Goal: Task Accomplishment & Management: Use online tool/utility

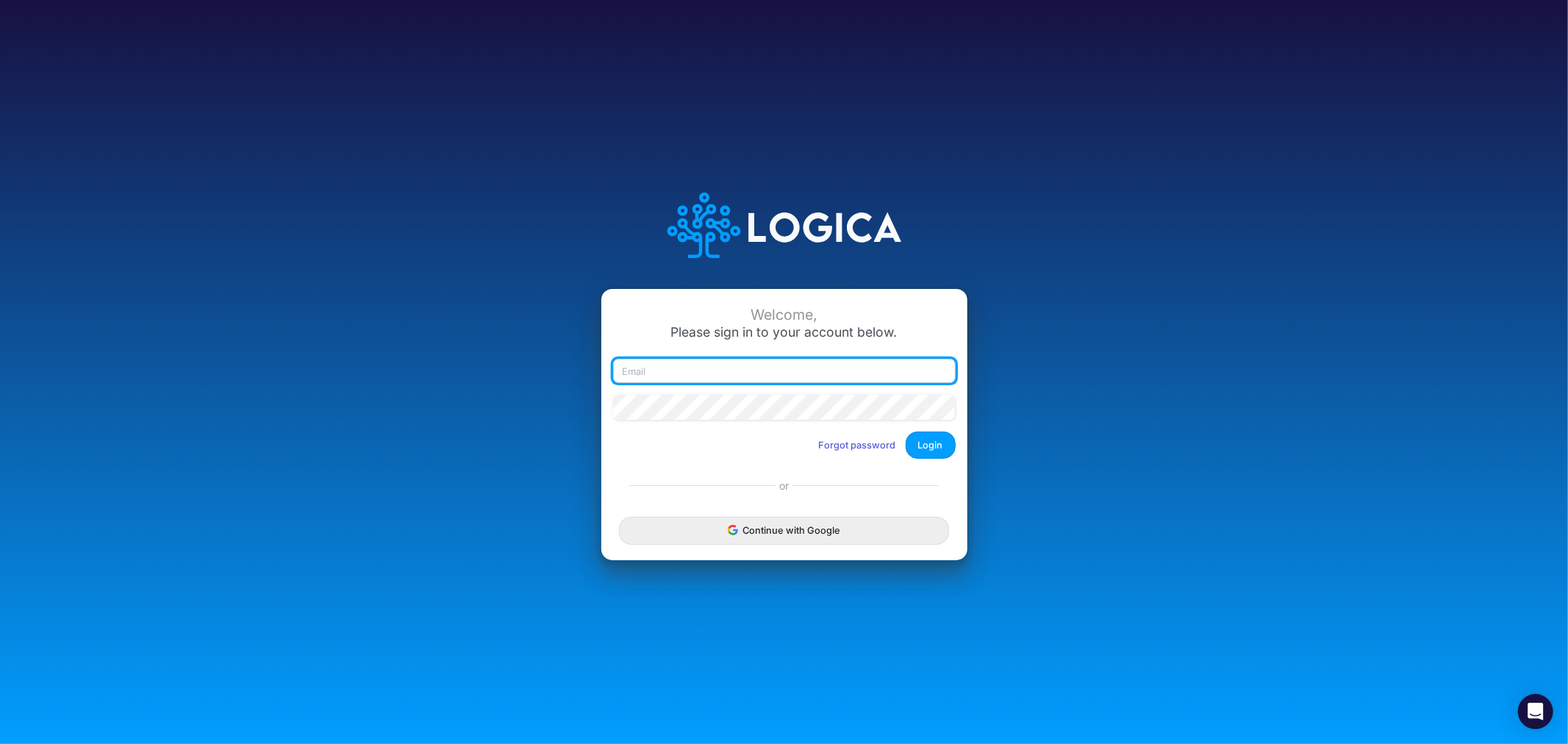
click at [718, 376] on input "email" at bounding box center [784, 371] width 342 height 25
type input "JRau1076"
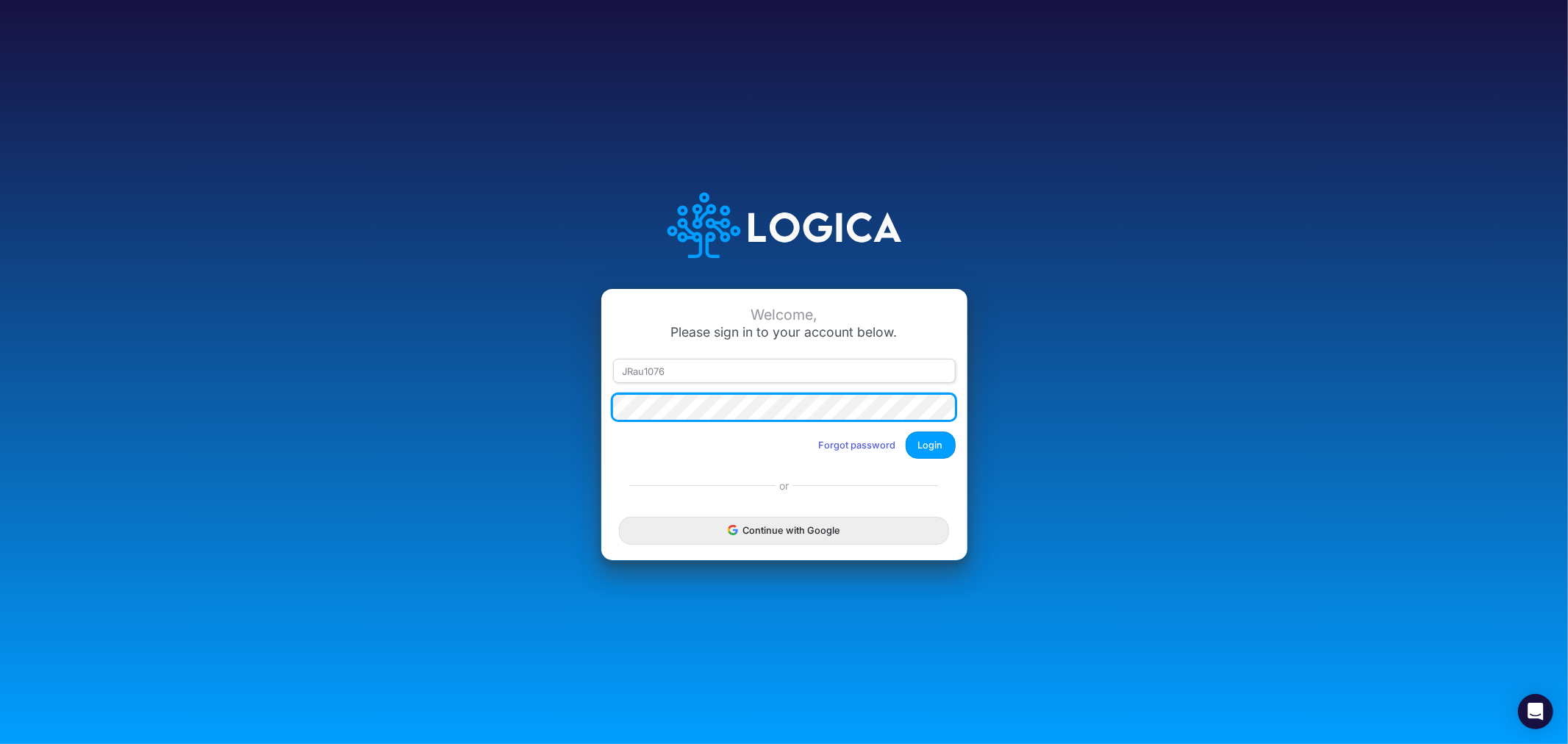
click at [906, 431] on button "Login" at bounding box center [931, 445] width 50 height 27
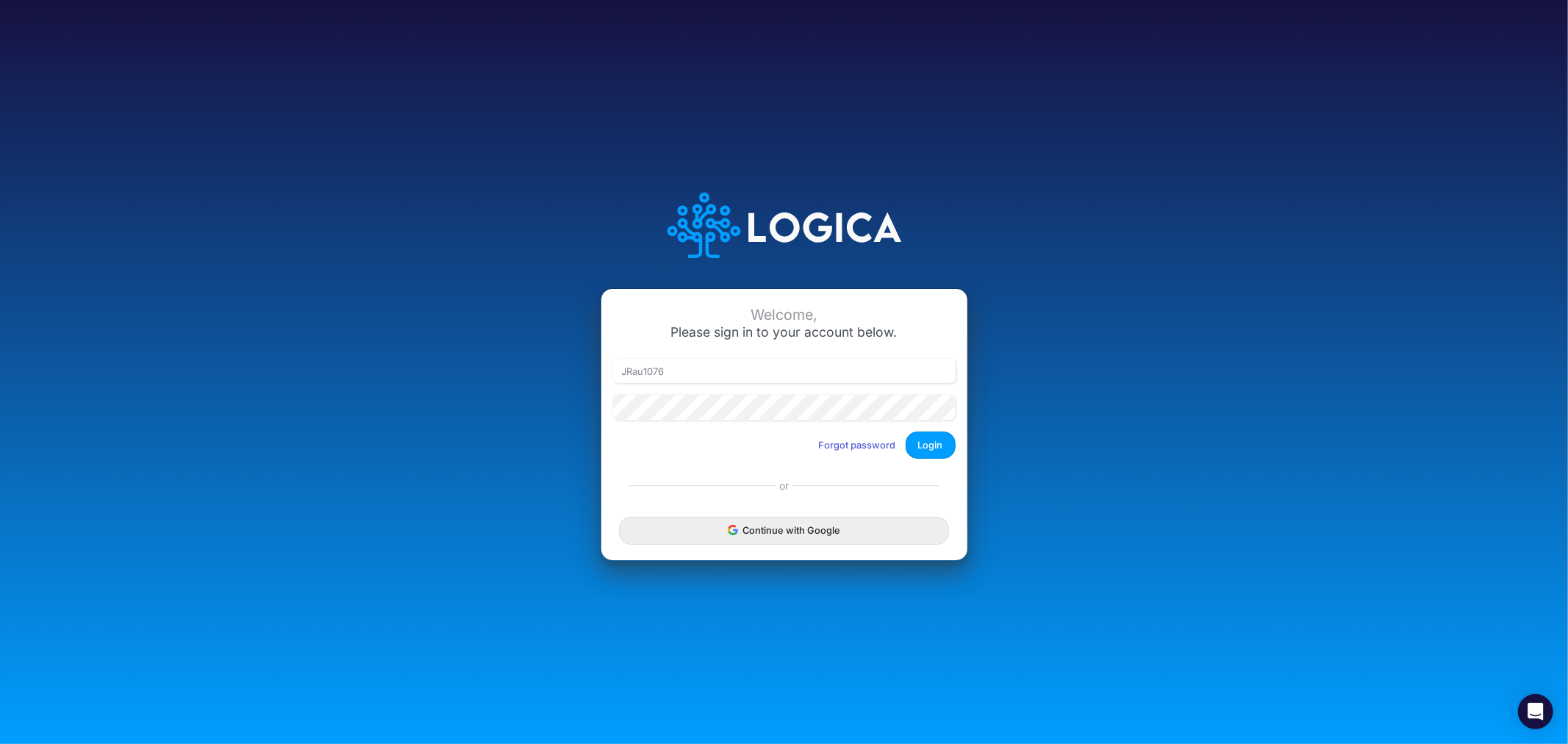
click at [716, 460] on div "Welcome, Please sign in to your account below. JRau1076 Forgot password Login" at bounding box center [784, 379] width 366 height 181
drag, startPoint x: 687, startPoint y: 367, endPoint x: 512, endPoint y: 358, distance: 175.2
click at [513, 360] on div "Welcome, Please sign in to your account below. JRau1076 Forgot password Login o…" at bounding box center [784, 372] width 1045 height 419
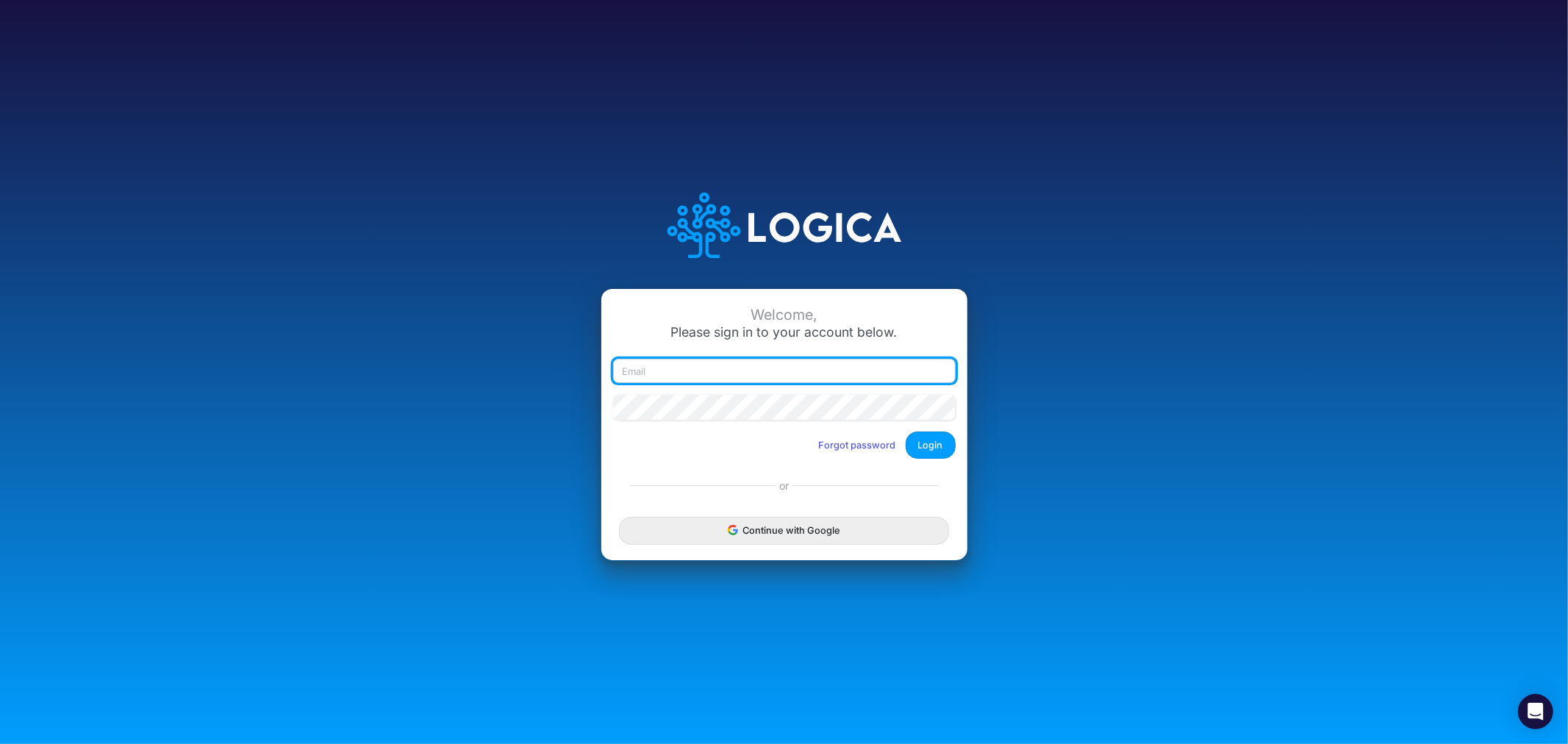
click at [680, 366] on input "email" at bounding box center [784, 371] width 342 height 25
type input "james.rau@heritage-communities.com"
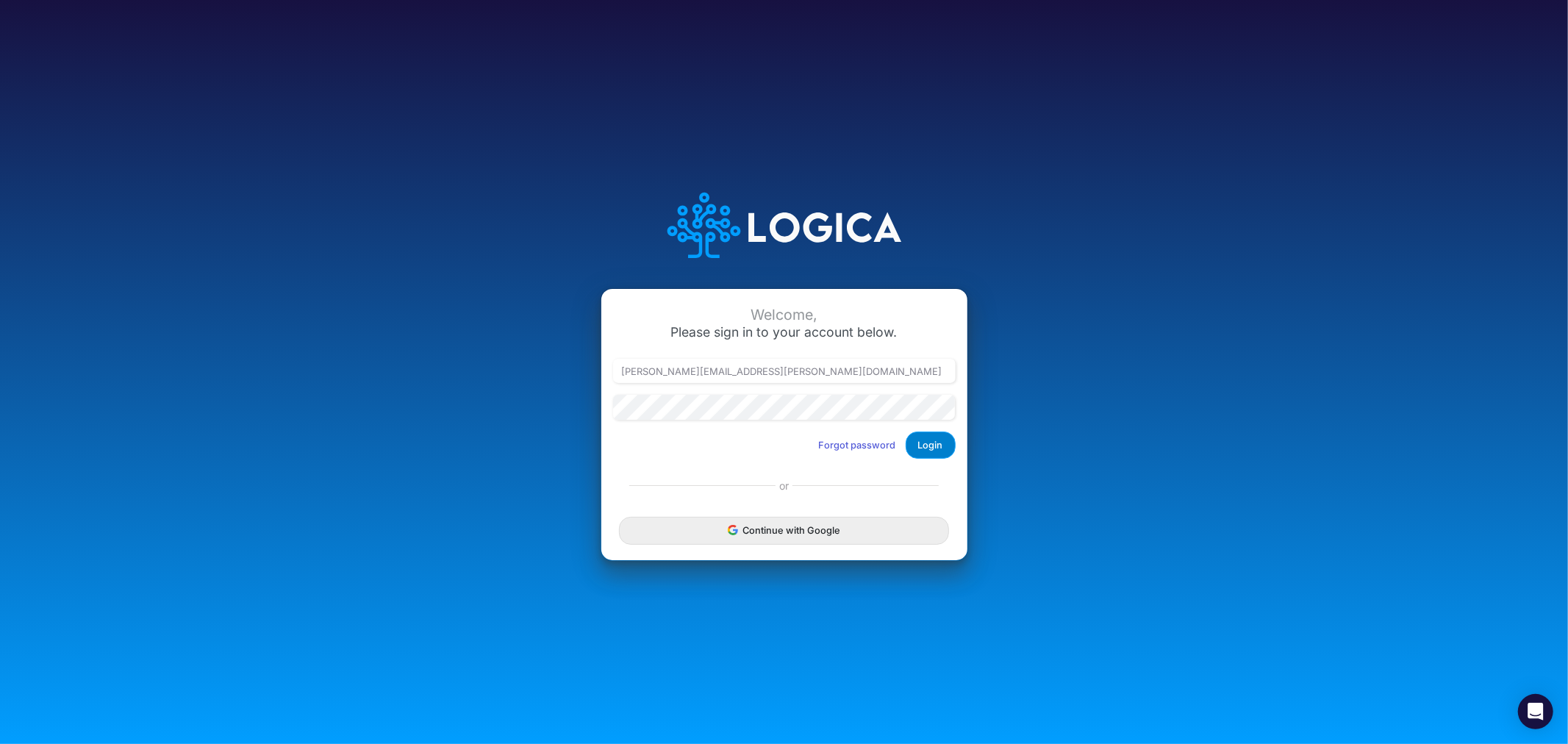
click at [926, 439] on button "Login" at bounding box center [931, 445] width 50 height 27
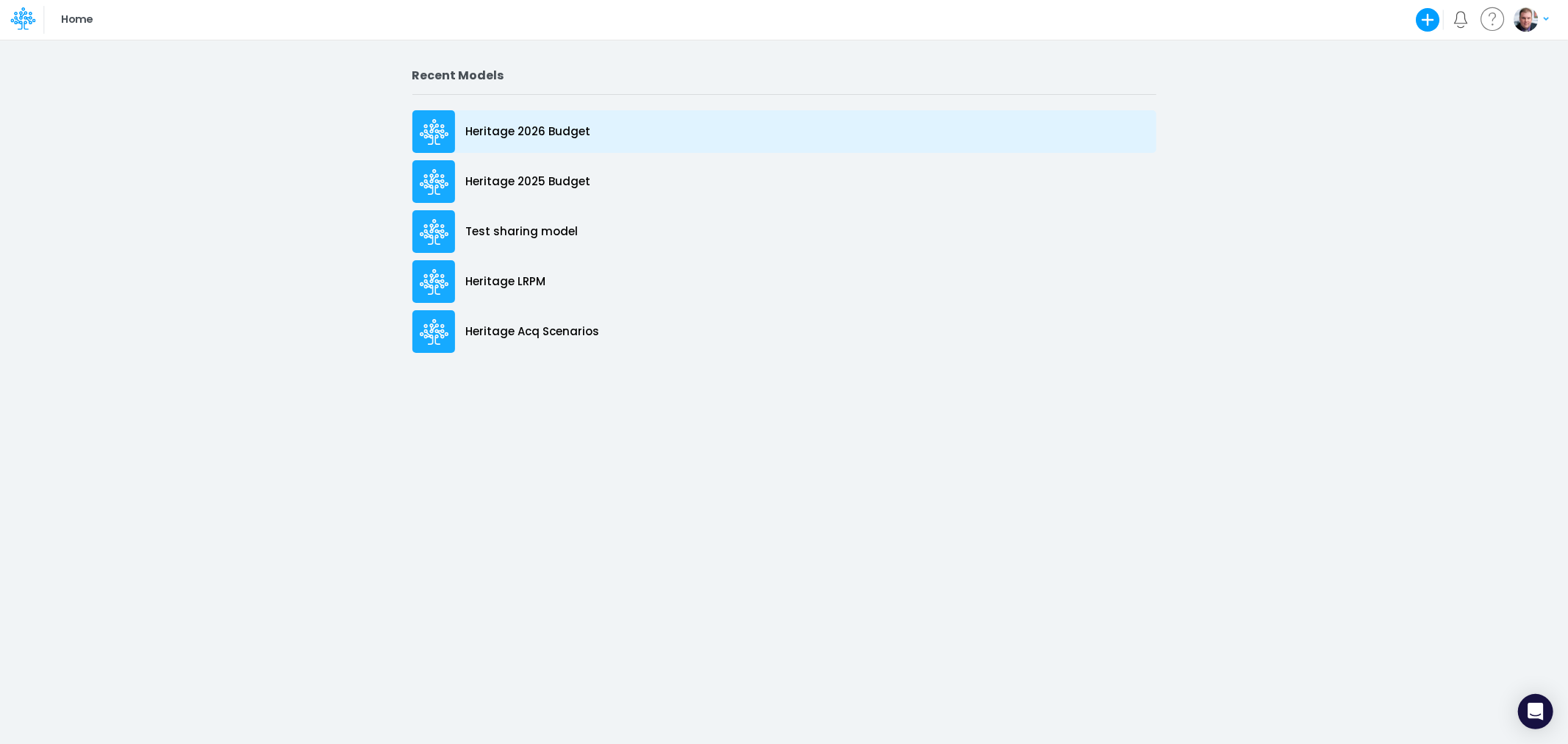
click at [529, 116] on div "Heritage 2026 Budget" at bounding box center [784, 131] width 744 height 42
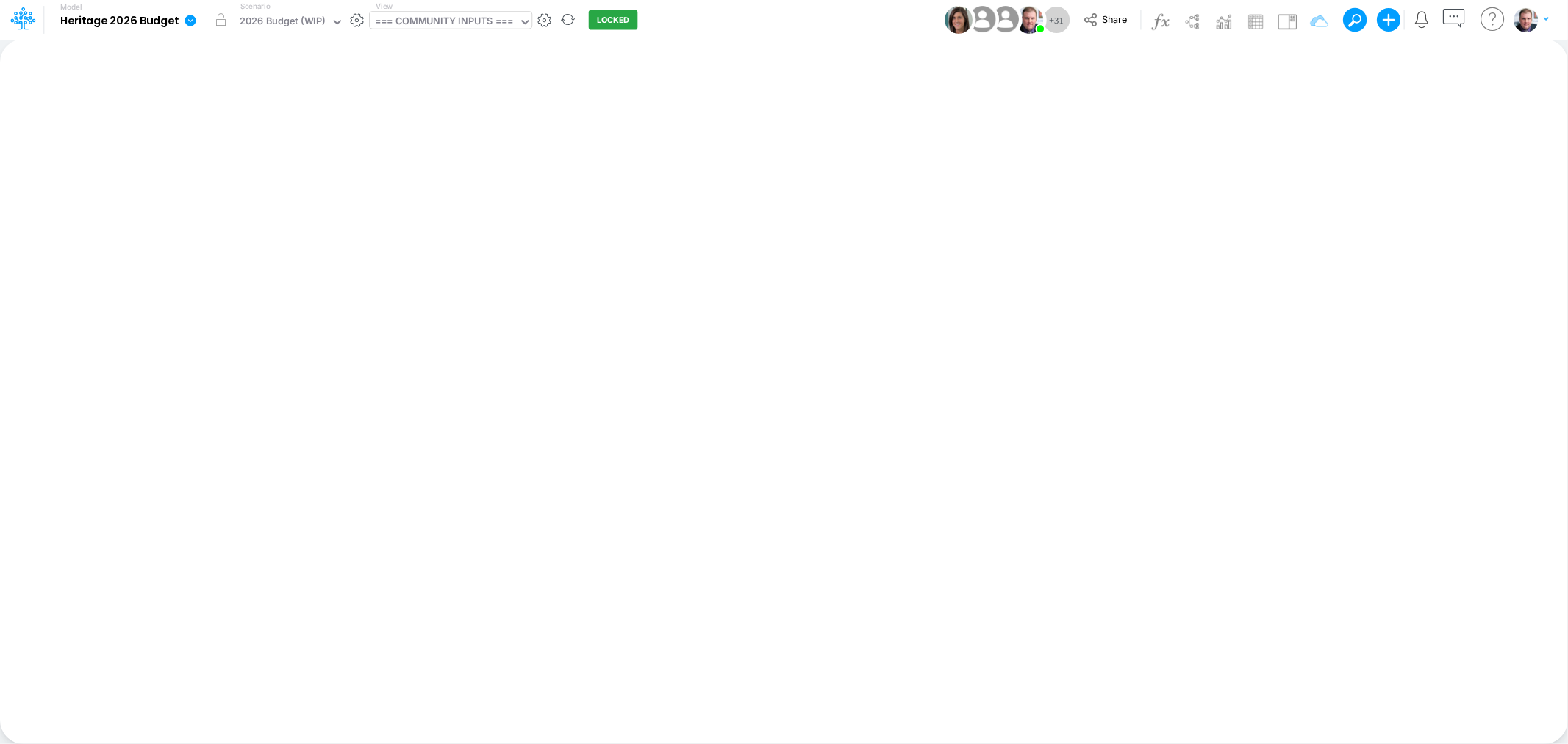
click at [451, 28] on div "=== COMMUNITY INPUTS ===" at bounding box center [444, 22] width 138 height 17
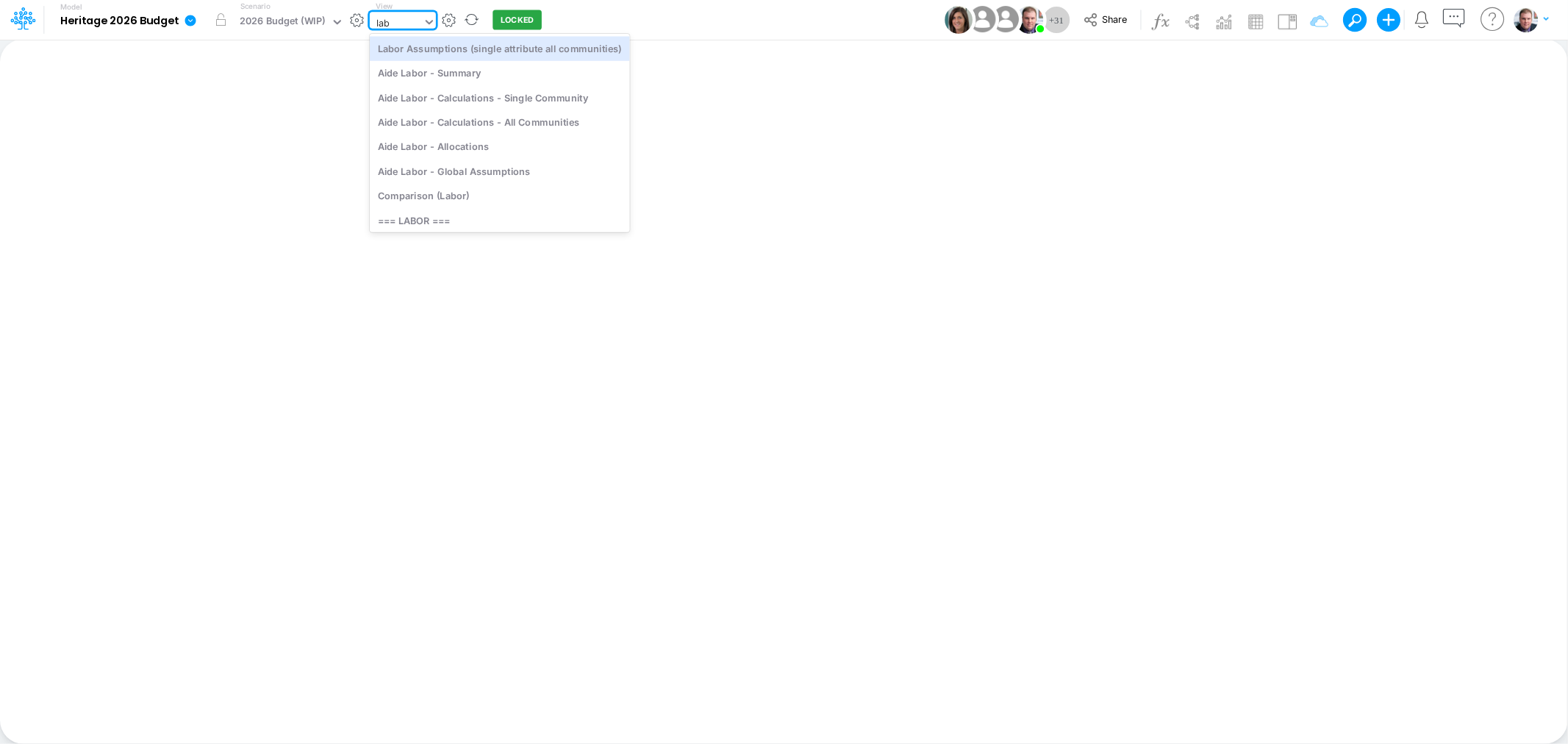
type input "labo"
click at [460, 149] on div "Aide Labor - Allocations" at bounding box center [500, 147] width 261 height 25
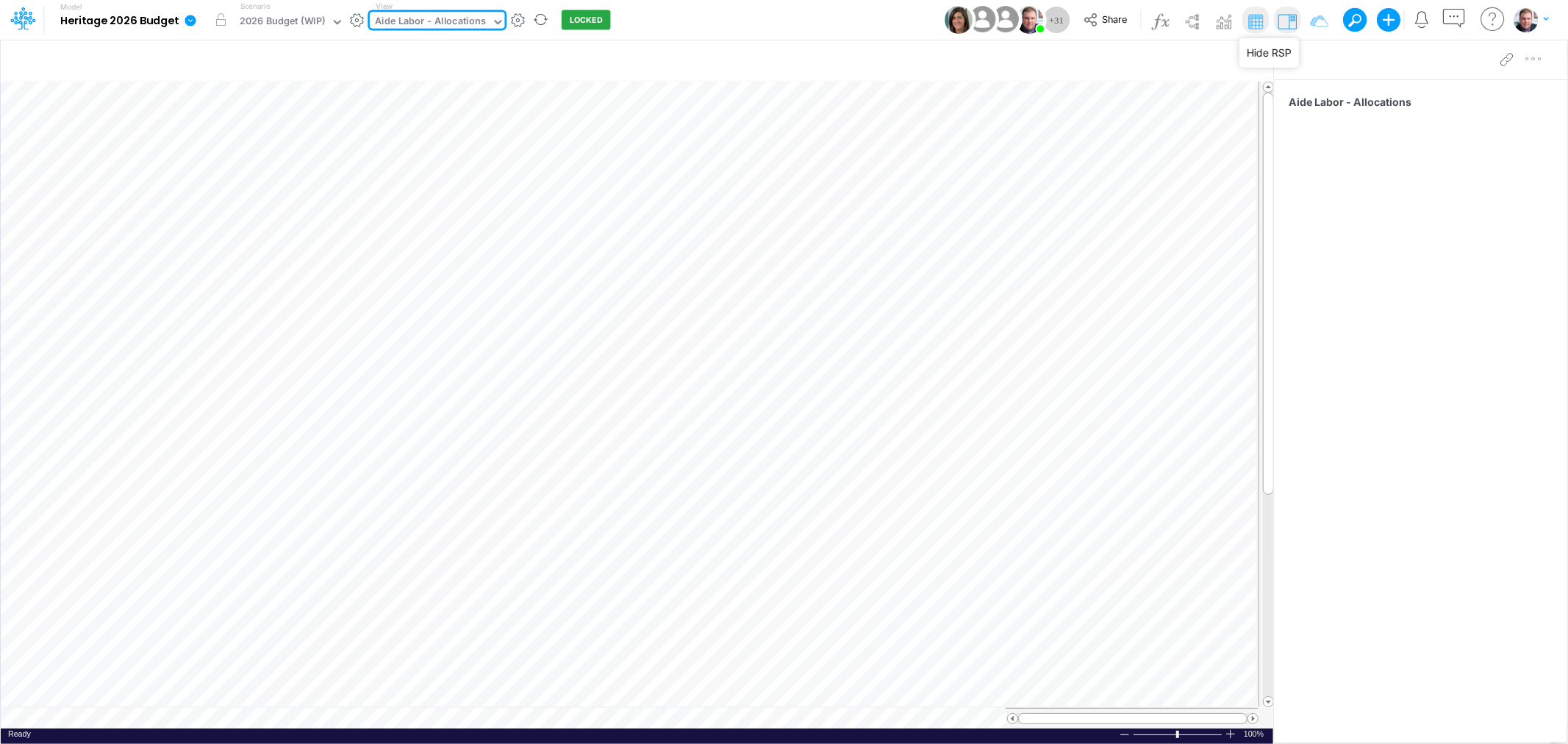
click at [1291, 19] on img at bounding box center [1287, 21] width 24 height 24
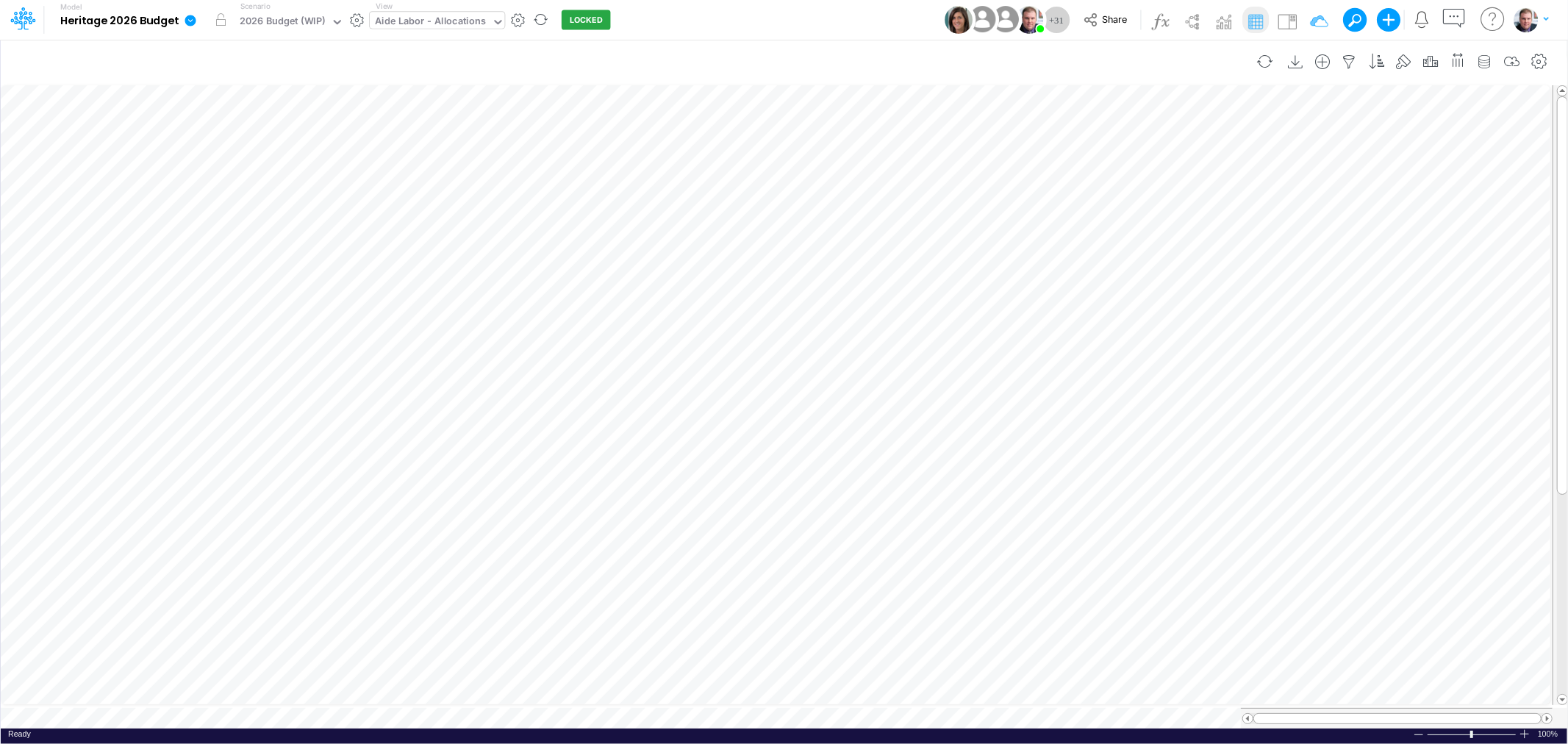
scroll to position [0, 1]
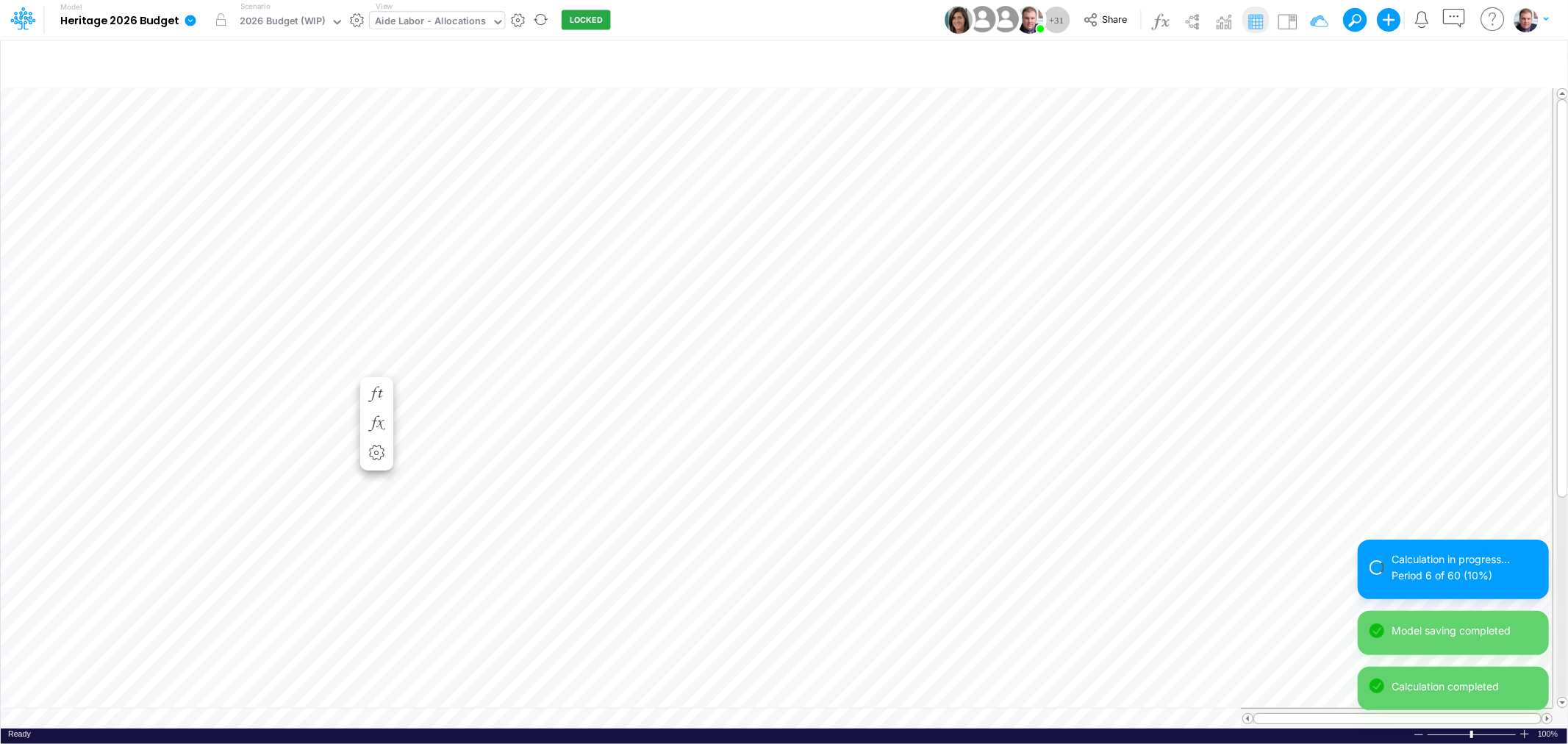
scroll to position [0, 1]
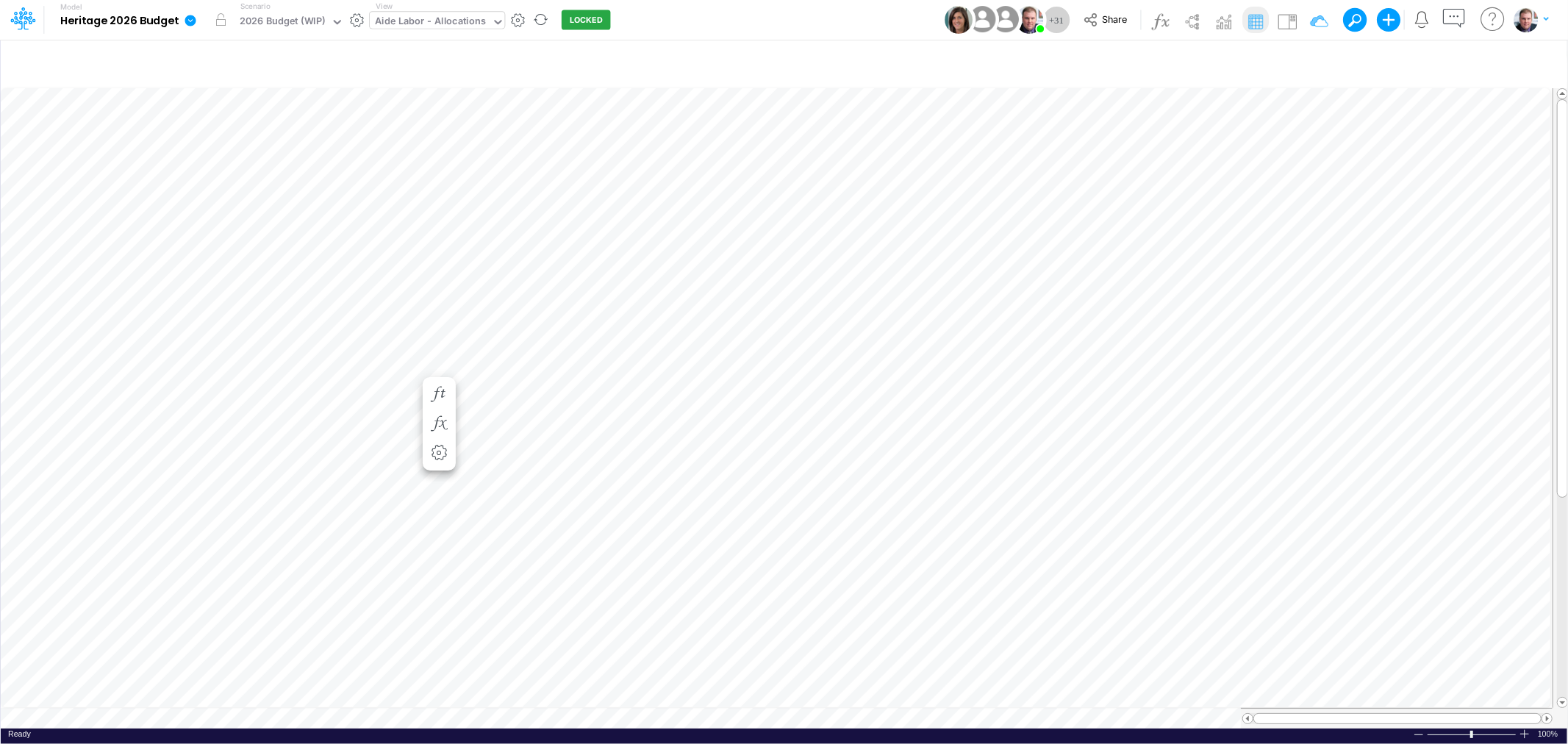
scroll to position [0, 1]
click at [408, 19] on div "Aide Labor - Allocations" at bounding box center [431, 22] width 111 height 17
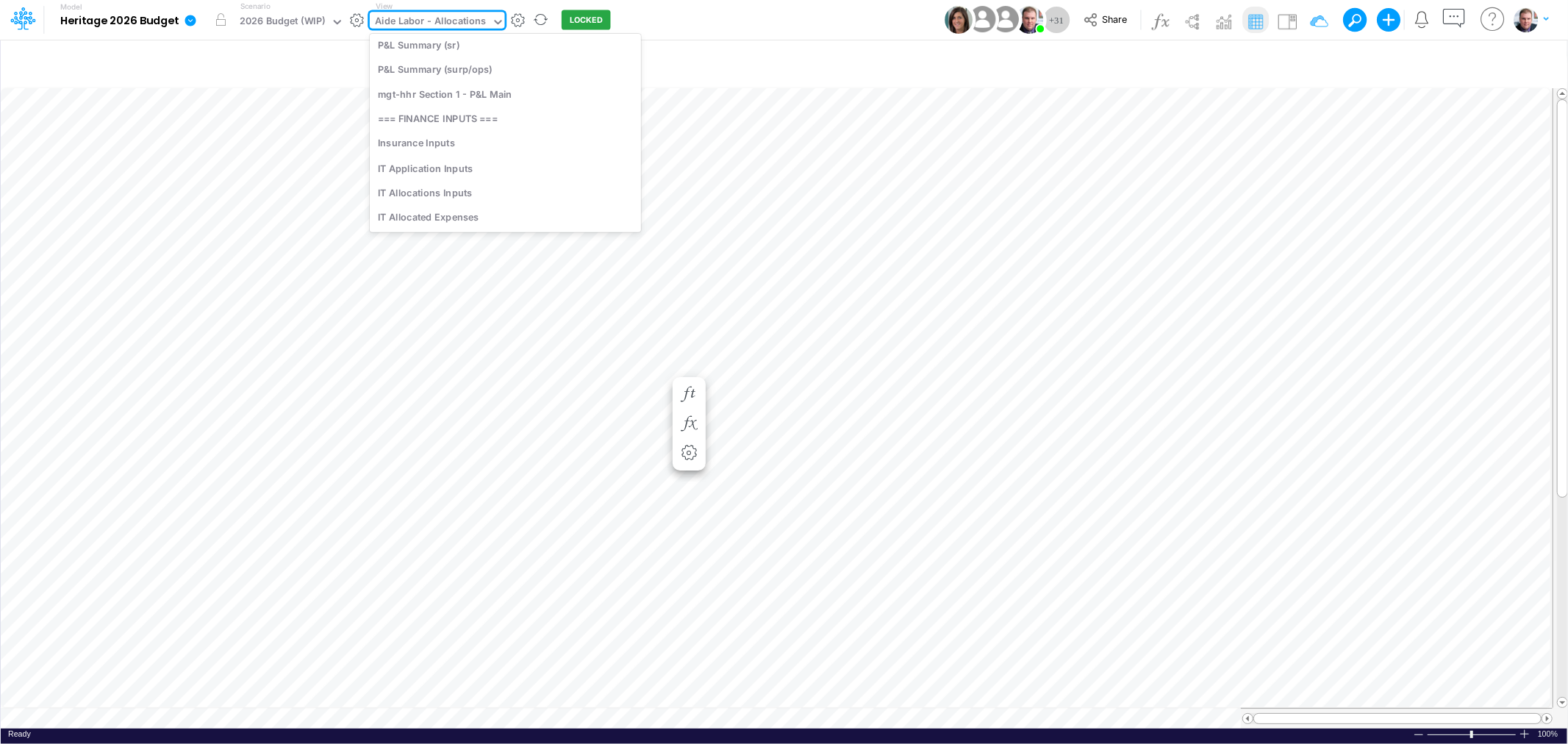
scroll to position [4726, 0]
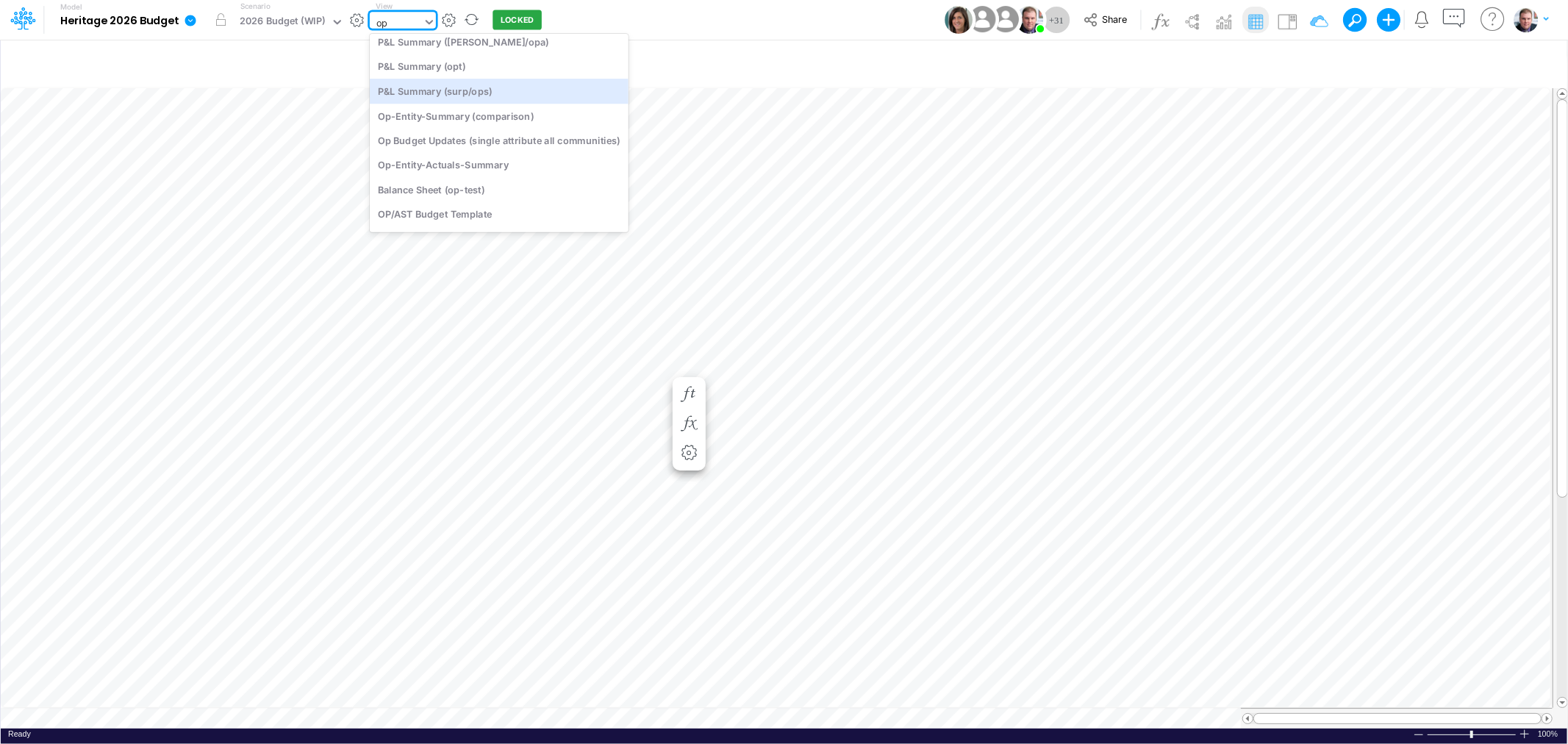
type input "opt"
click at [493, 92] on div "op-opt Section 2 - Rent and Occupancy" at bounding box center [486, 95] width 233 height 25
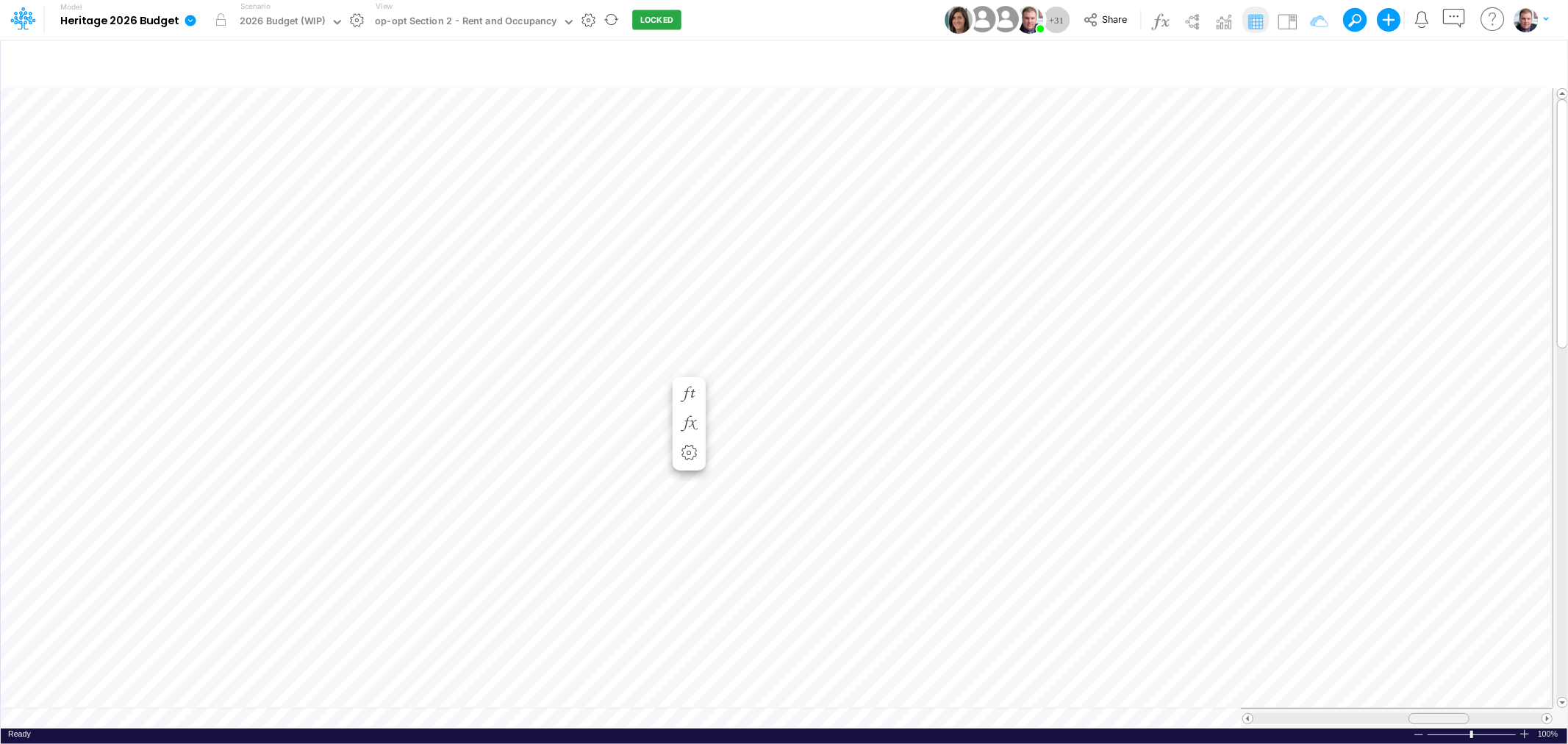
drag, startPoint x: 1402, startPoint y: 711, endPoint x: 1424, endPoint y: 711, distance: 22.0
click at [1424, 713] on div at bounding box center [1439, 718] width 61 height 11
click at [538, 16] on div "op-opt Section 2 - Rent and Occupancy" at bounding box center [466, 22] width 181 height 17
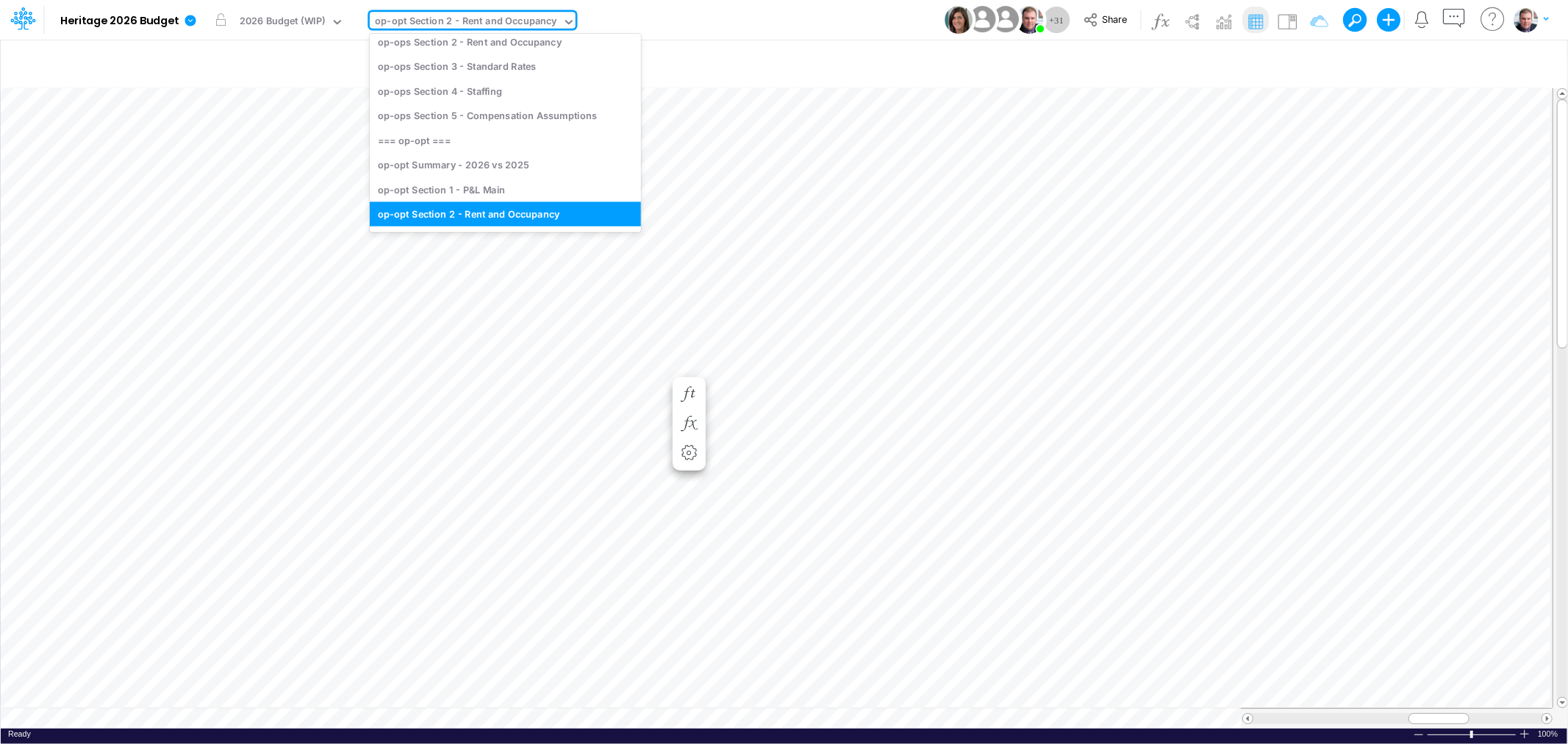
click at [722, 39] on div "Model Heritage 2026 Budget Edit model settings Duplicate Import QuickBooks Quic…" at bounding box center [784, 19] width 1411 height 40
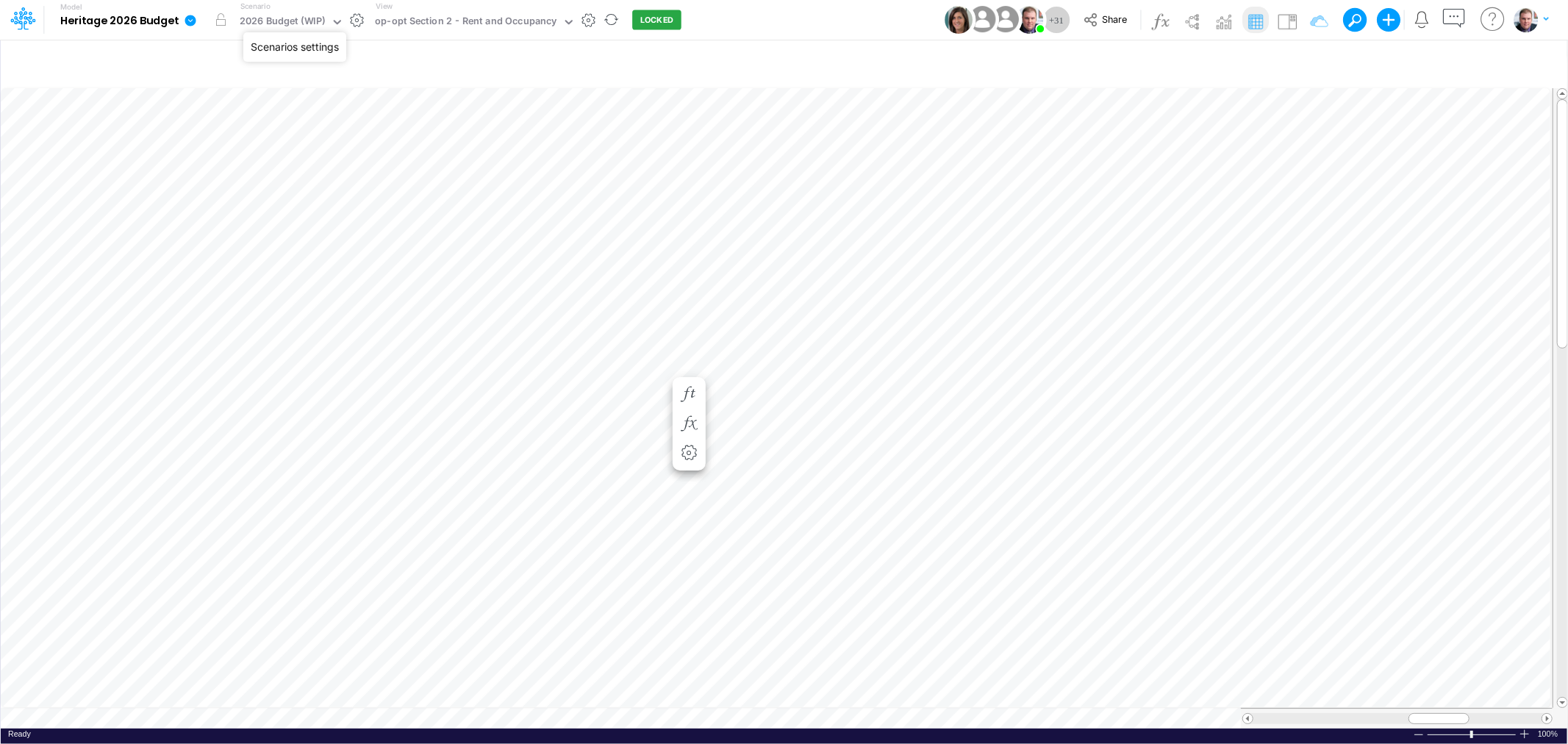
click at [358, 25] on button "button" at bounding box center [357, 20] width 16 height 16
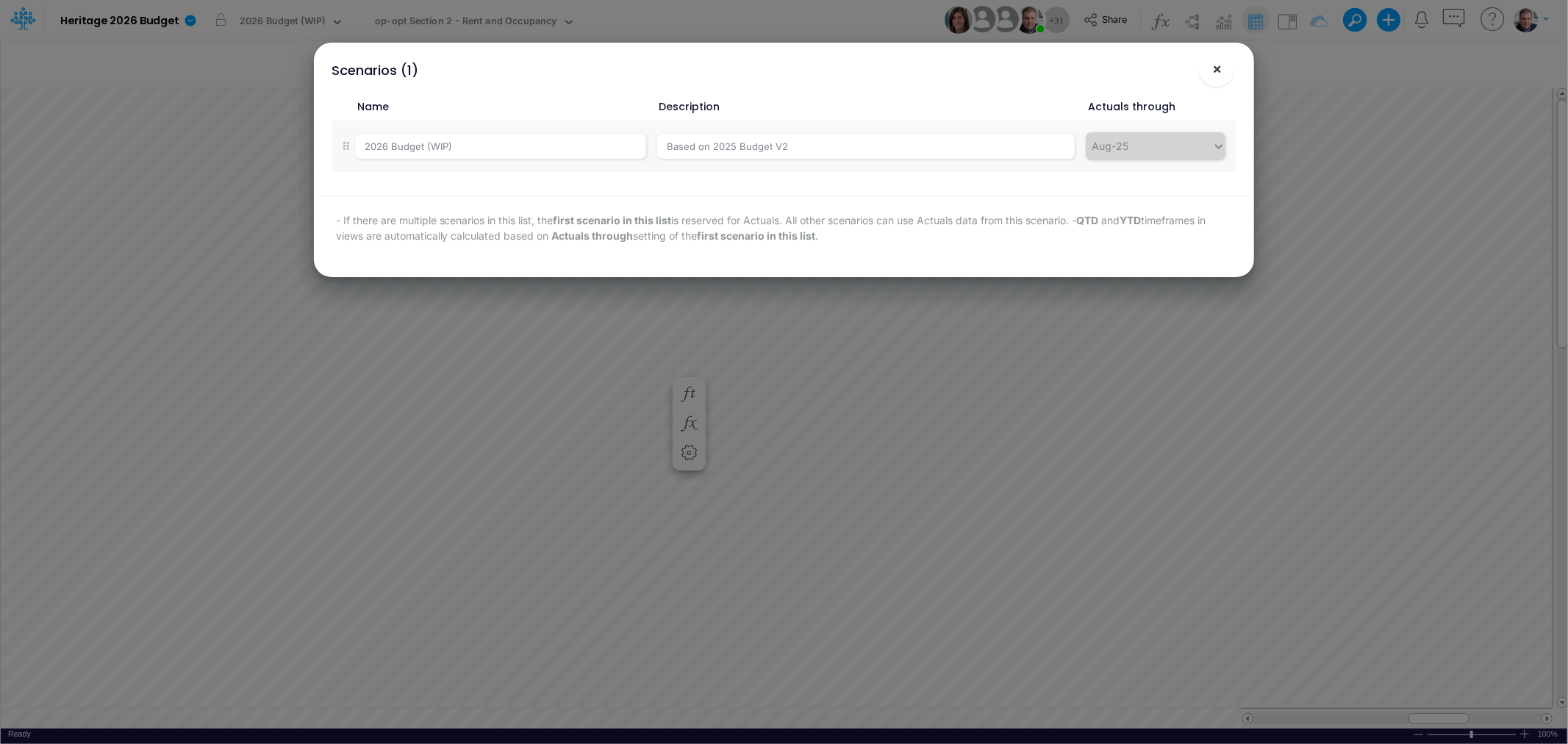
click at [1224, 57] on button "×" at bounding box center [1217, 69] width 35 height 35
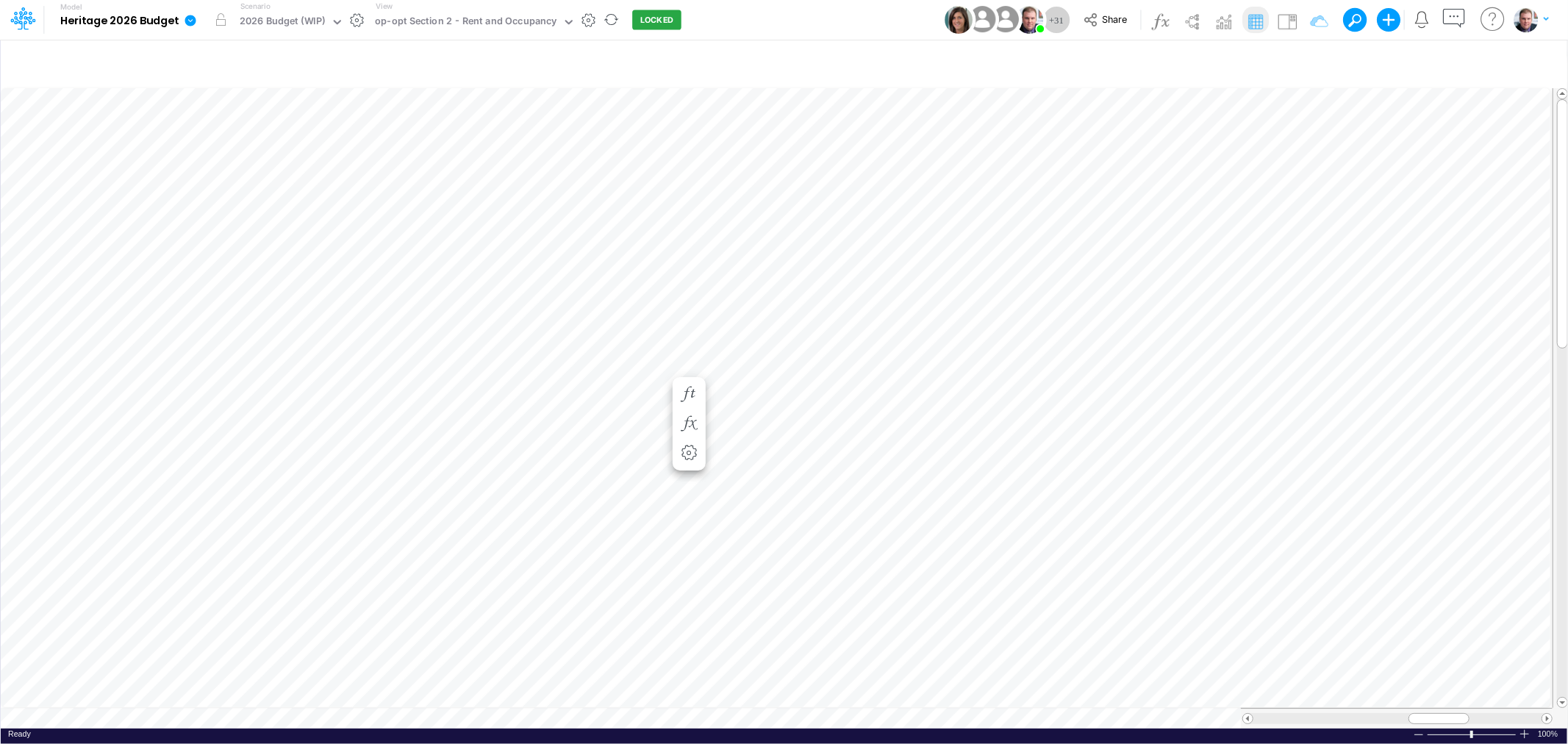
click at [186, 16] on icon at bounding box center [190, 20] width 11 height 11
click at [243, 157] on button "View model info" at bounding box center [264, 152] width 158 height 23
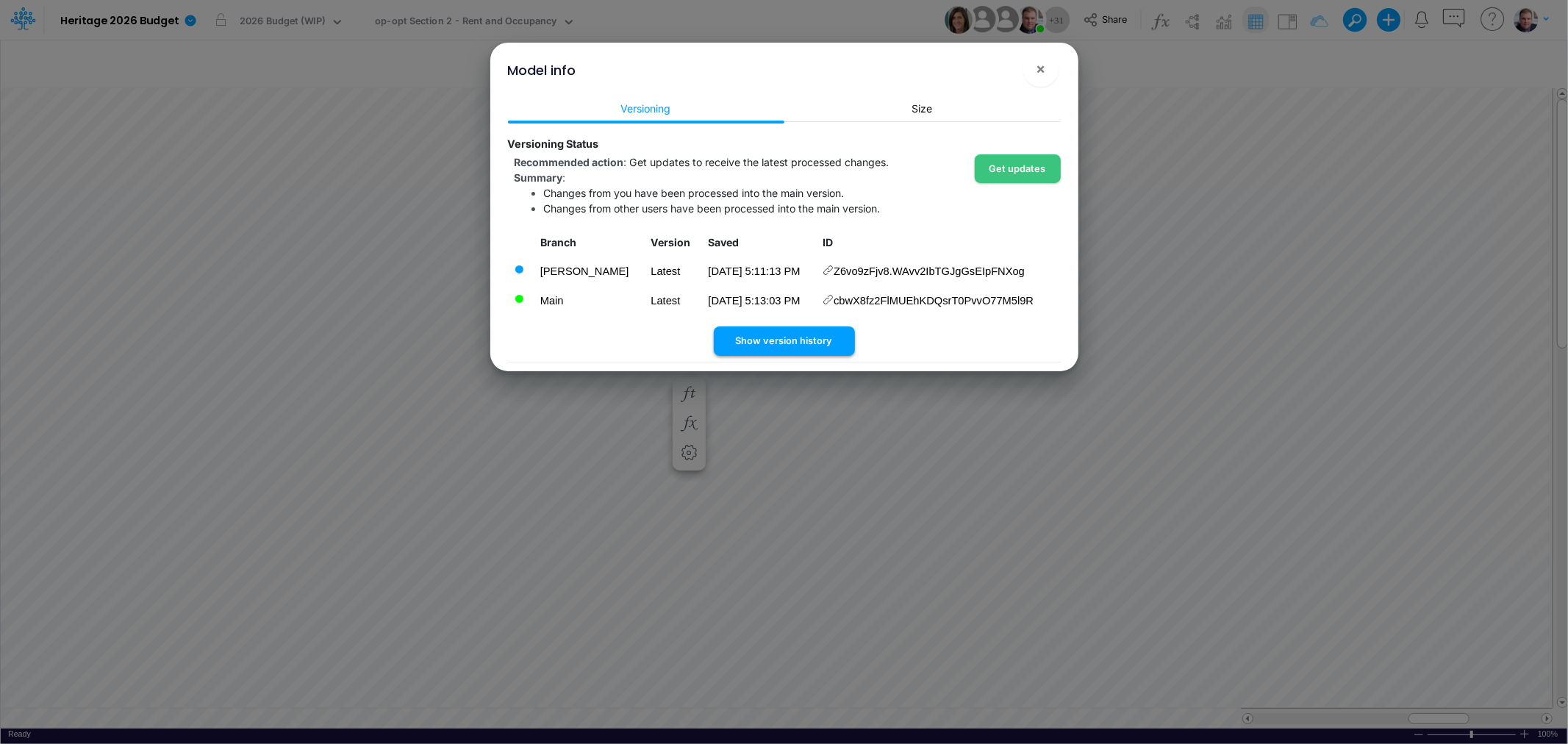
click at [777, 343] on button "Show version history" at bounding box center [784, 341] width 141 height 29
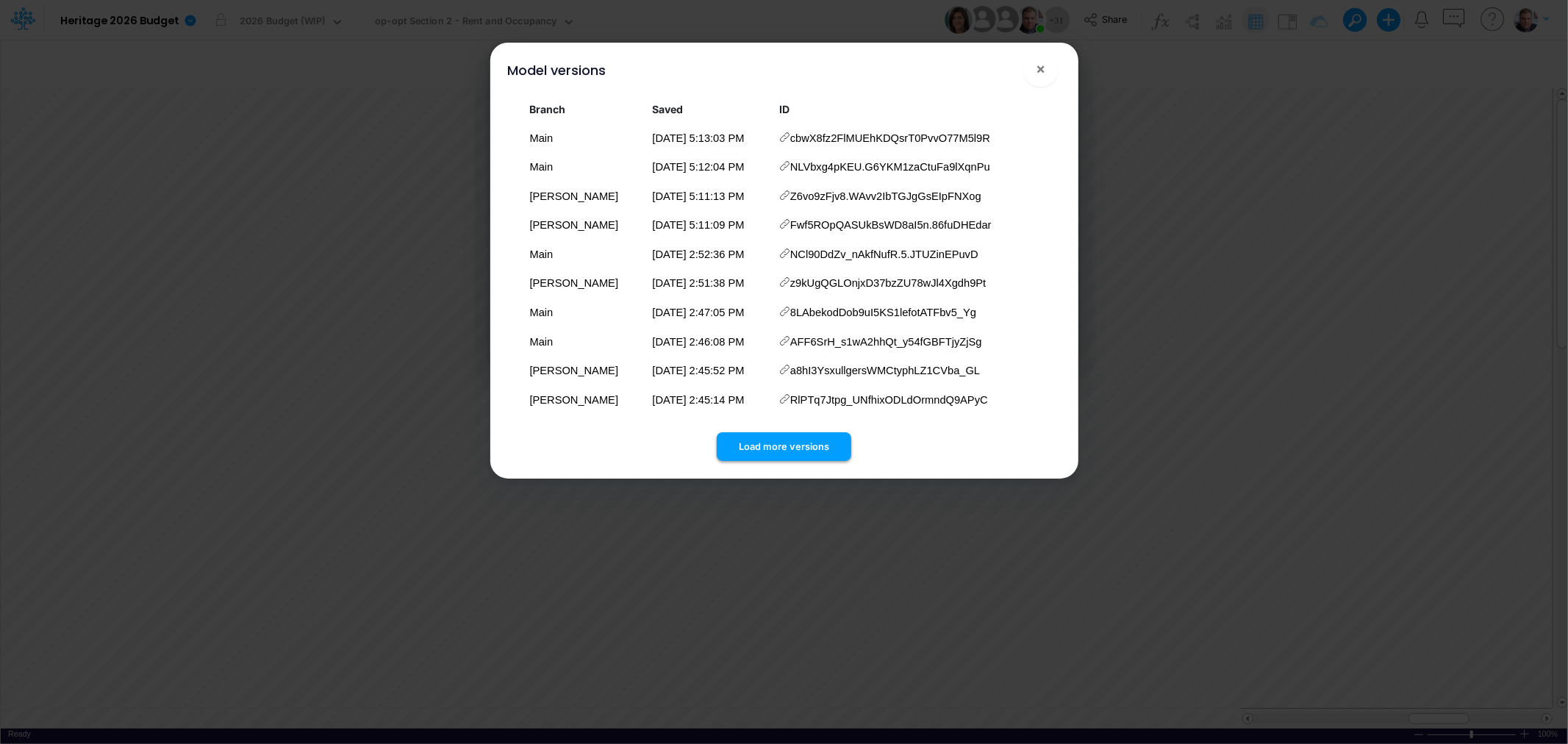
click at [785, 438] on button "Load more versions" at bounding box center [784, 446] width 135 height 29
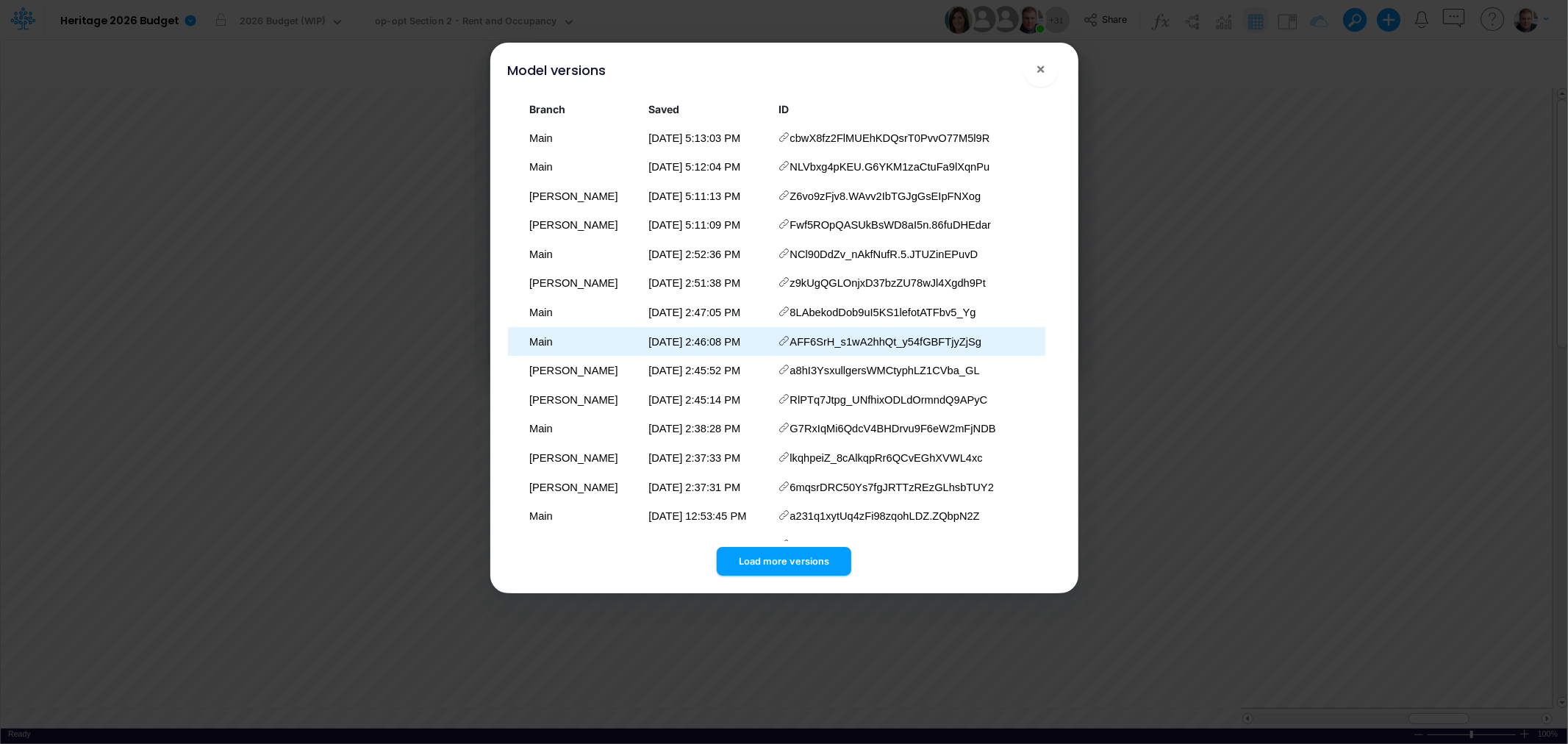
scroll to position [174, 0]
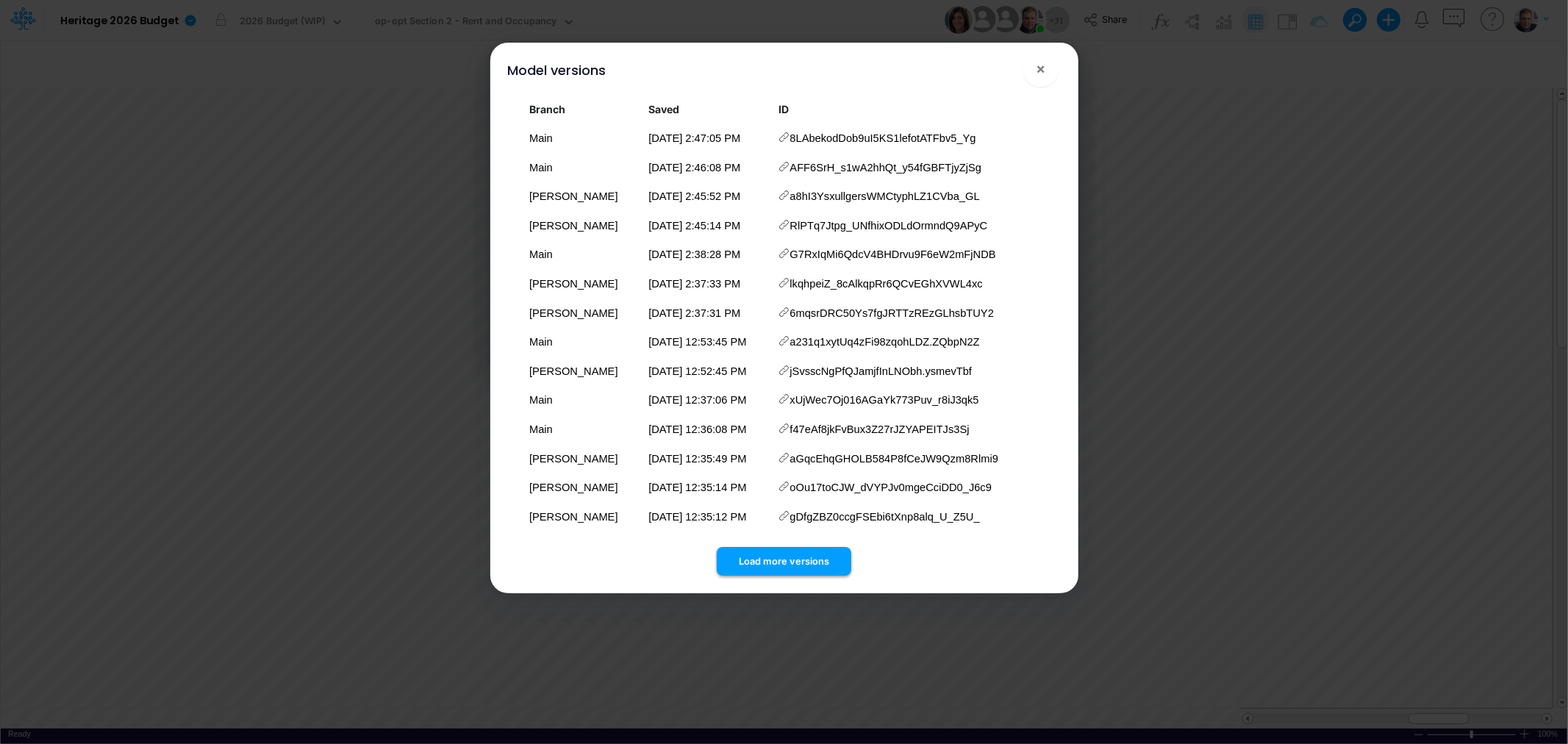
click at [758, 557] on button "Load more versions" at bounding box center [784, 561] width 135 height 29
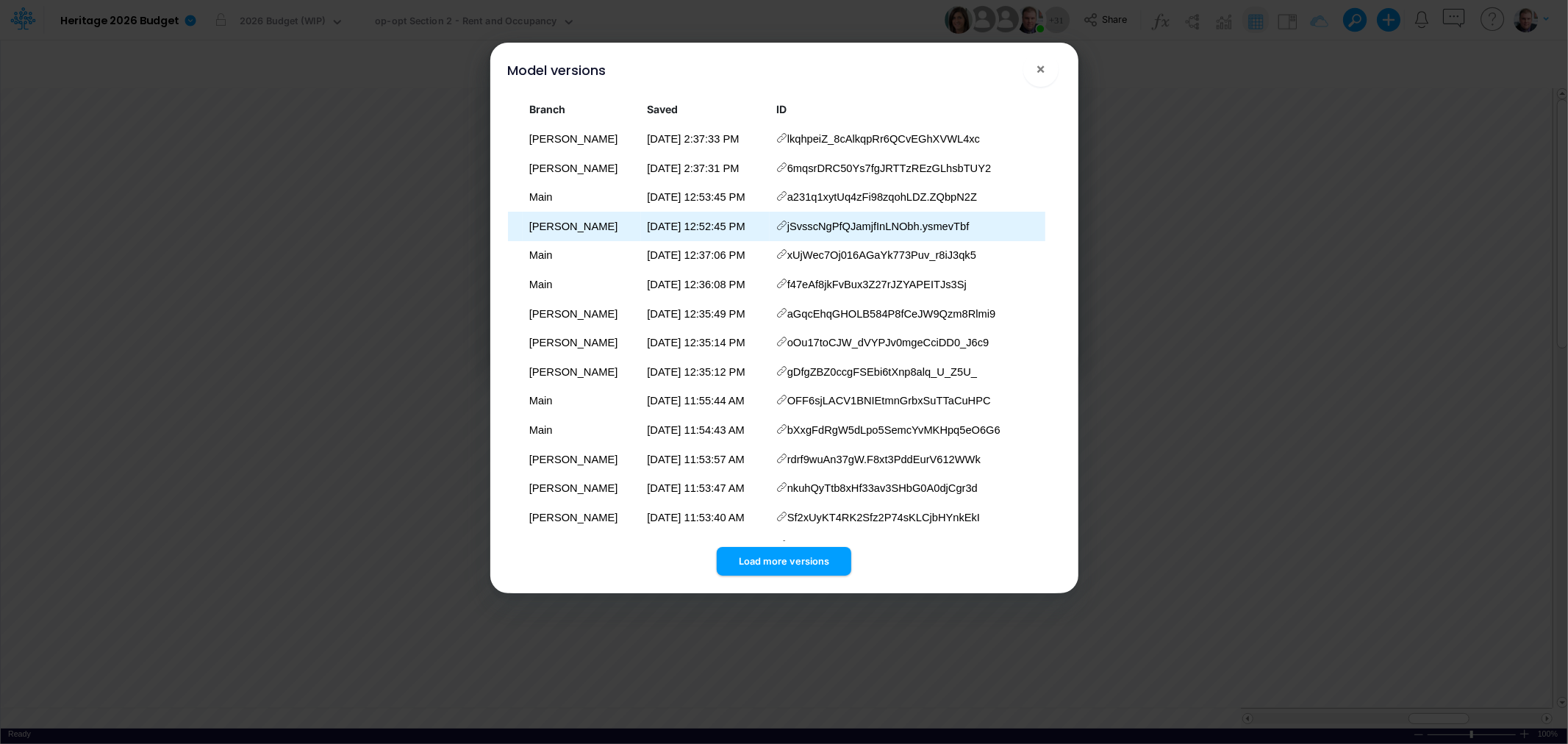
scroll to position [465, 0]
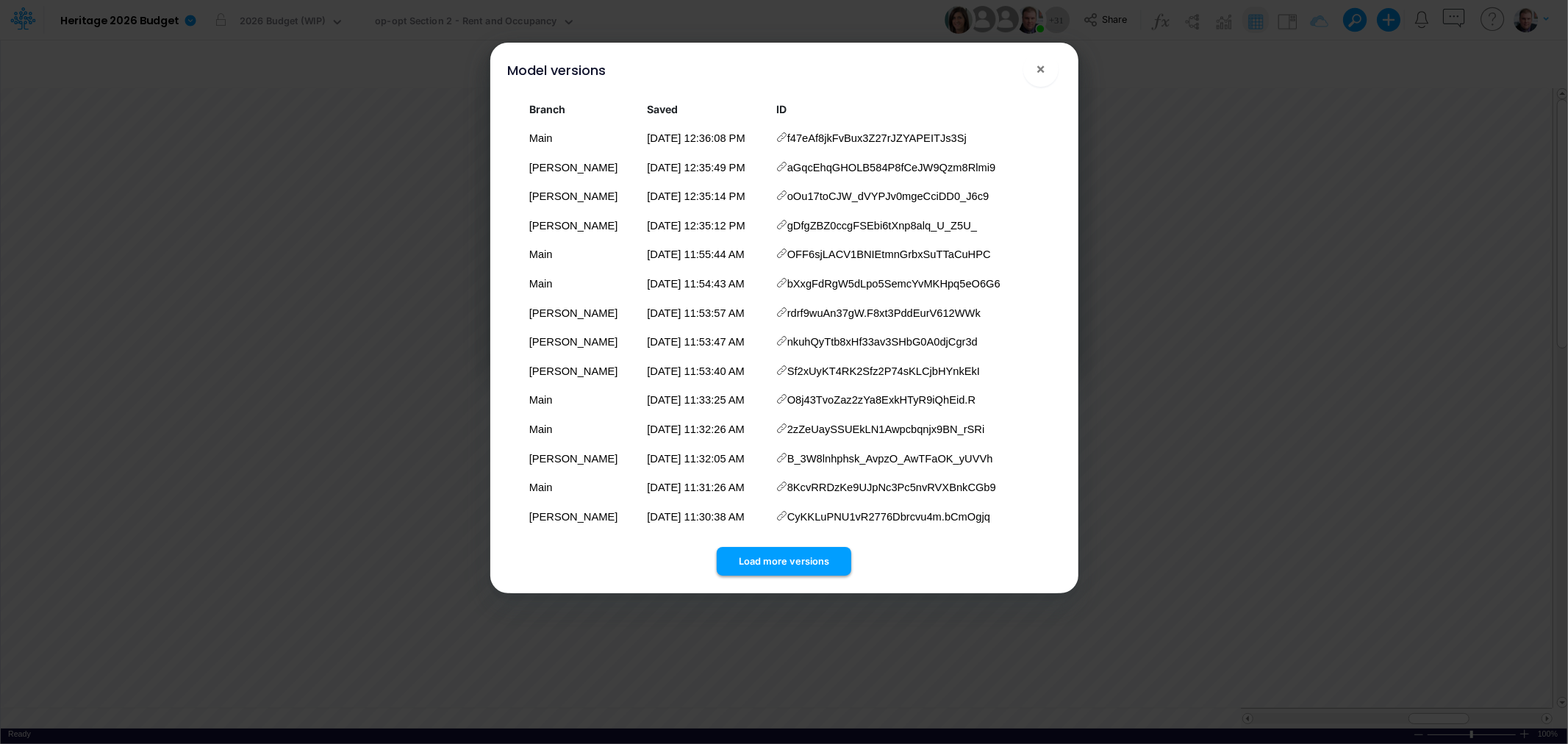
click at [787, 552] on button "Load more versions" at bounding box center [784, 561] width 135 height 29
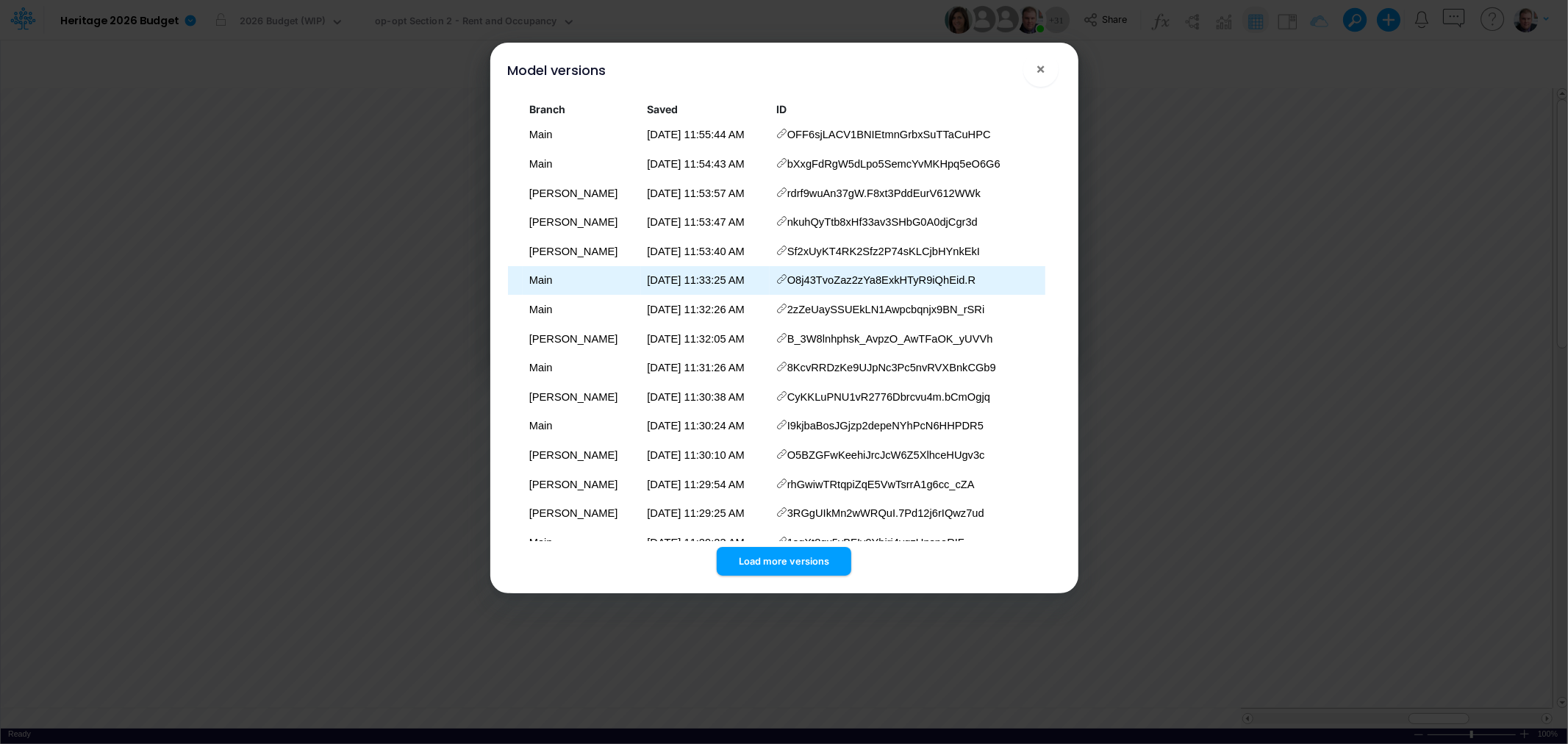
scroll to position [757, 0]
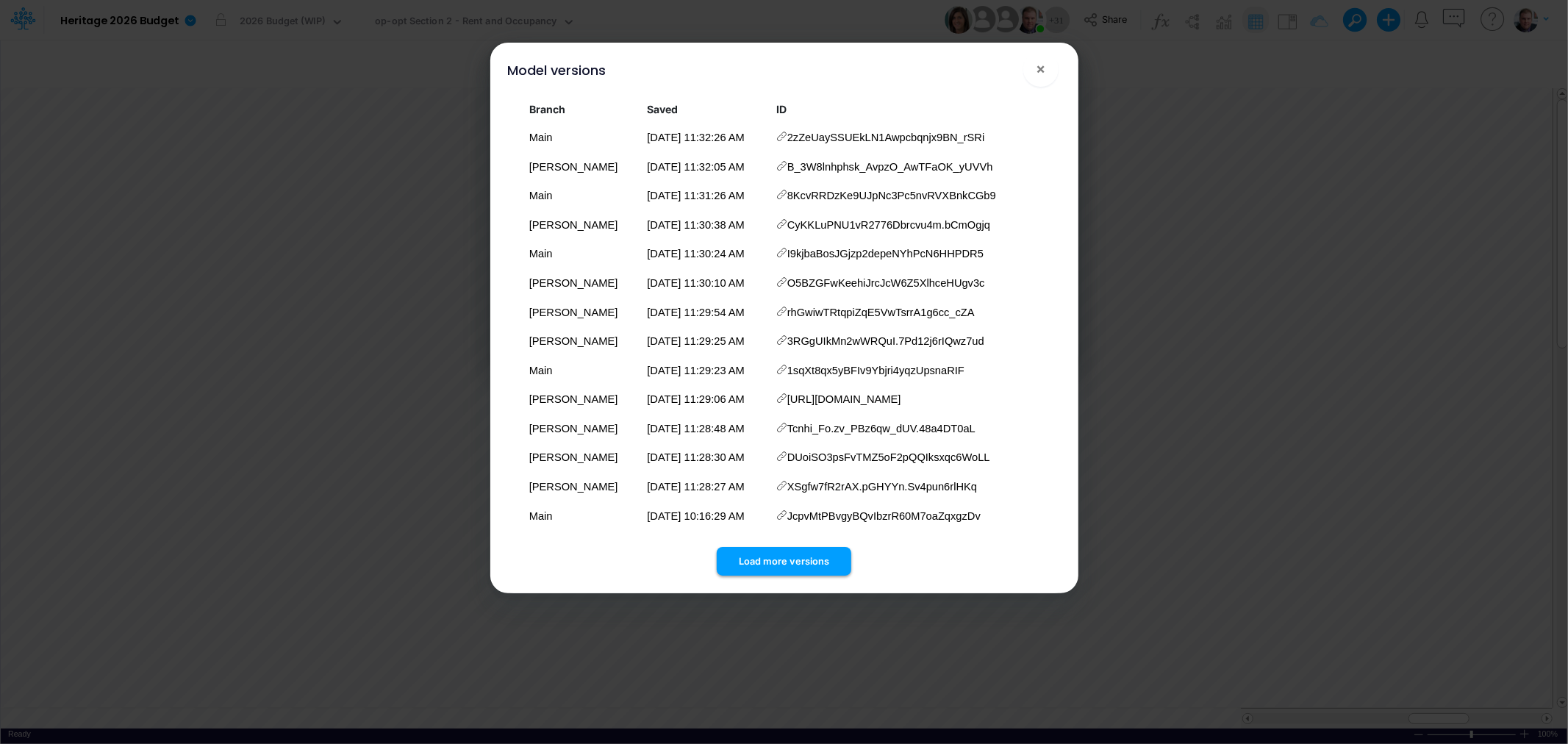
click at [777, 560] on button "Load more versions" at bounding box center [784, 561] width 135 height 29
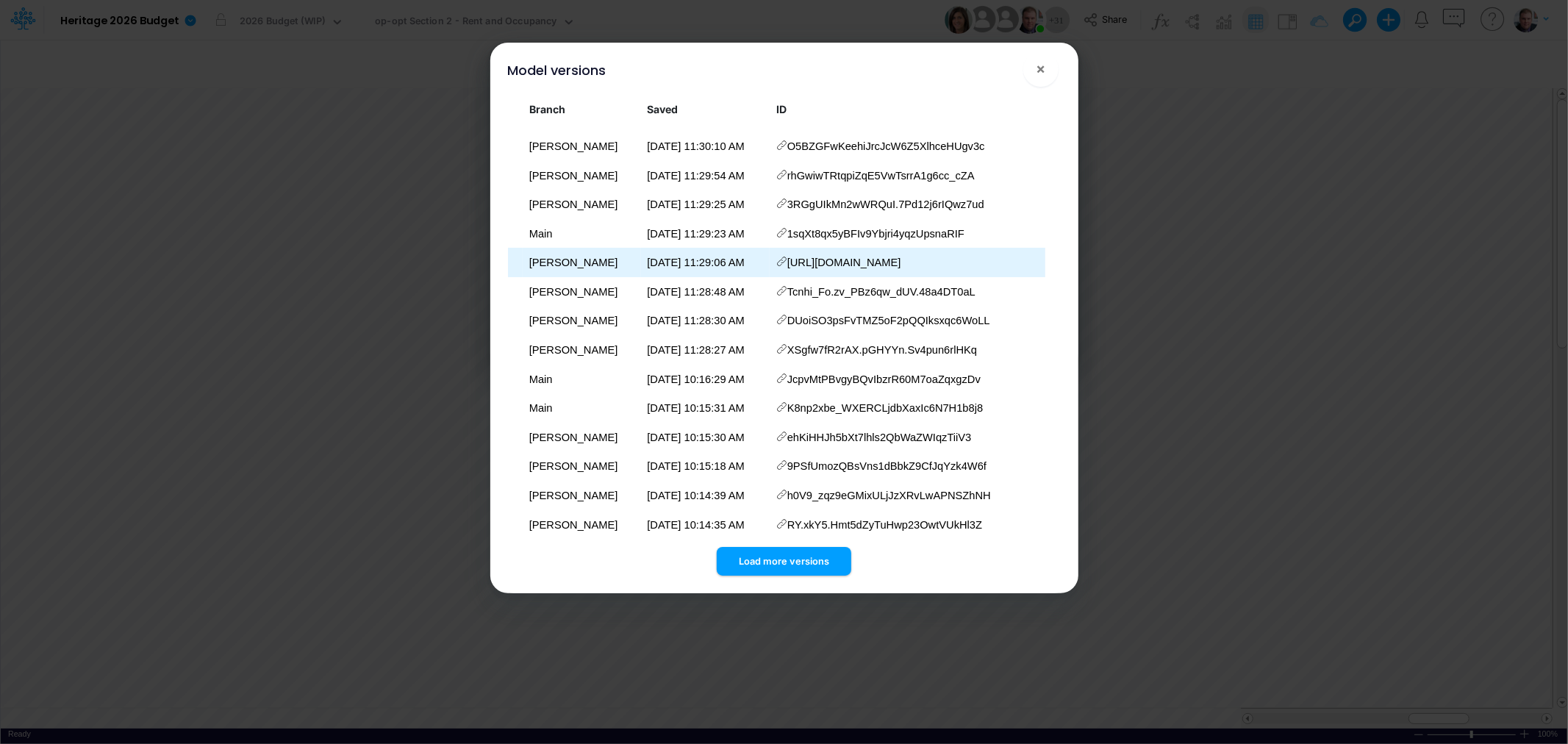
scroll to position [1048, 0]
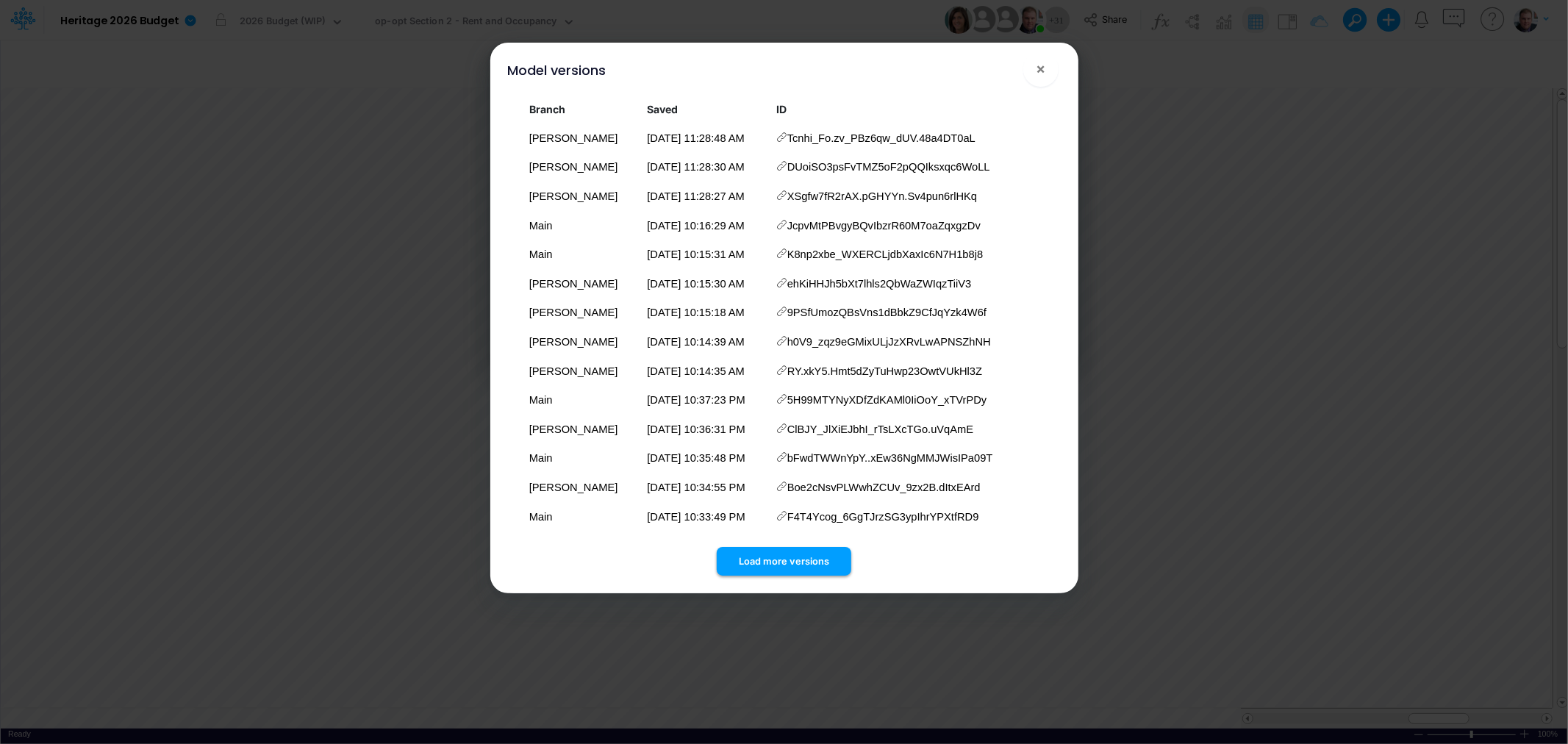
click at [791, 562] on button "Load more versions" at bounding box center [784, 561] width 135 height 29
click at [777, 555] on button "Load more versions" at bounding box center [784, 561] width 135 height 29
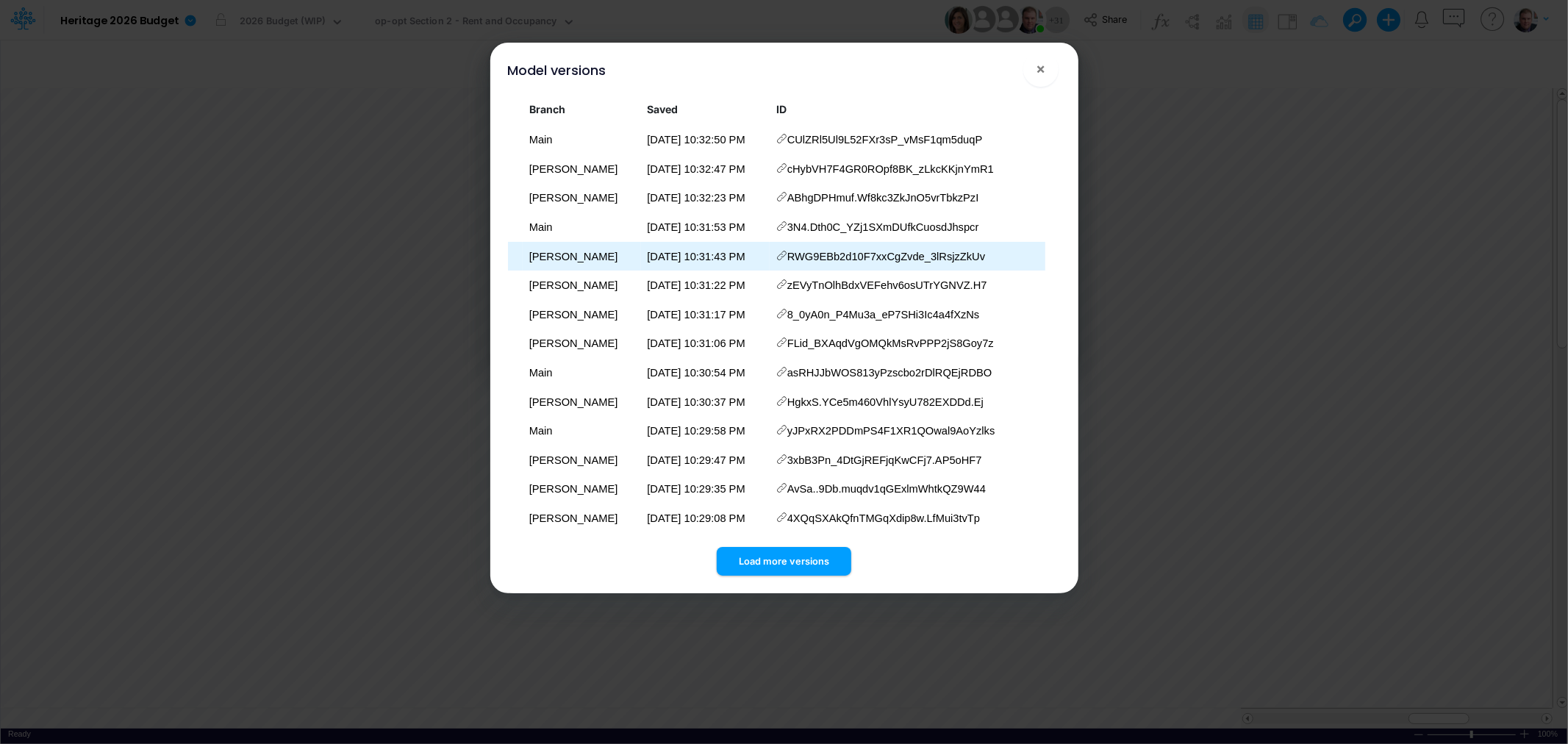
scroll to position [1629, 0]
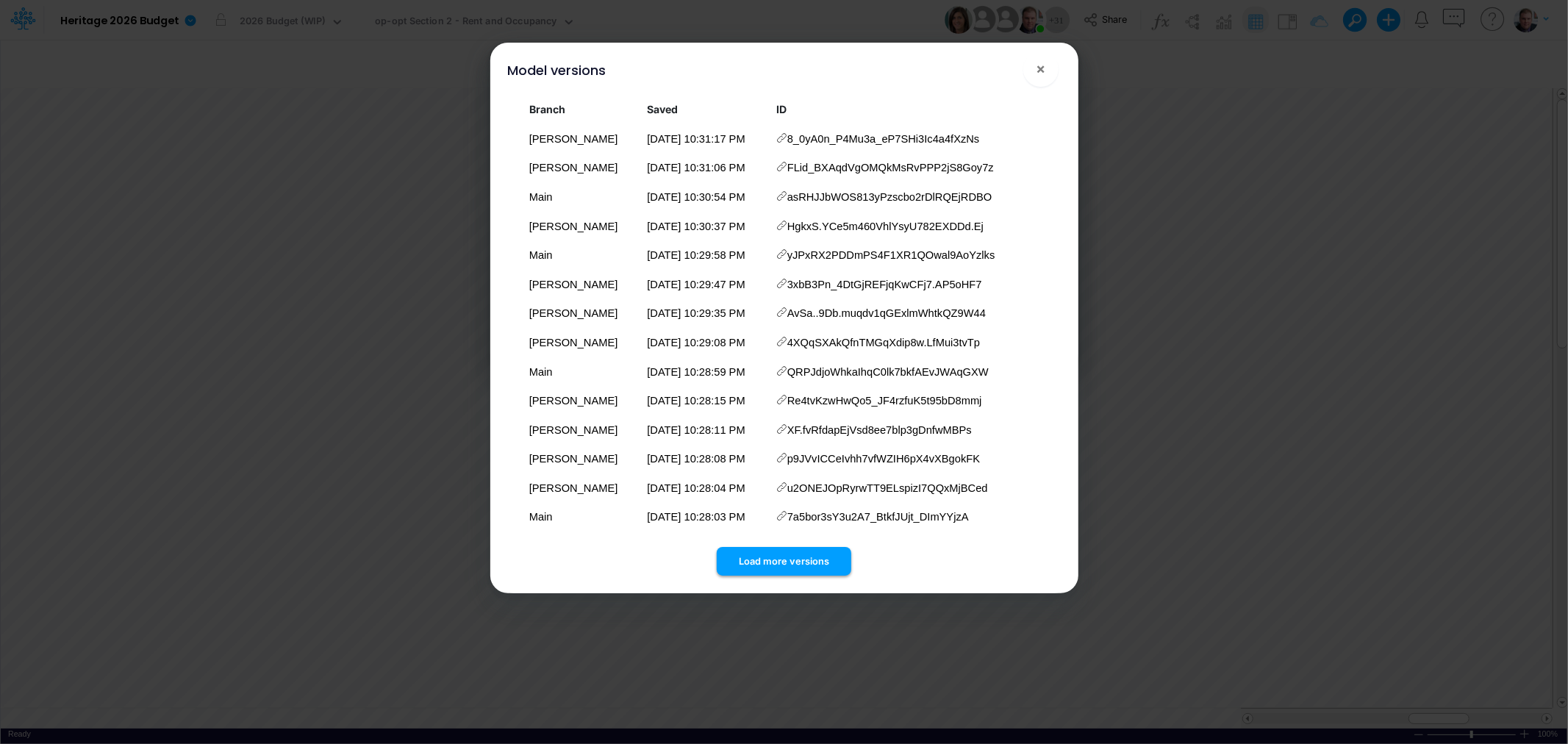
click at [794, 562] on button "Load more versions" at bounding box center [784, 561] width 135 height 29
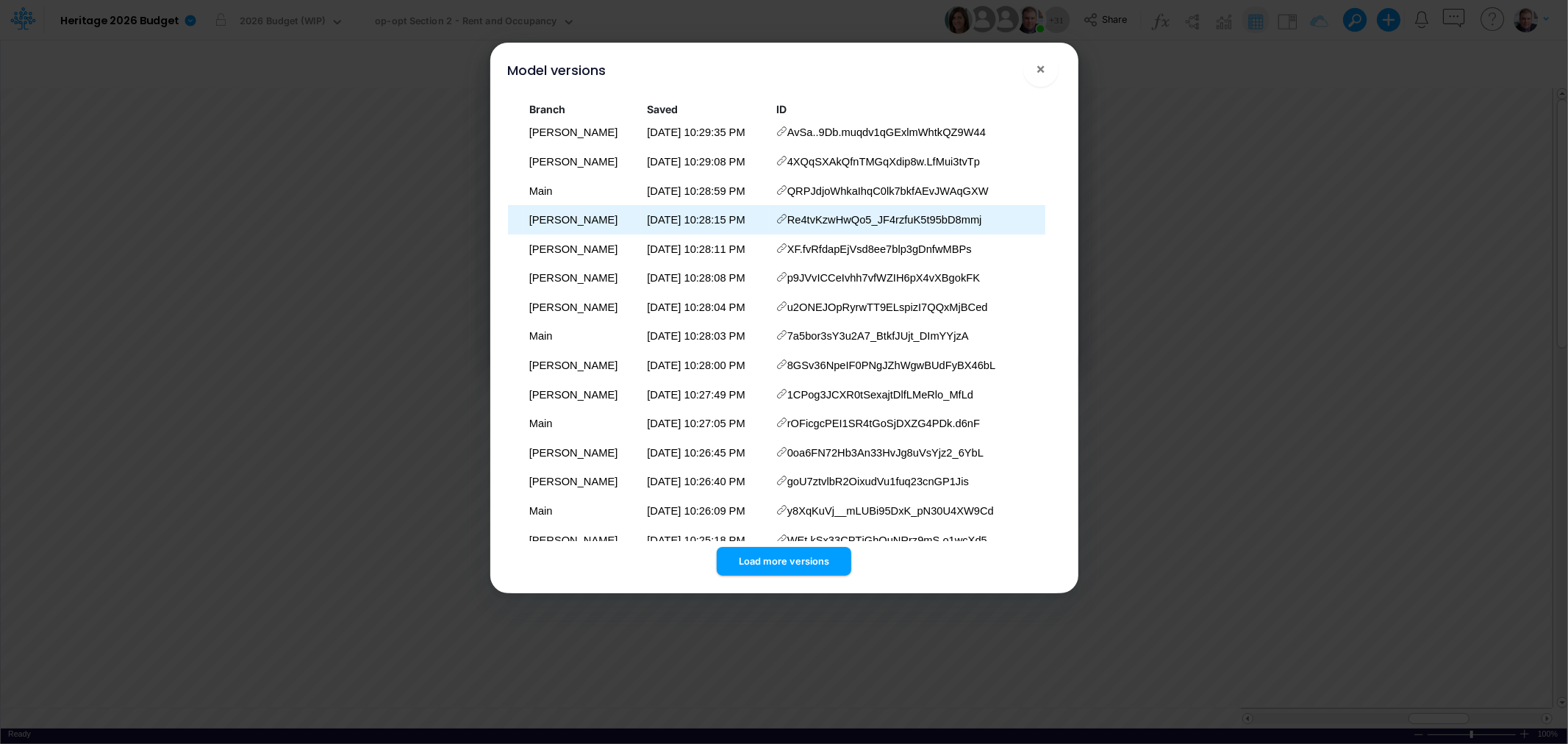
scroll to position [1920, 0]
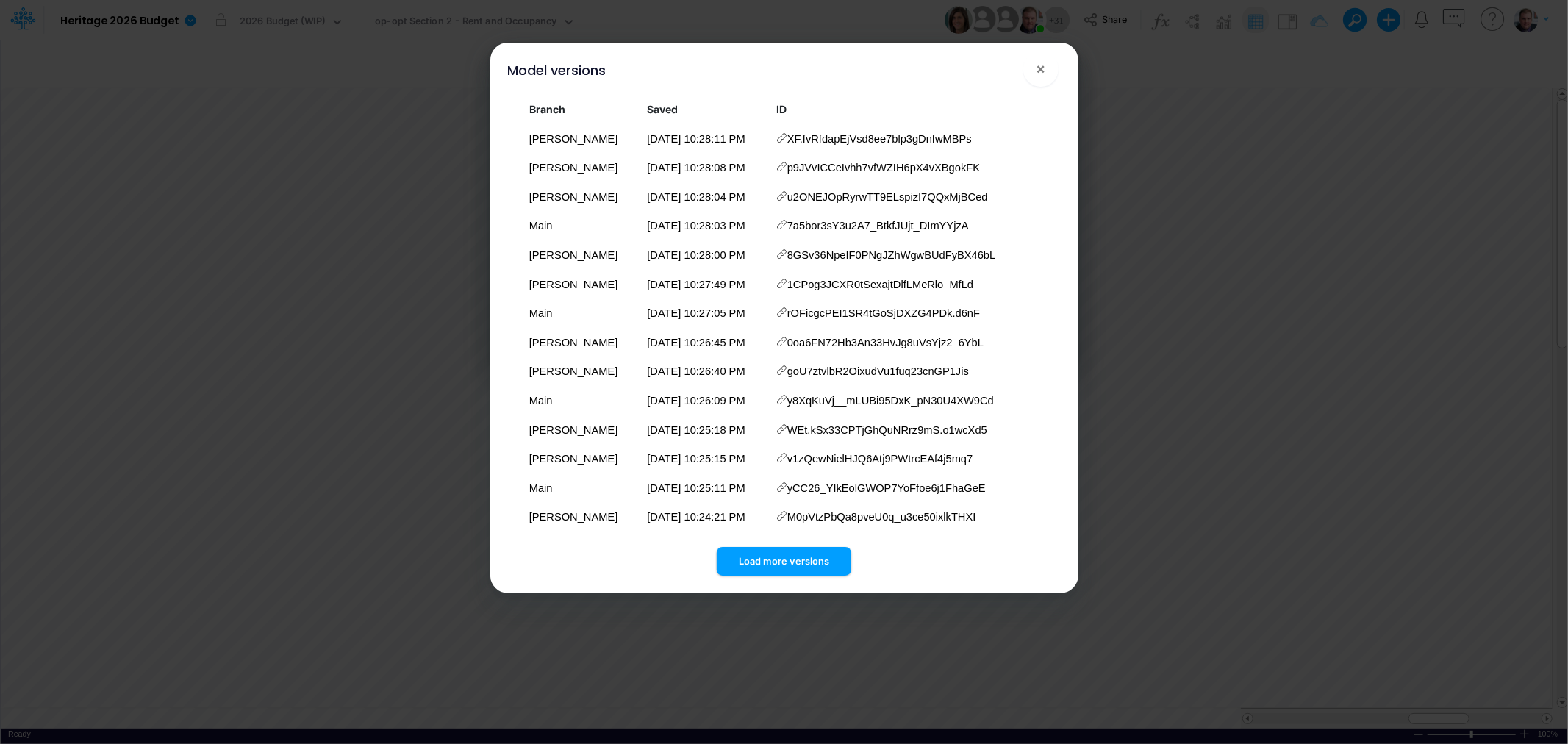
click at [791, 541] on div "Load more versions" at bounding box center [784, 557] width 553 height 34
click at [789, 549] on button "Load more versions" at bounding box center [784, 561] width 135 height 29
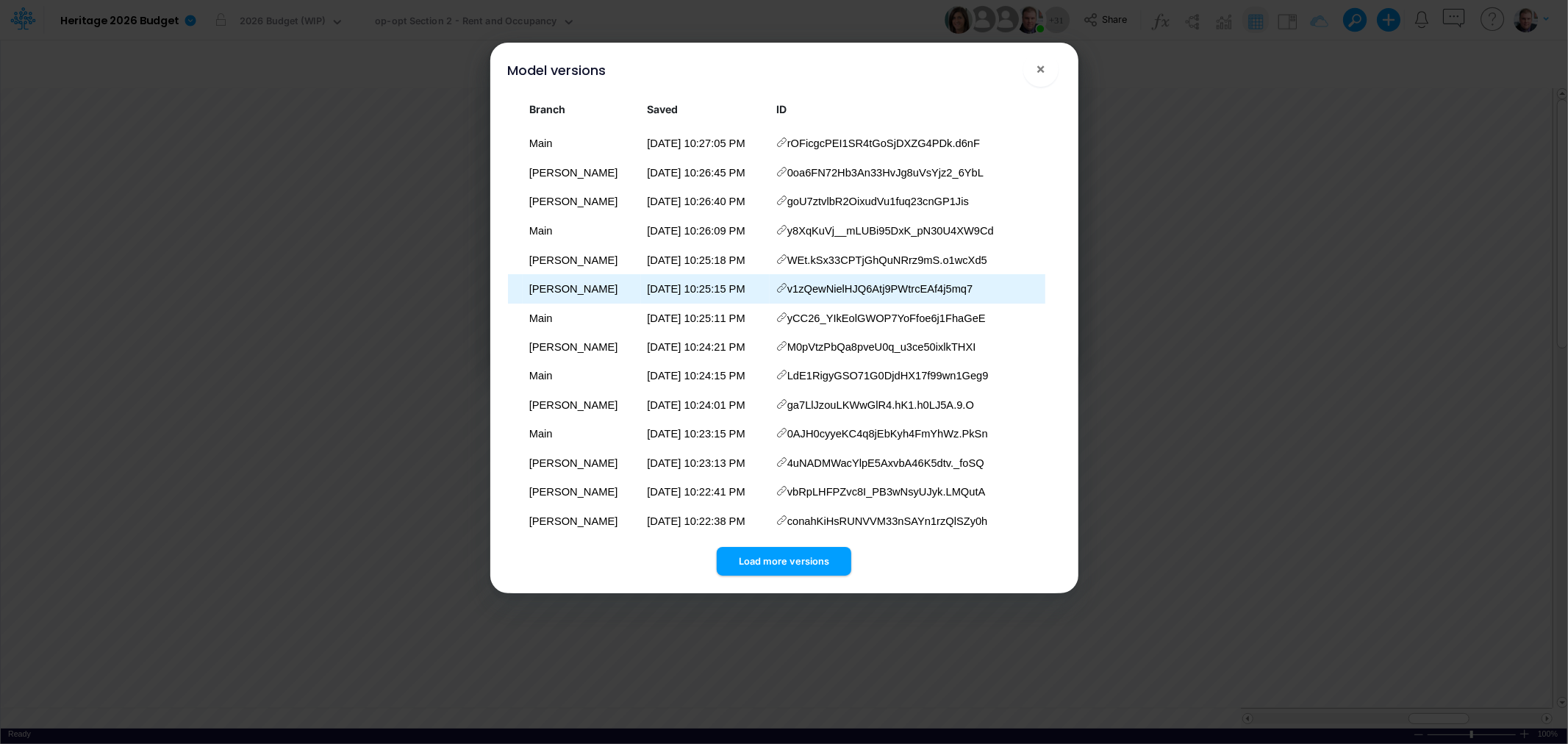
scroll to position [2211, 0]
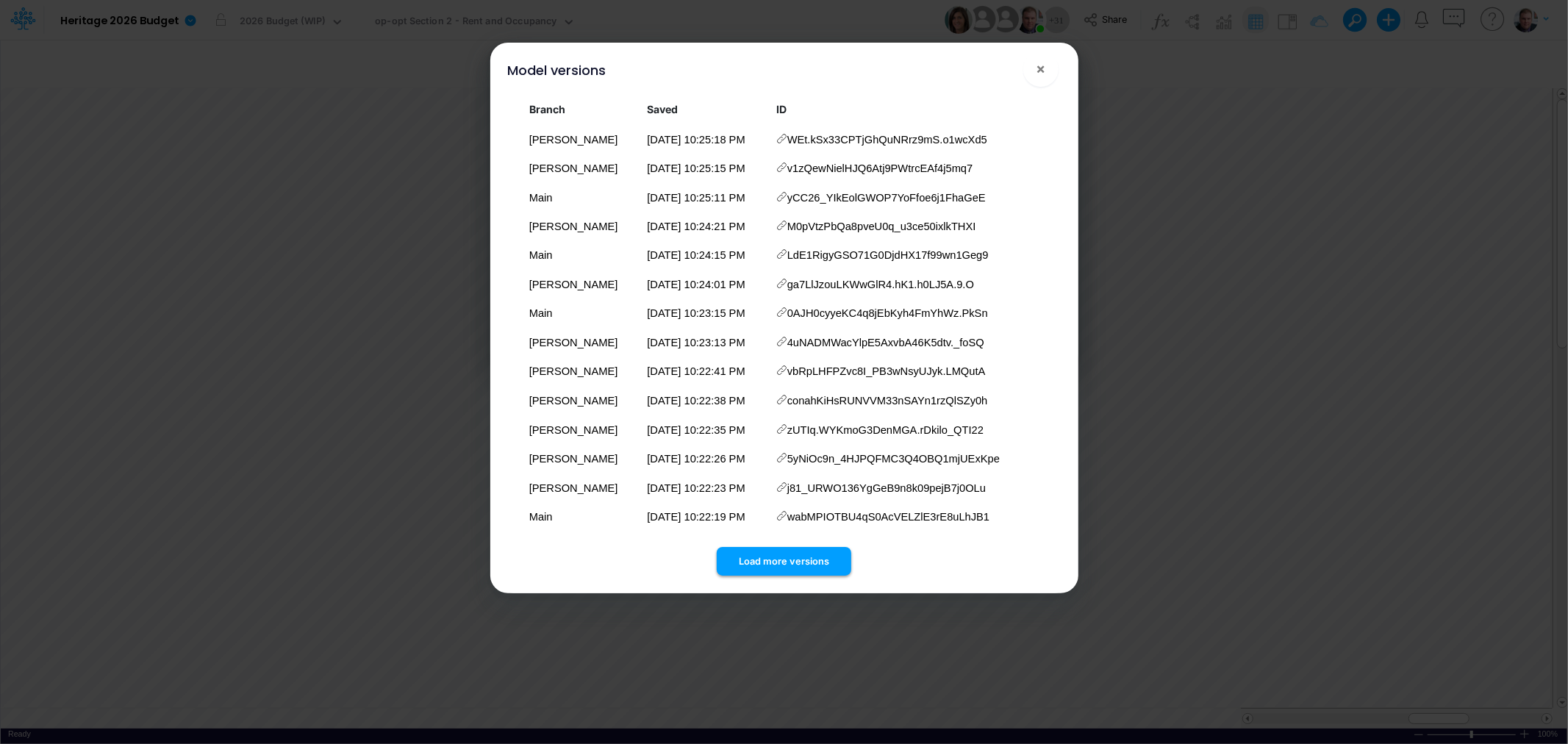
click at [798, 559] on button "Load more versions" at bounding box center [784, 561] width 135 height 29
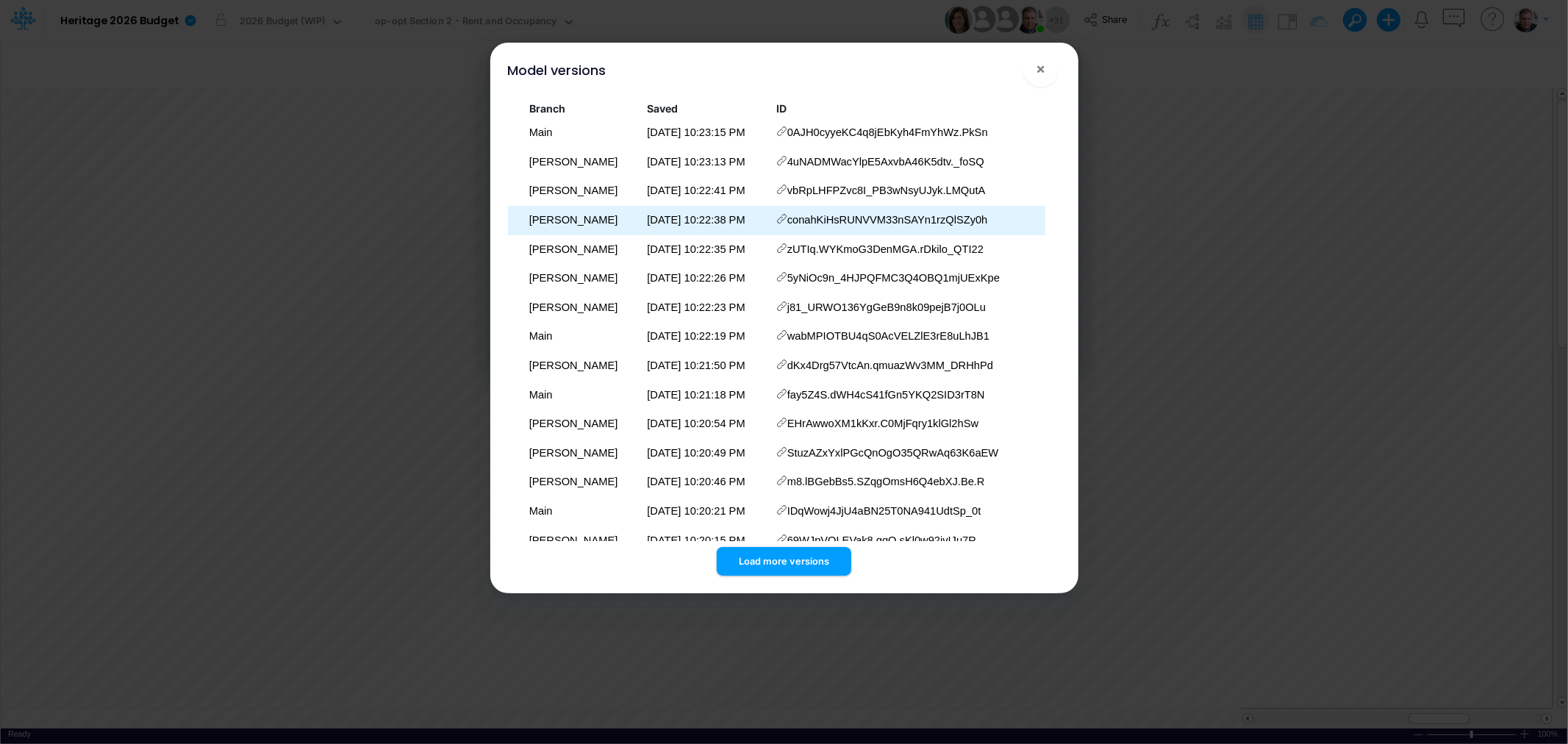
scroll to position [2501, 0]
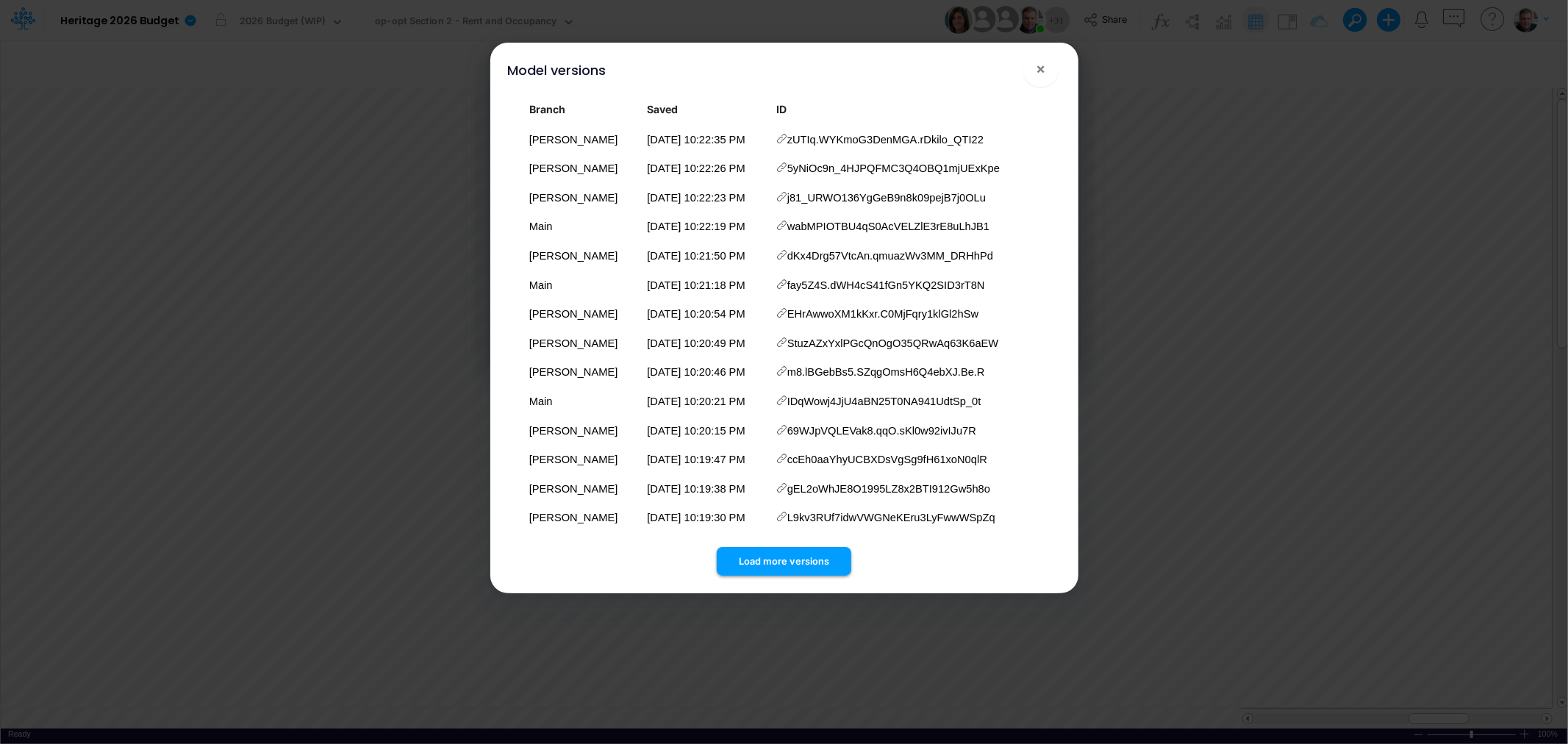
click at [774, 552] on button "Load more versions" at bounding box center [784, 561] width 135 height 29
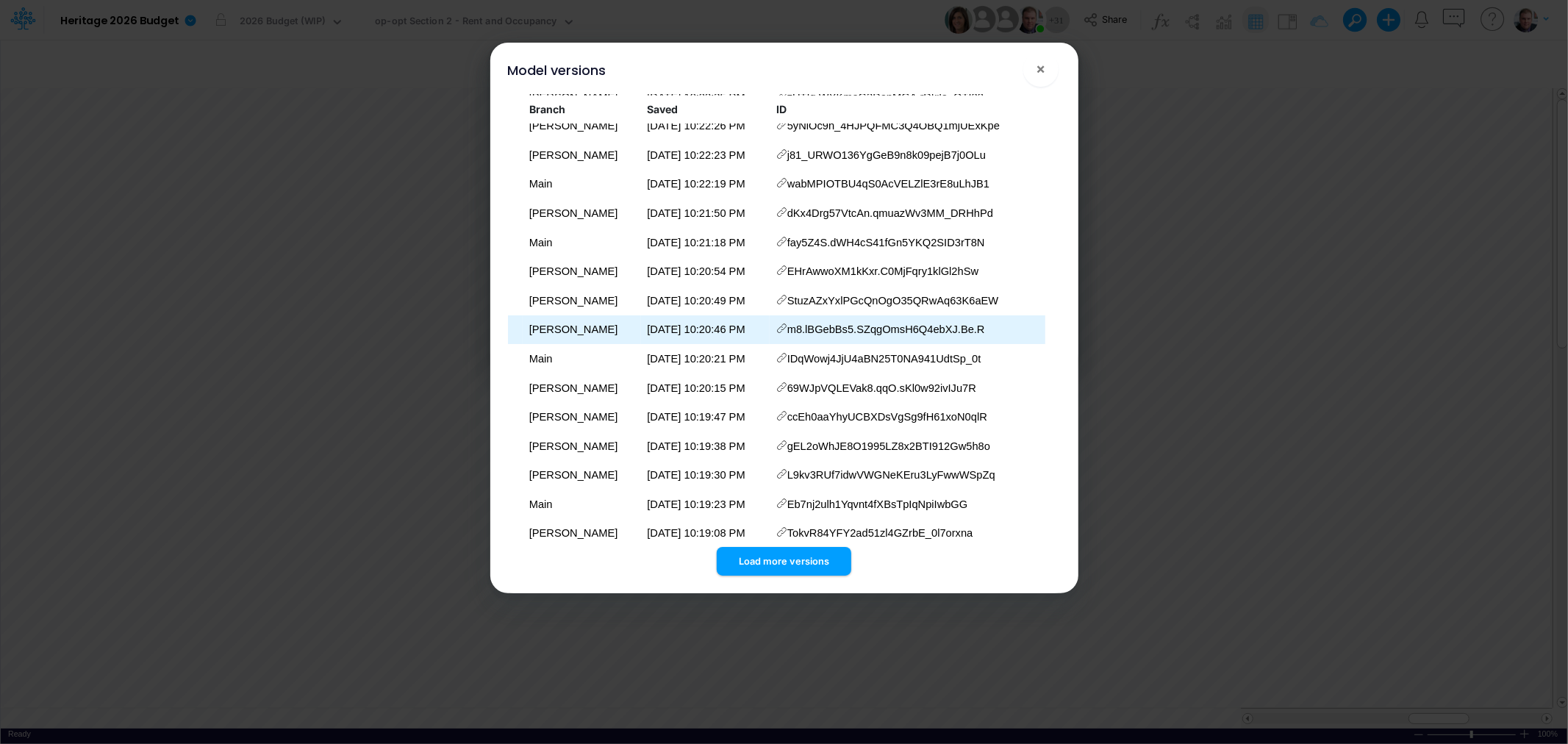
scroll to position [2792, 0]
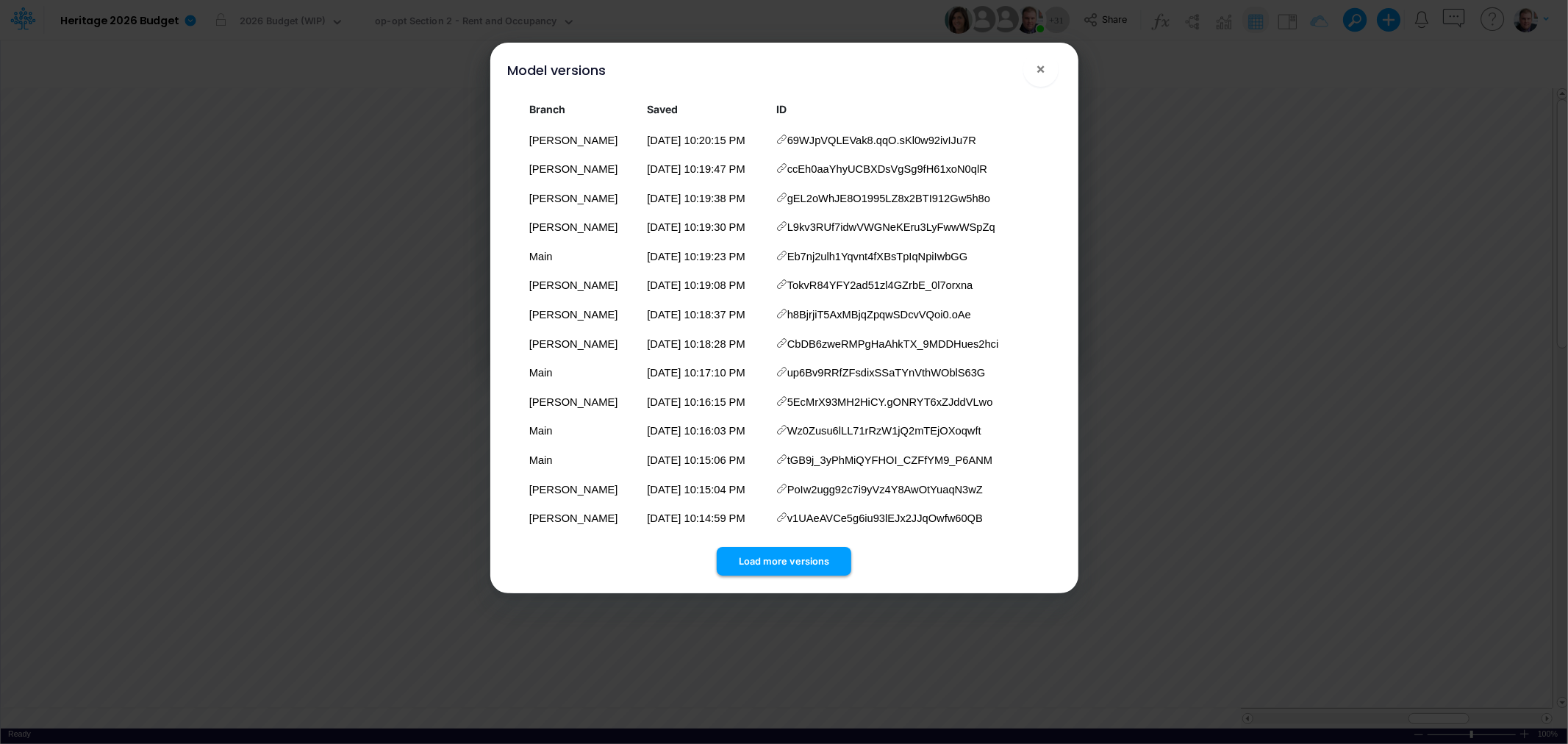
click at [787, 555] on button "Load more versions" at bounding box center [784, 561] width 135 height 29
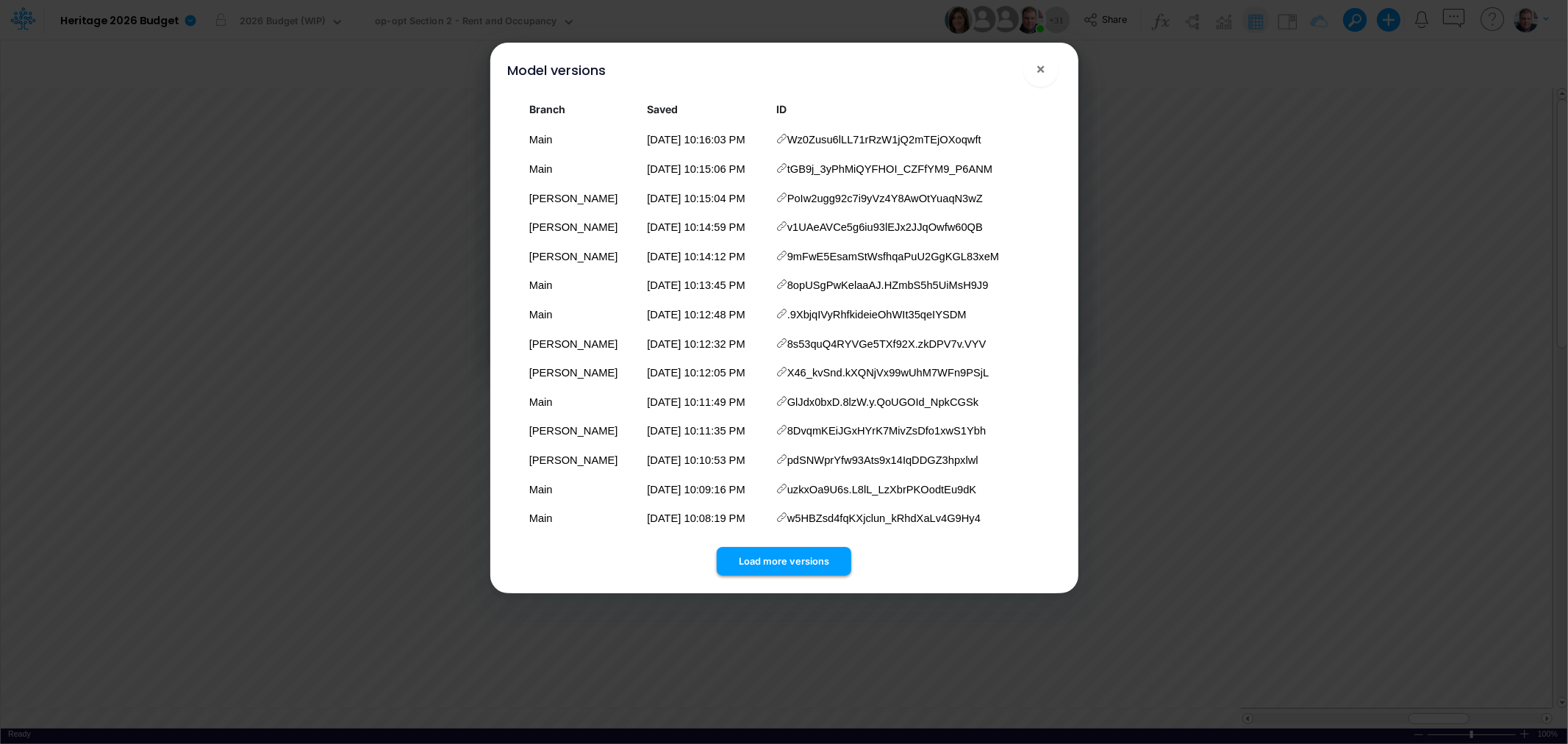
click at [787, 557] on button "Load more versions" at bounding box center [784, 561] width 135 height 29
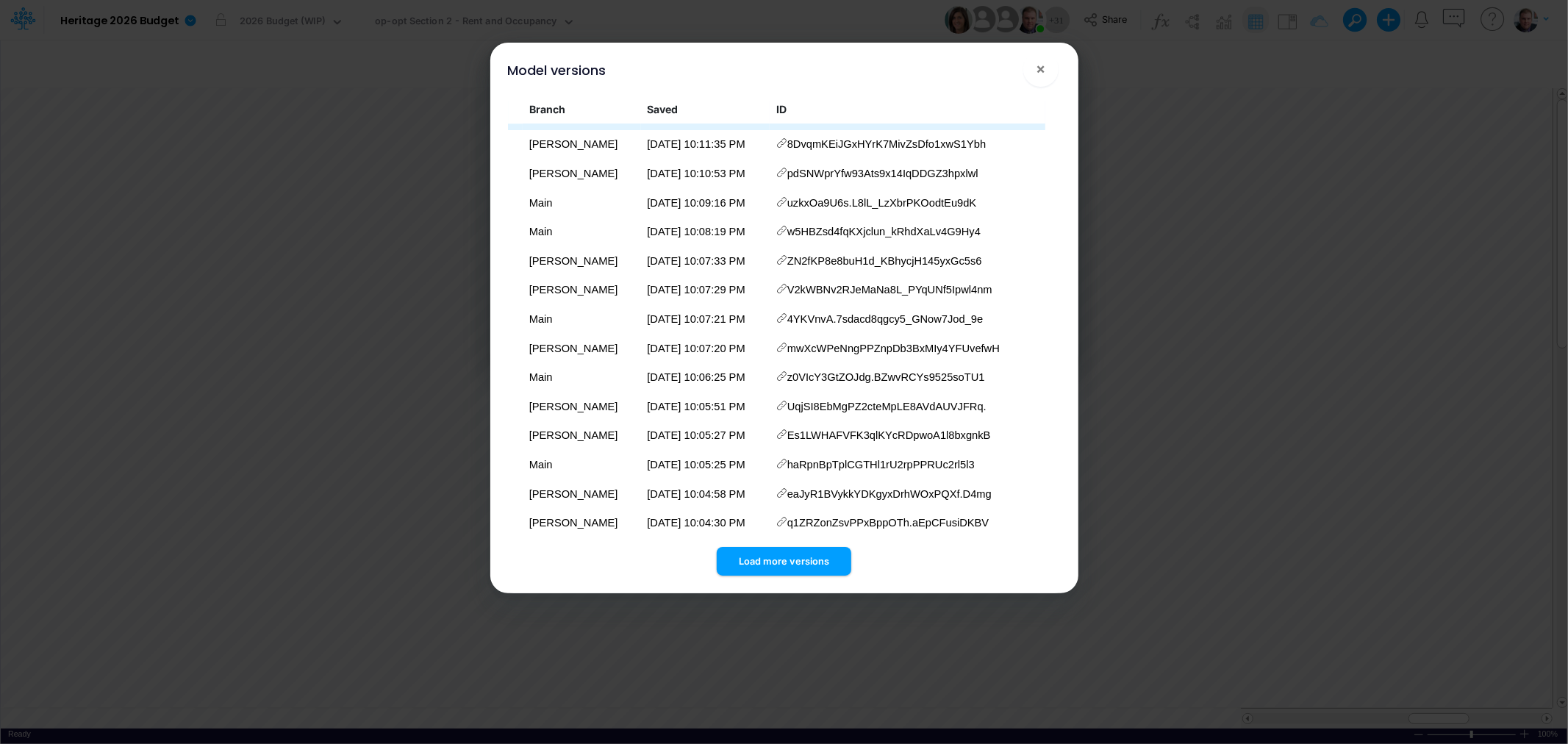
scroll to position [3374, 0]
click at [1046, 69] on button "×" at bounding box center [1041, 69] width 35 height 35
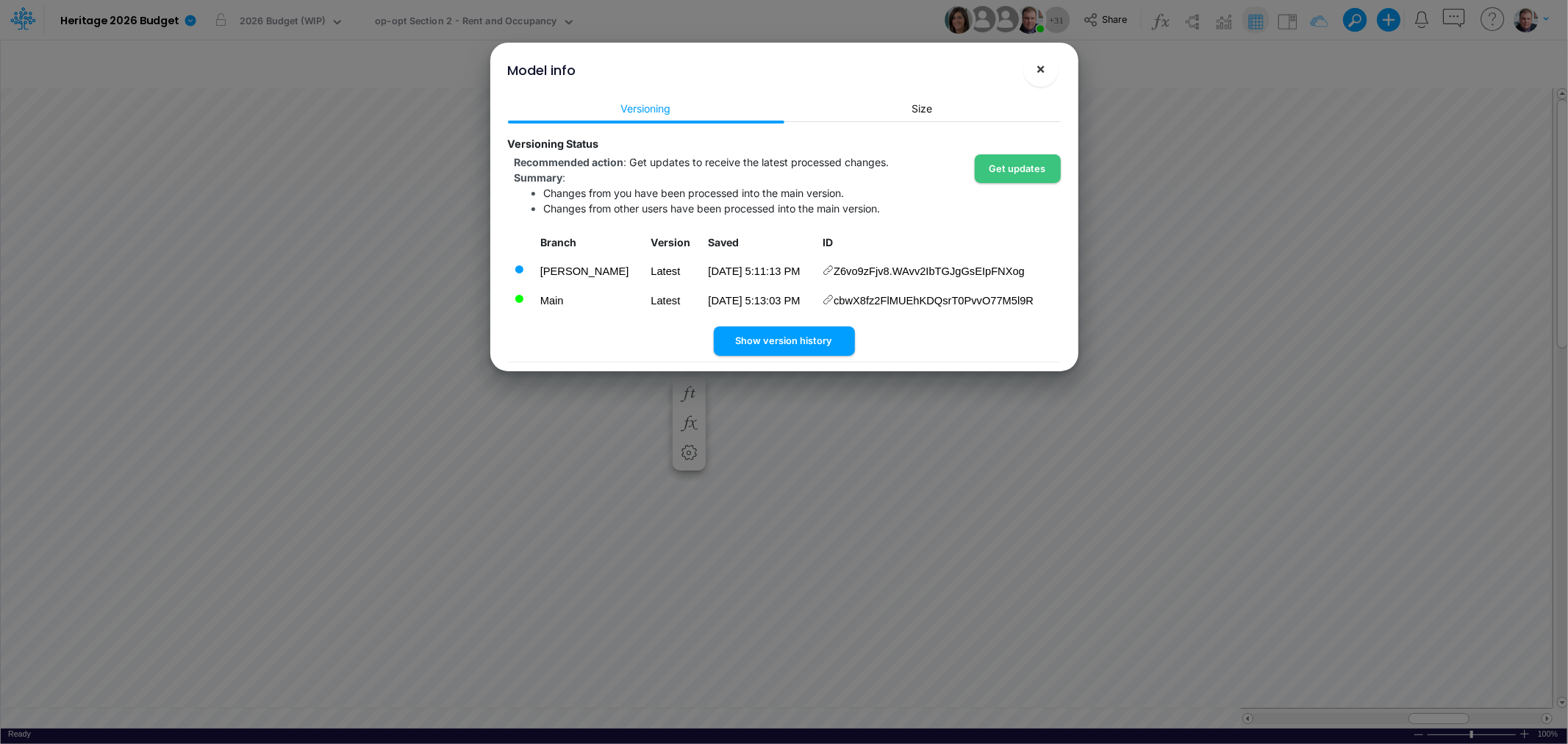
click at [1044, 64] on span "×" at bounding box center [1040, 69] width 10 height 18
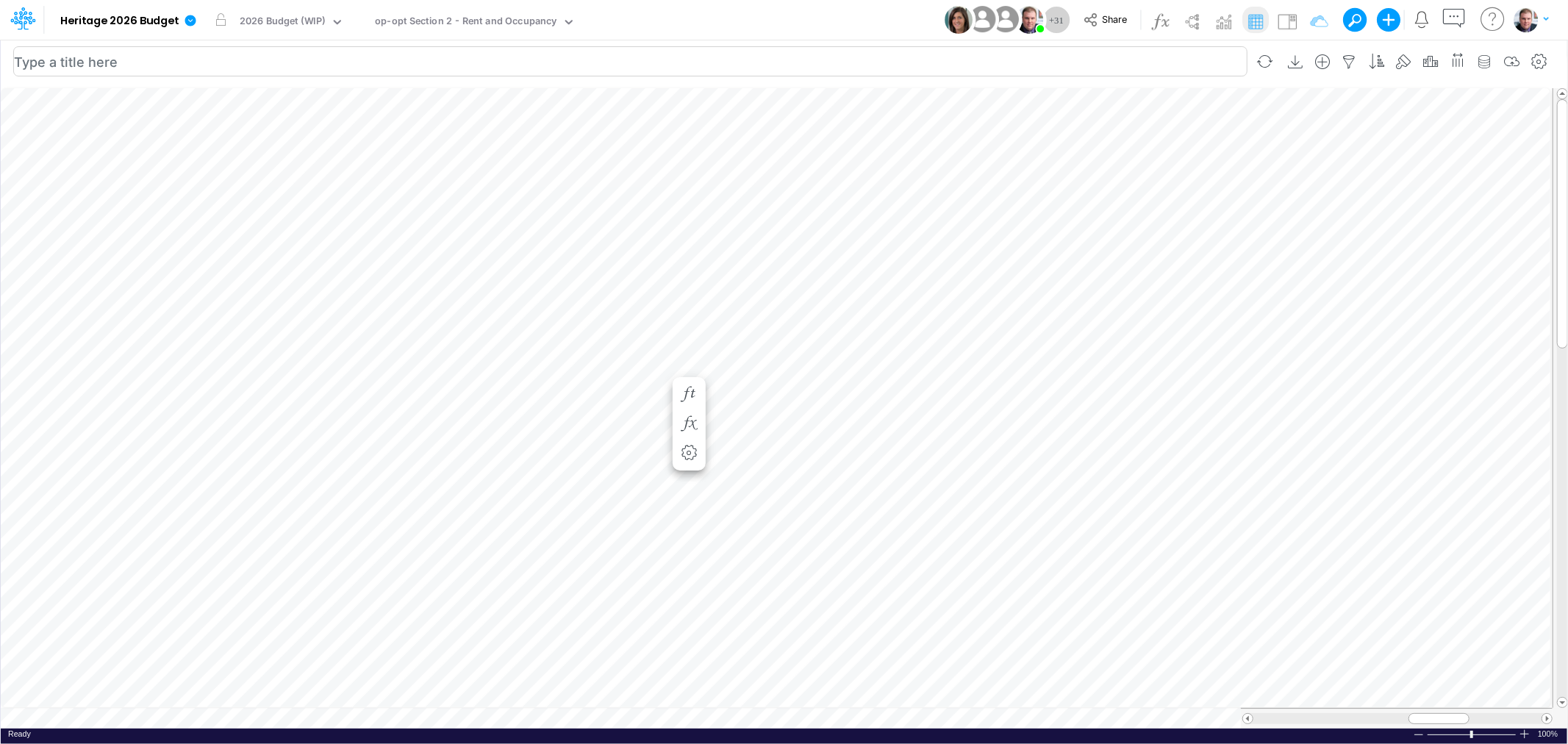
scroll to position [0, 1]
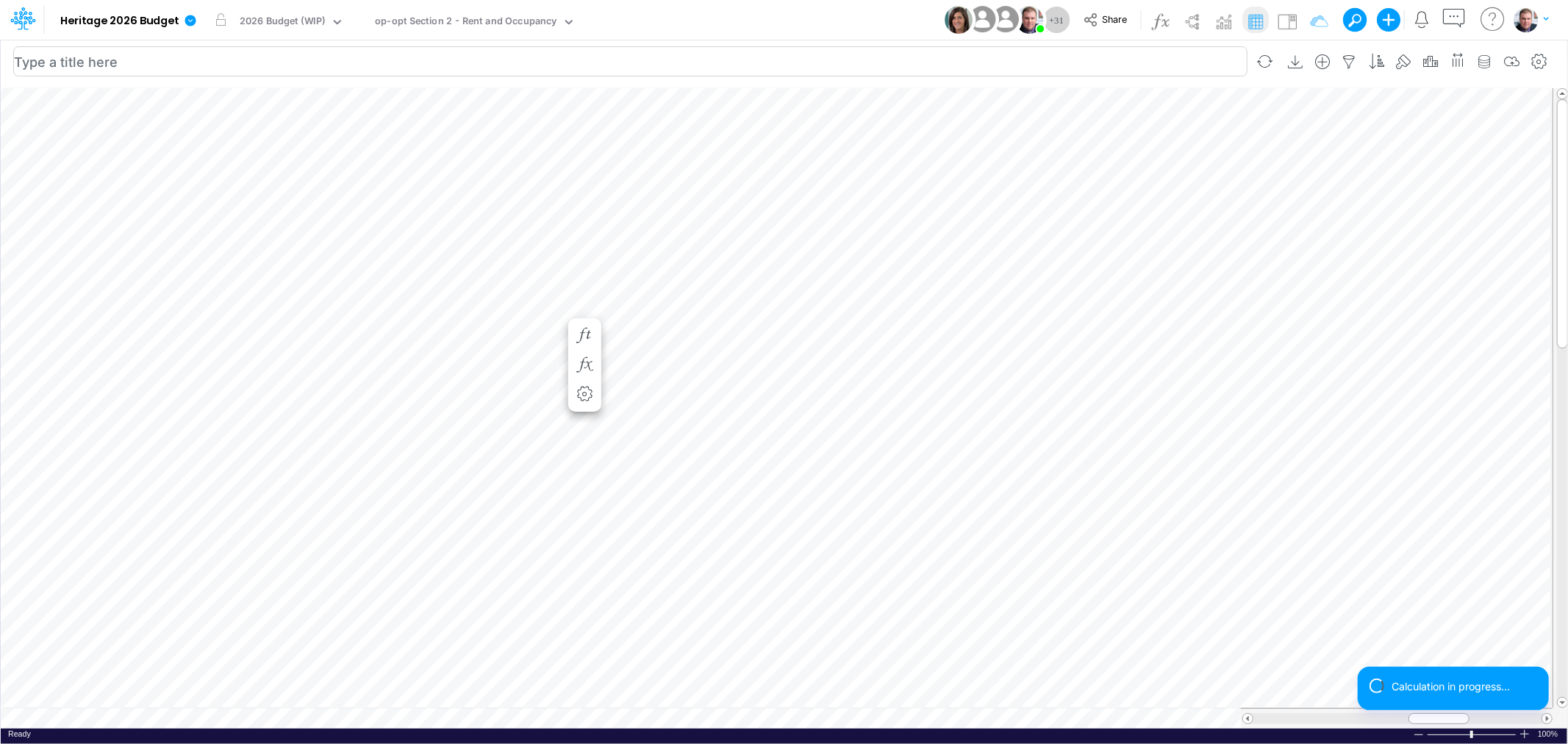
scroll to position [0, 1]
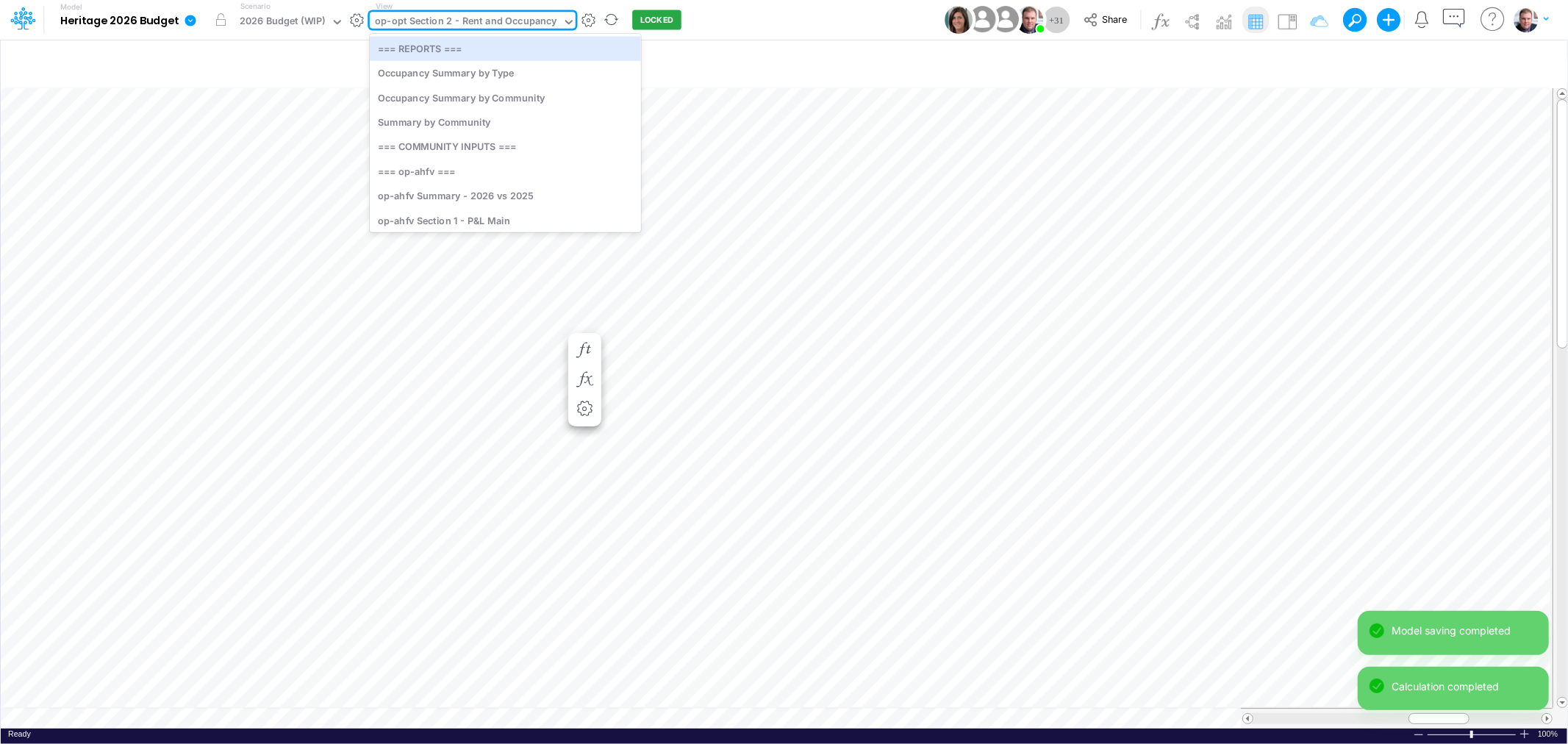
click at [459, 16] on div "op-opt Section 2 - Rent and Occupancy" at bounding box center [466, 22] width 181 height 17
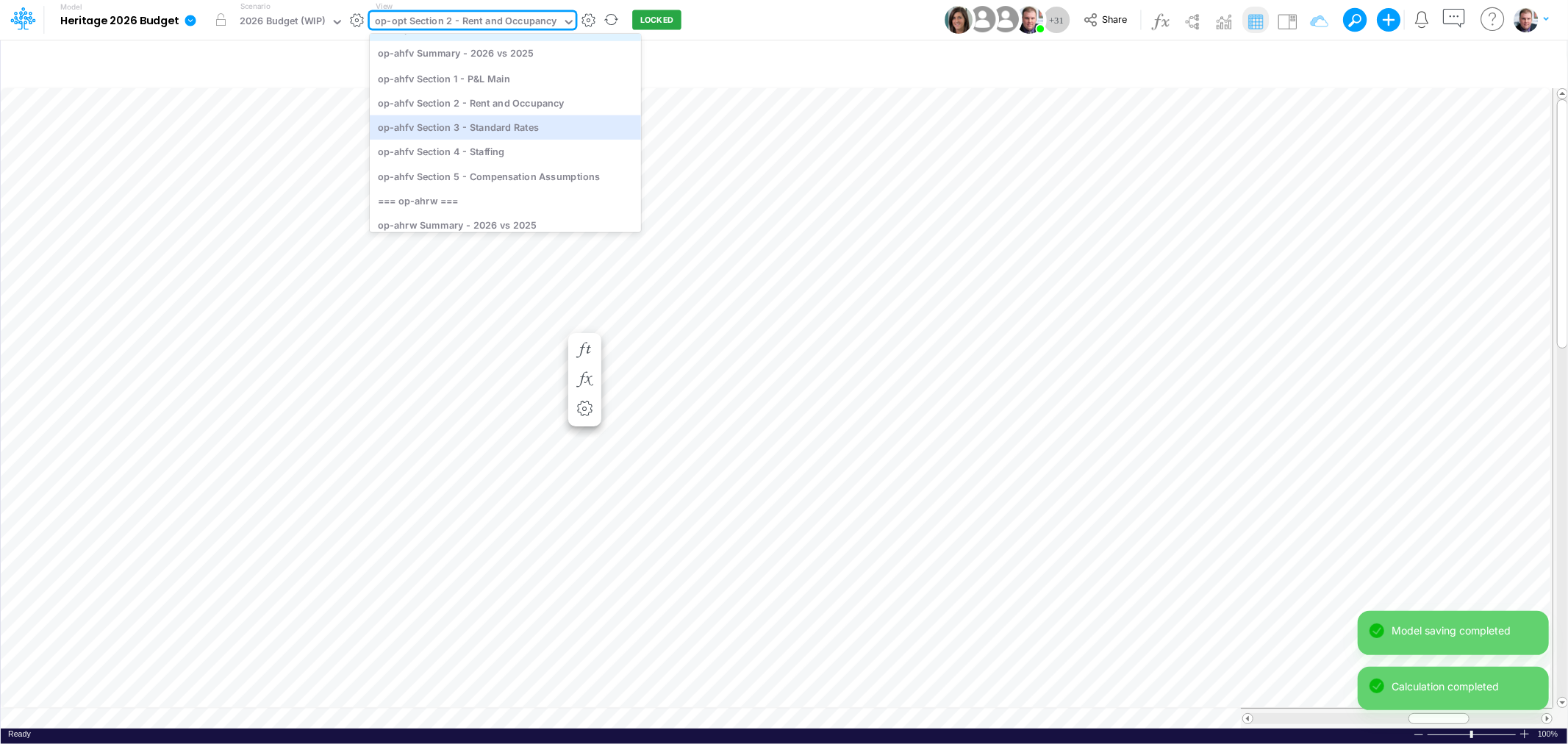
scroll to position [163, 0]
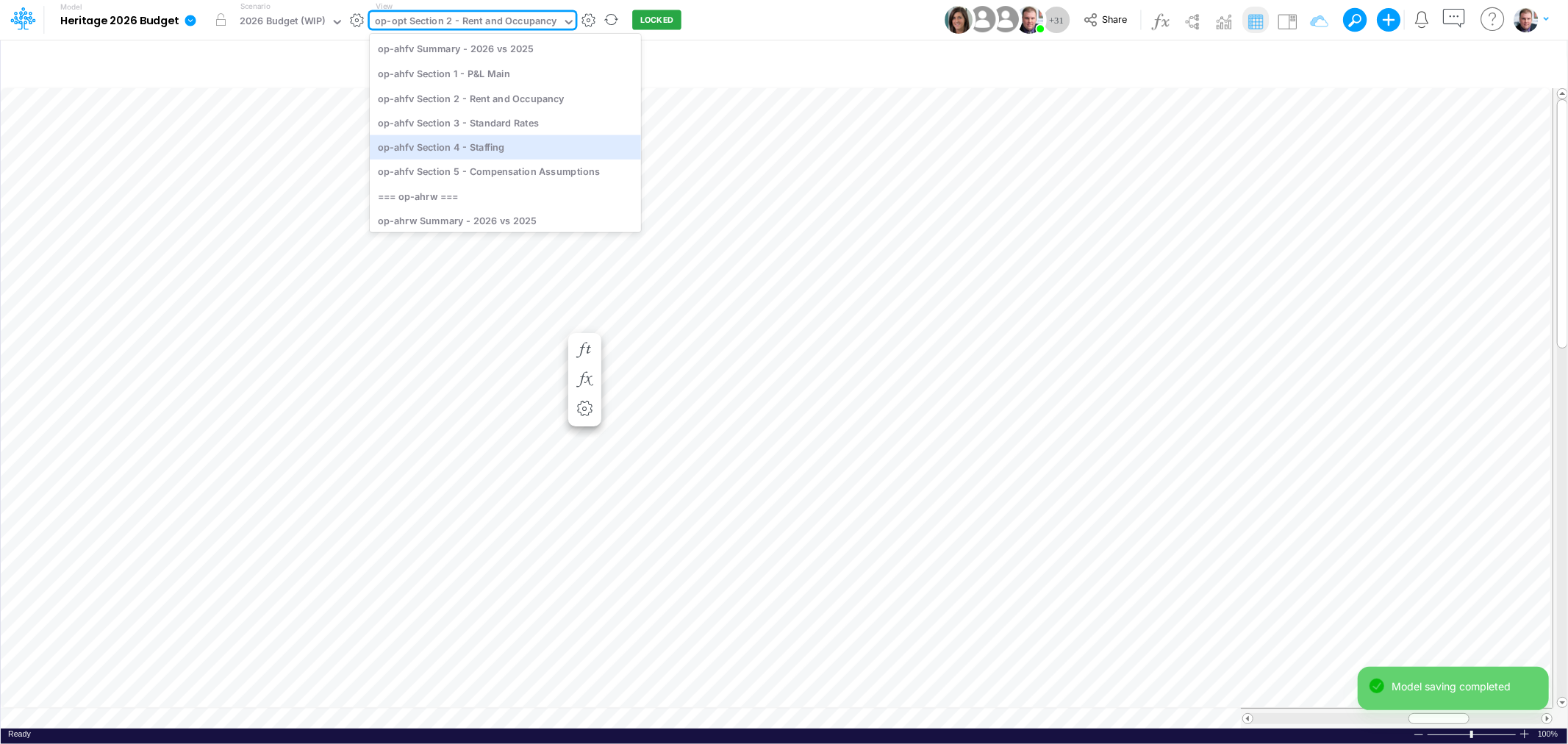
click at [661, 135] on div "Model Heritage 2026 Budget Edit model settings Duplicate Import QuickBooks Quic…" at bounding box center [784, 372] width 1568 height 744
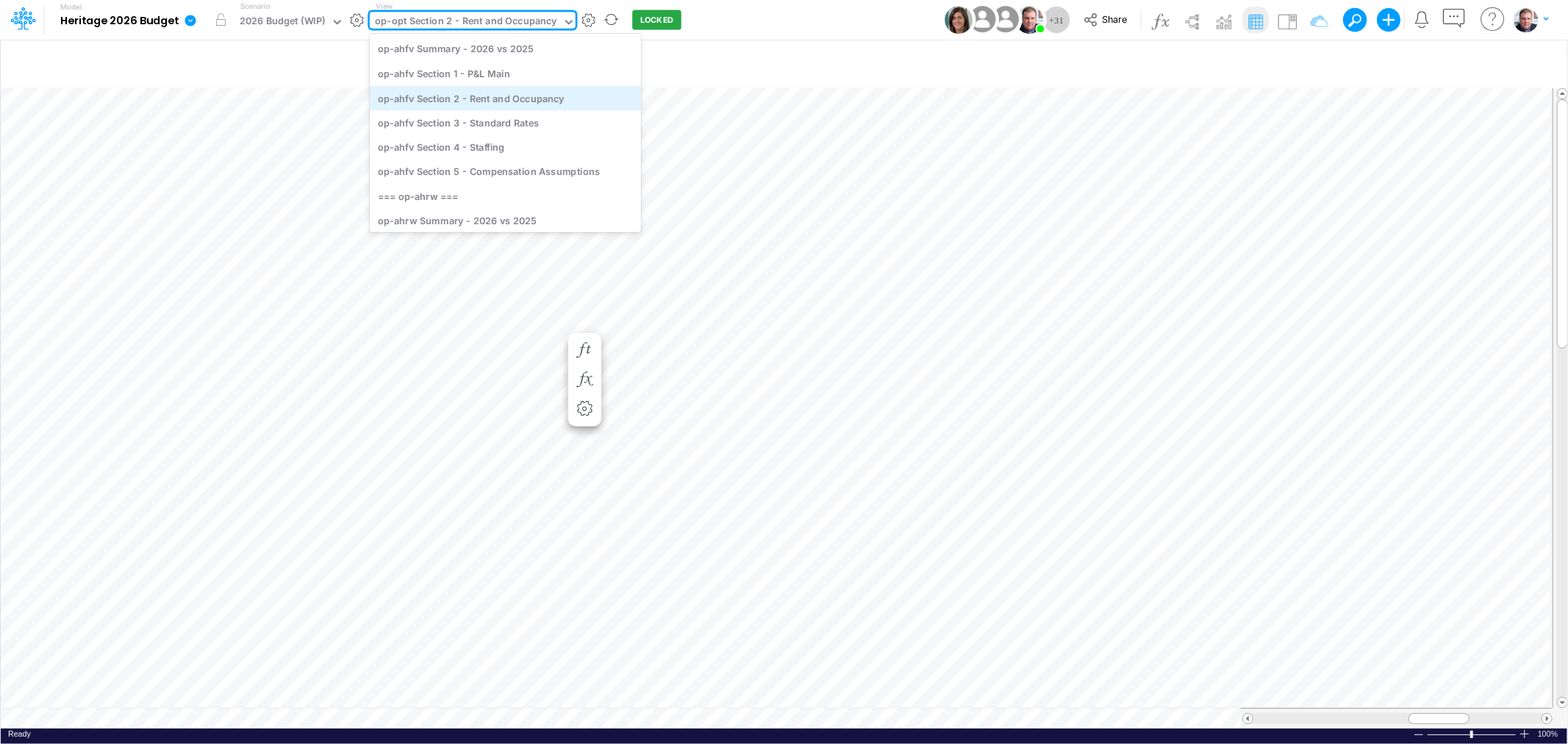
scroll to position [0, 0]
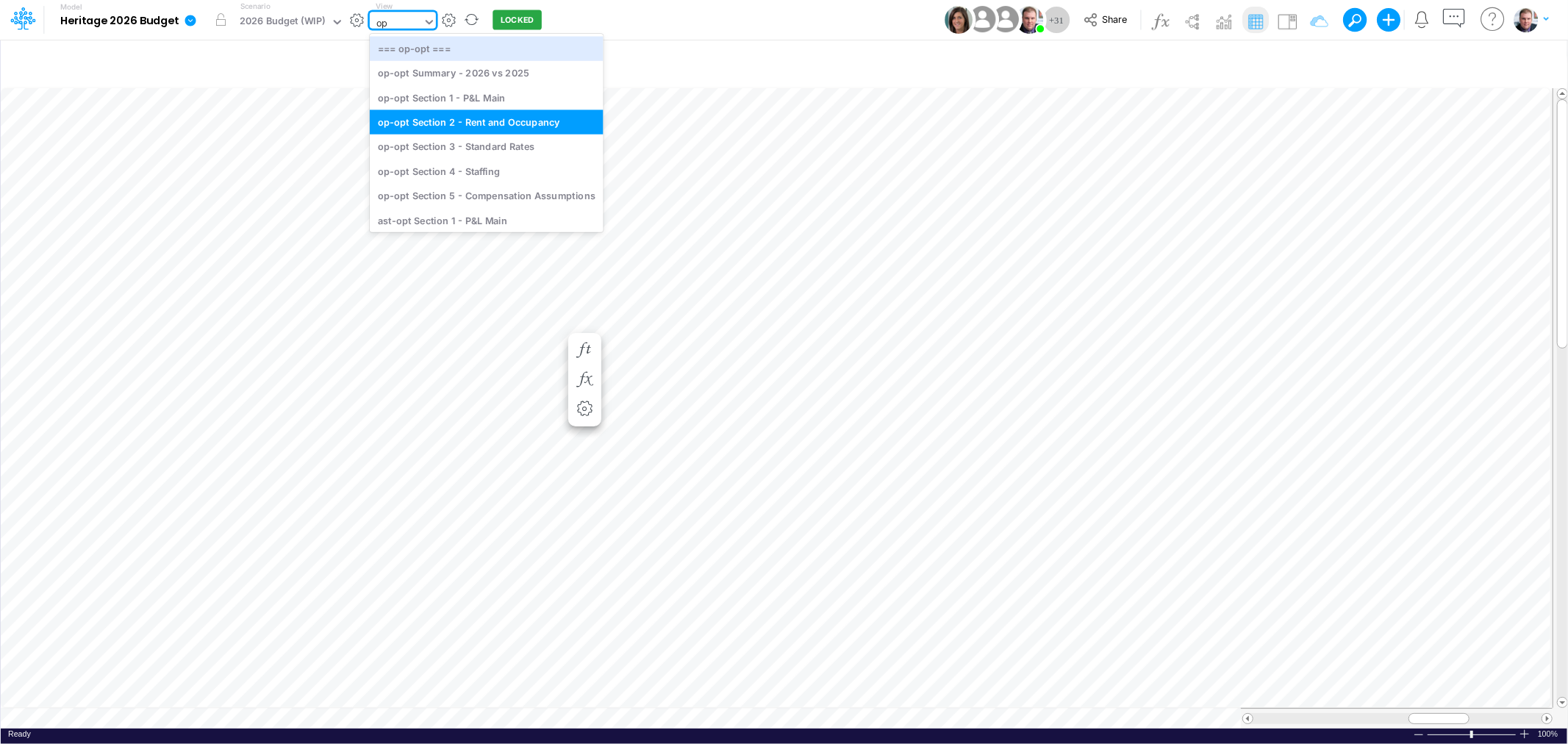
type input "opt"
click at [496, 160] on div "op-opt Section 4 - Staffing" at bounding box center [486, 171] width 233 height 25
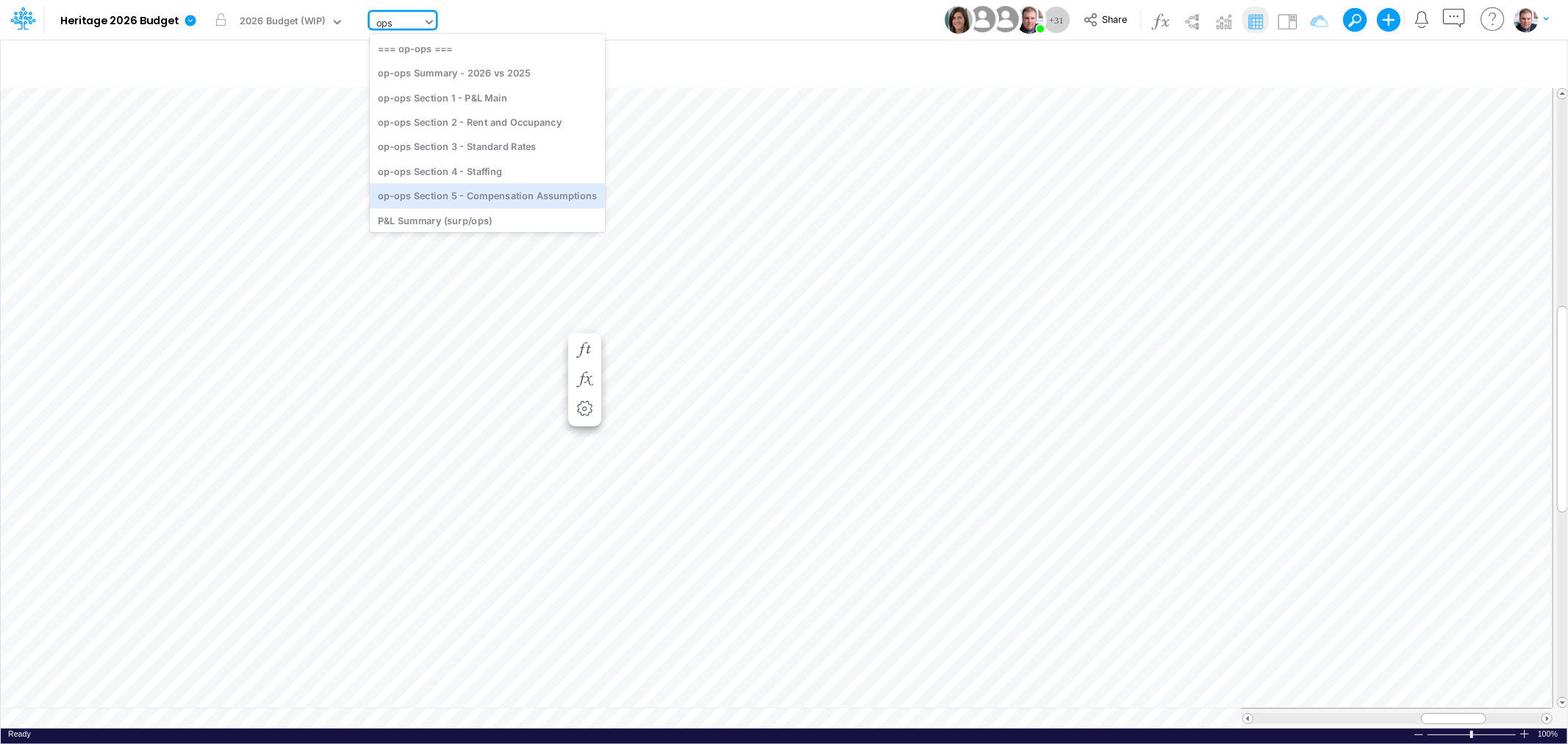
type input "ops"
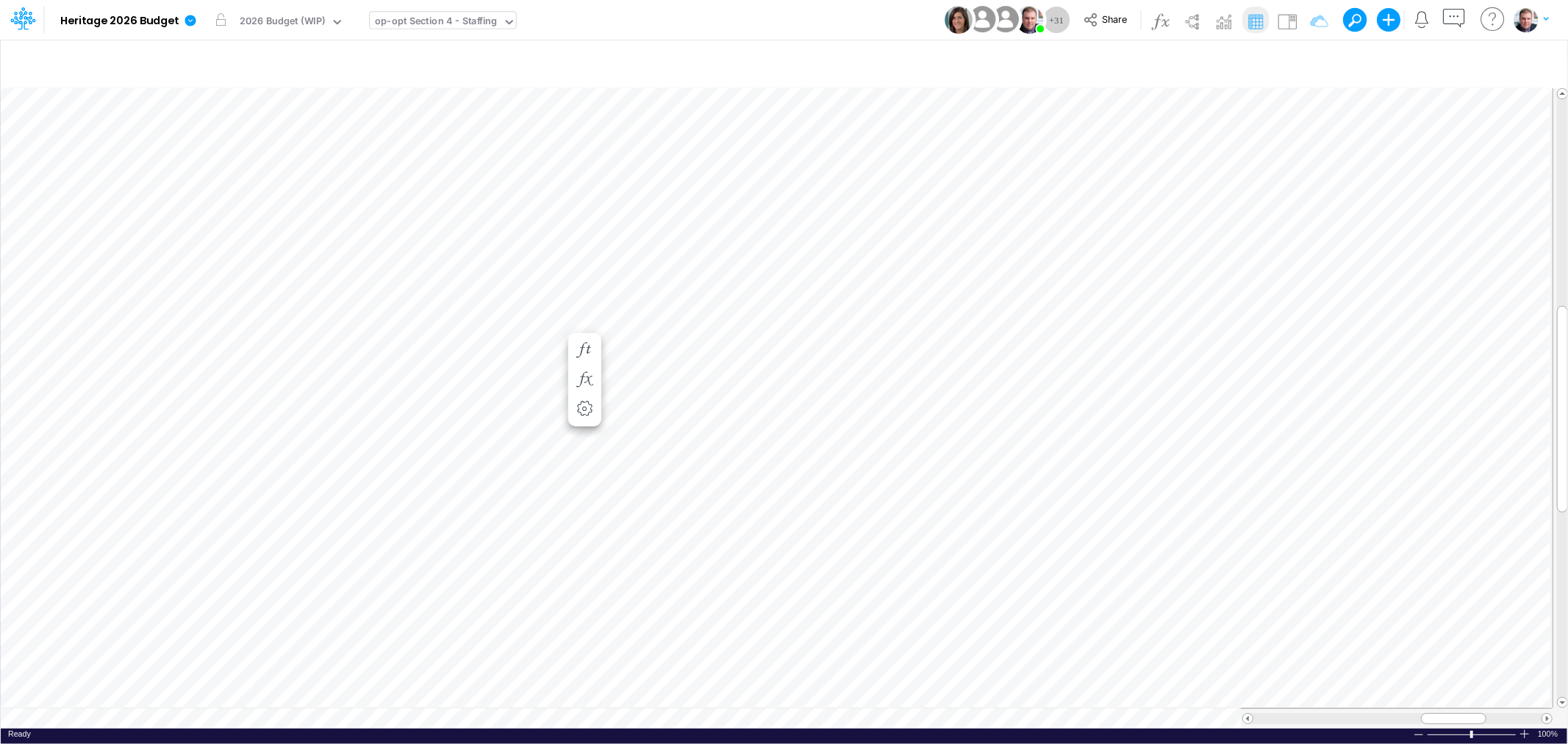
click at [465, 17] on div "op-opt Section 4 - Staffing" at bounding box center [436, 22] width 122 height 17
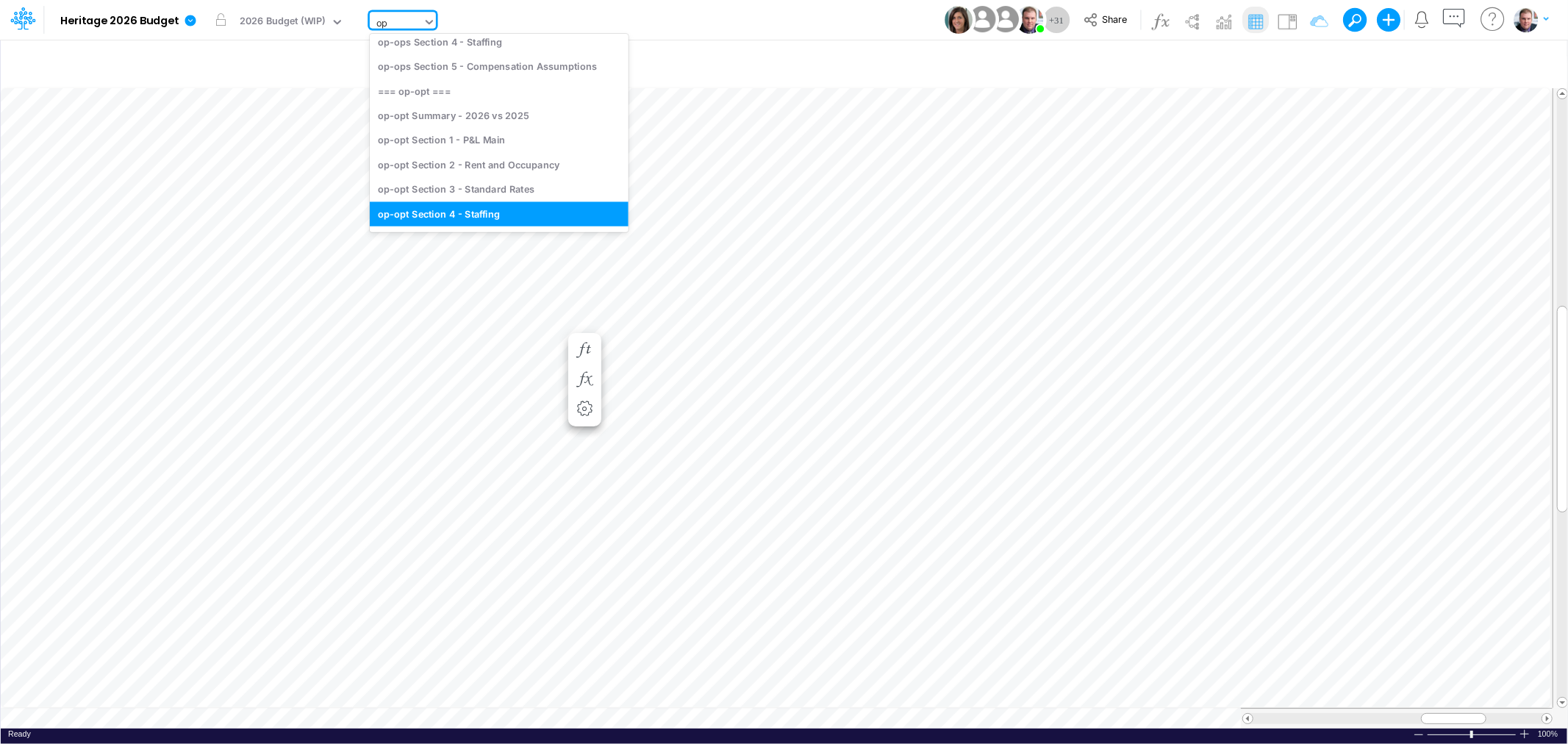
type input "ops"
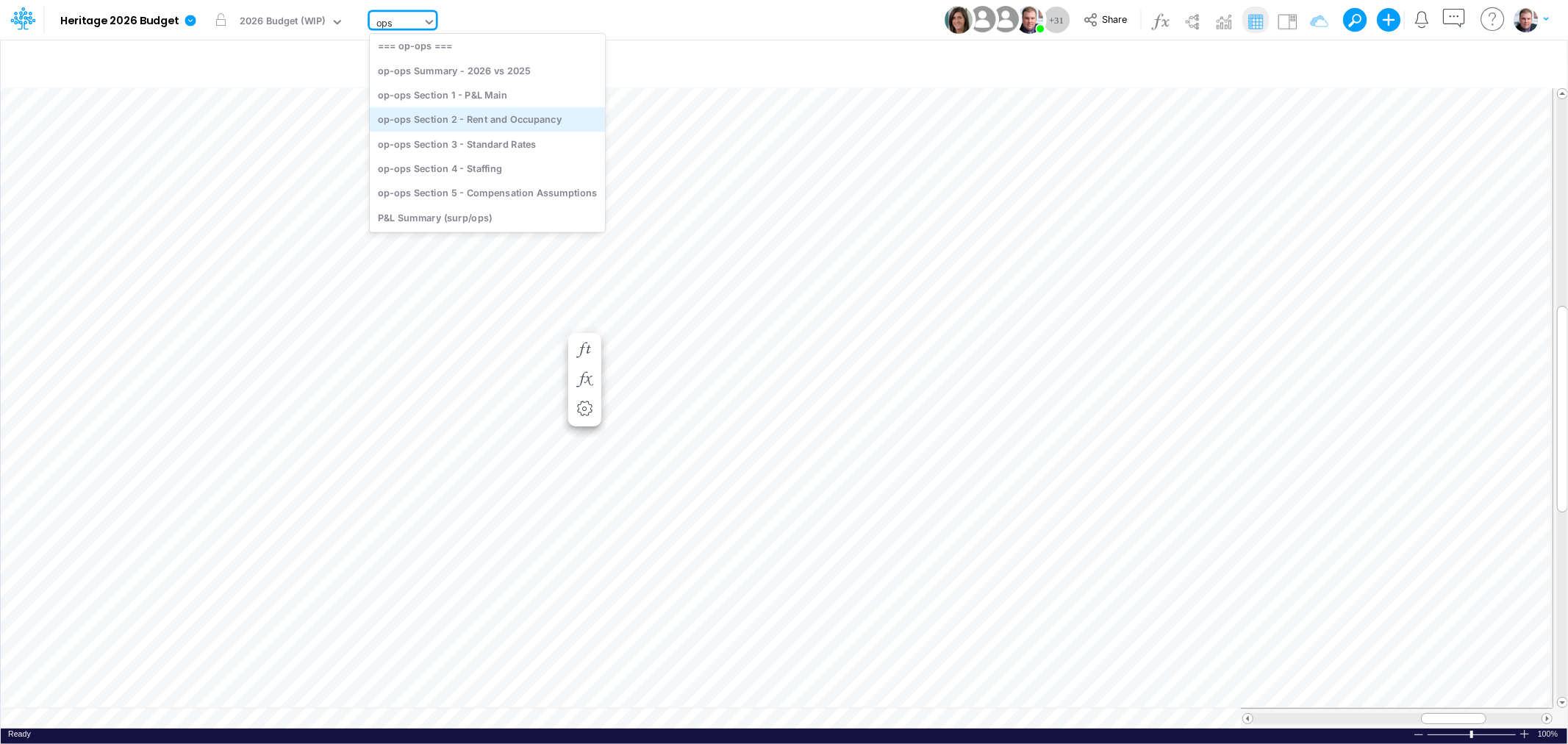
click at [487, 122] on div "op-ops Section 2 - Rent and Occupancy" at bounding box center [487, 120] width 235 height 25
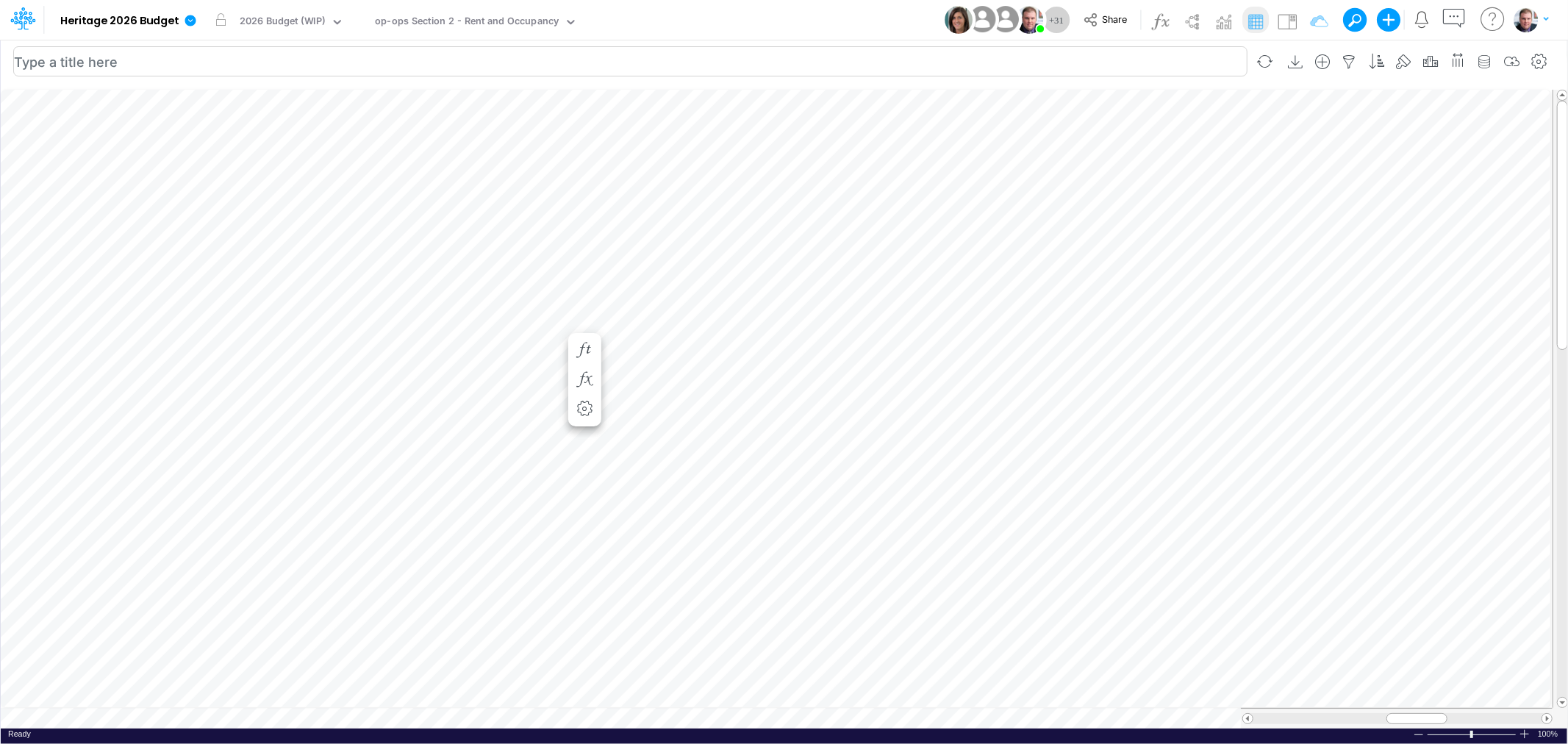
scroll to position [0, 1]
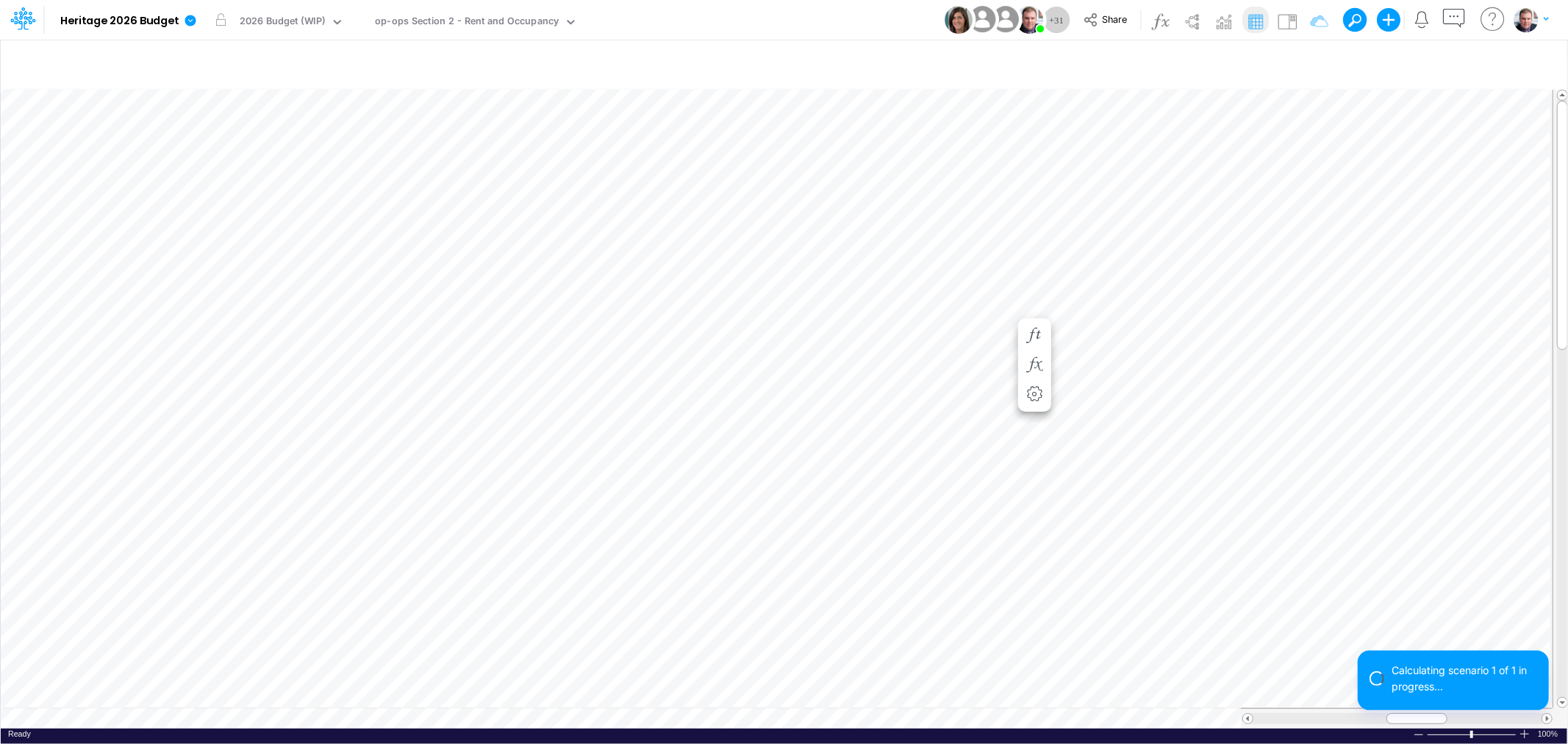
scroll to position [0, 1]
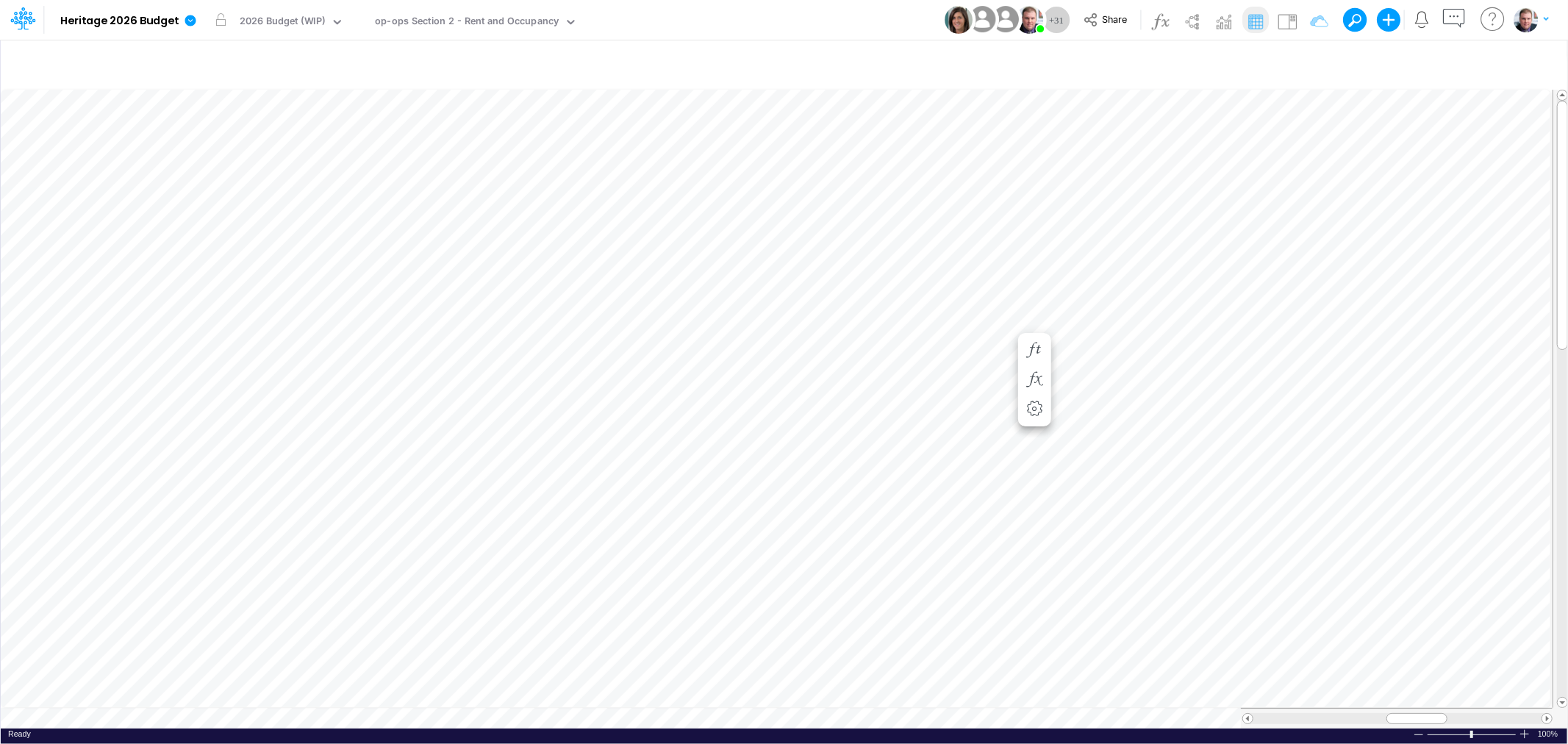
scroll to position [0, 1]
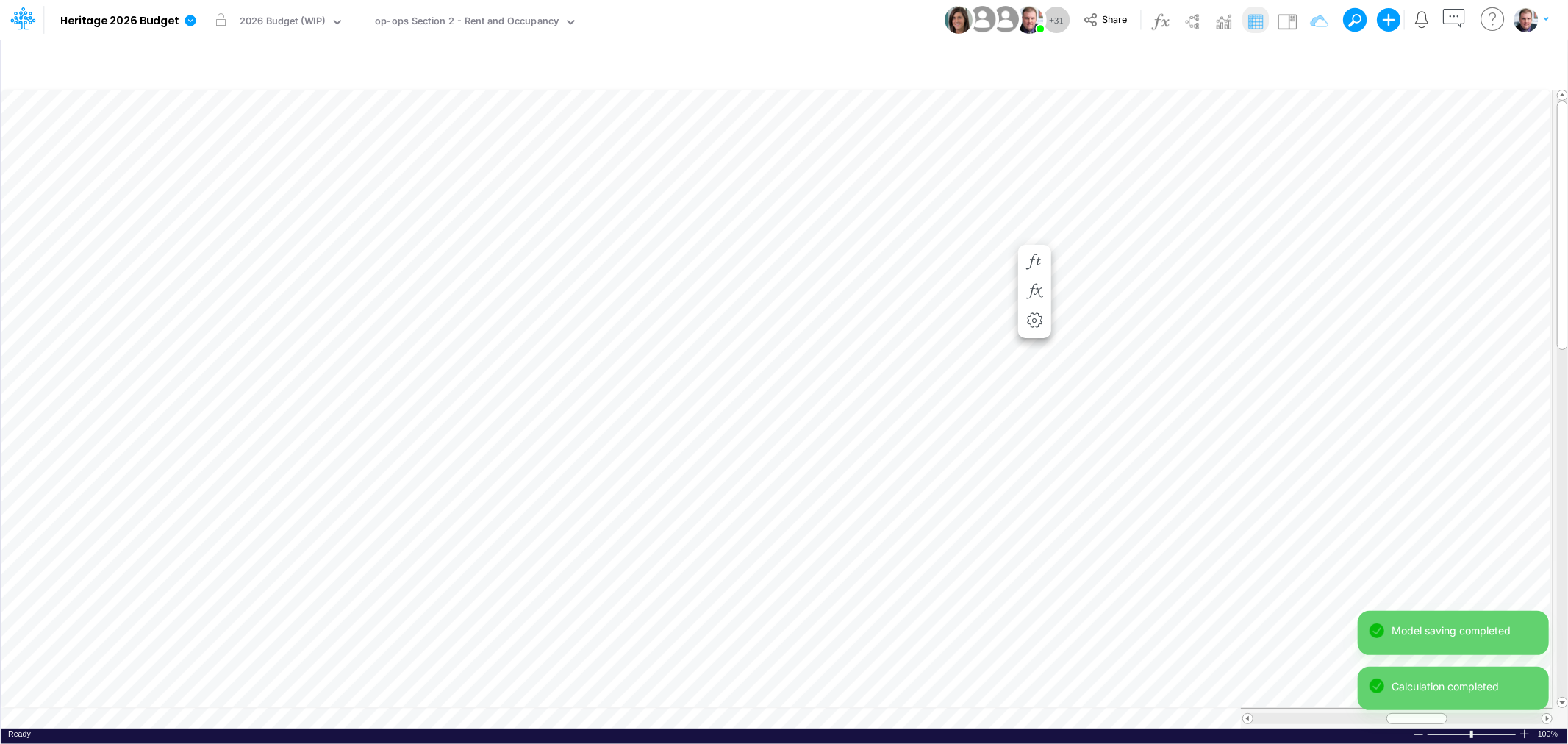
scroll to position [0, 1]
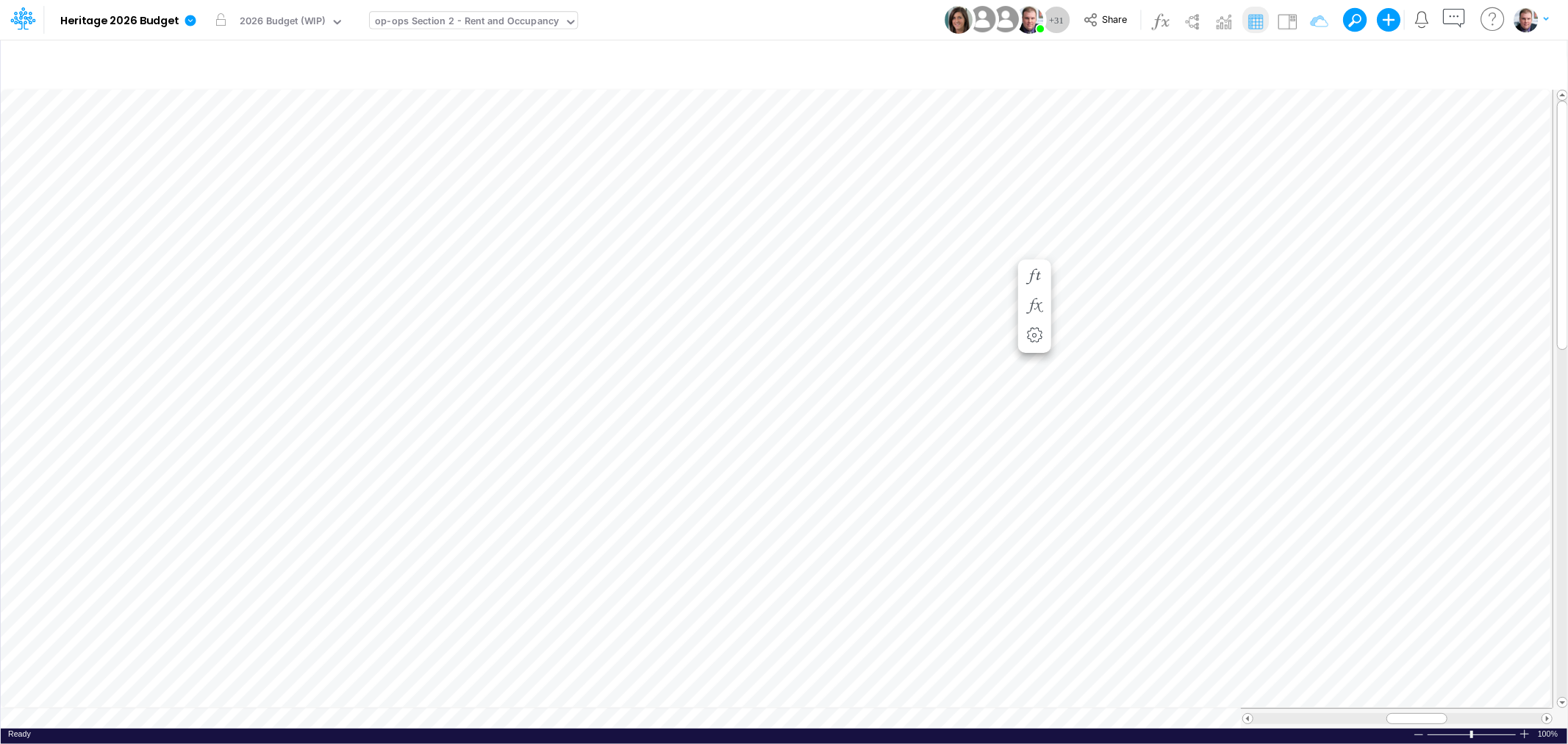
click at [476, 22] on div "op-ops Section 2 - Rent and Occupancy" at bounding box center [467, 22] width 184 height 17
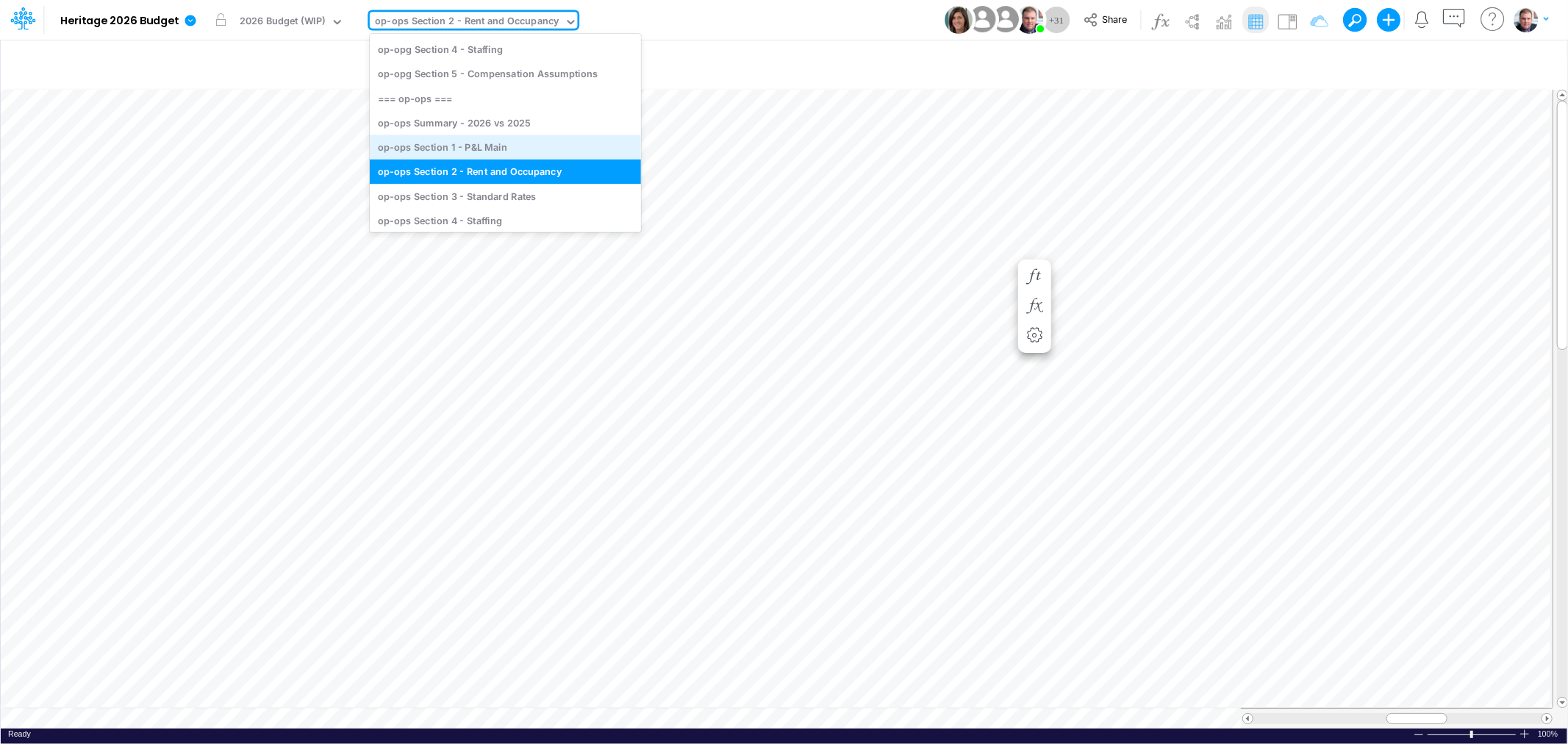
scroll to position [2980, 0]
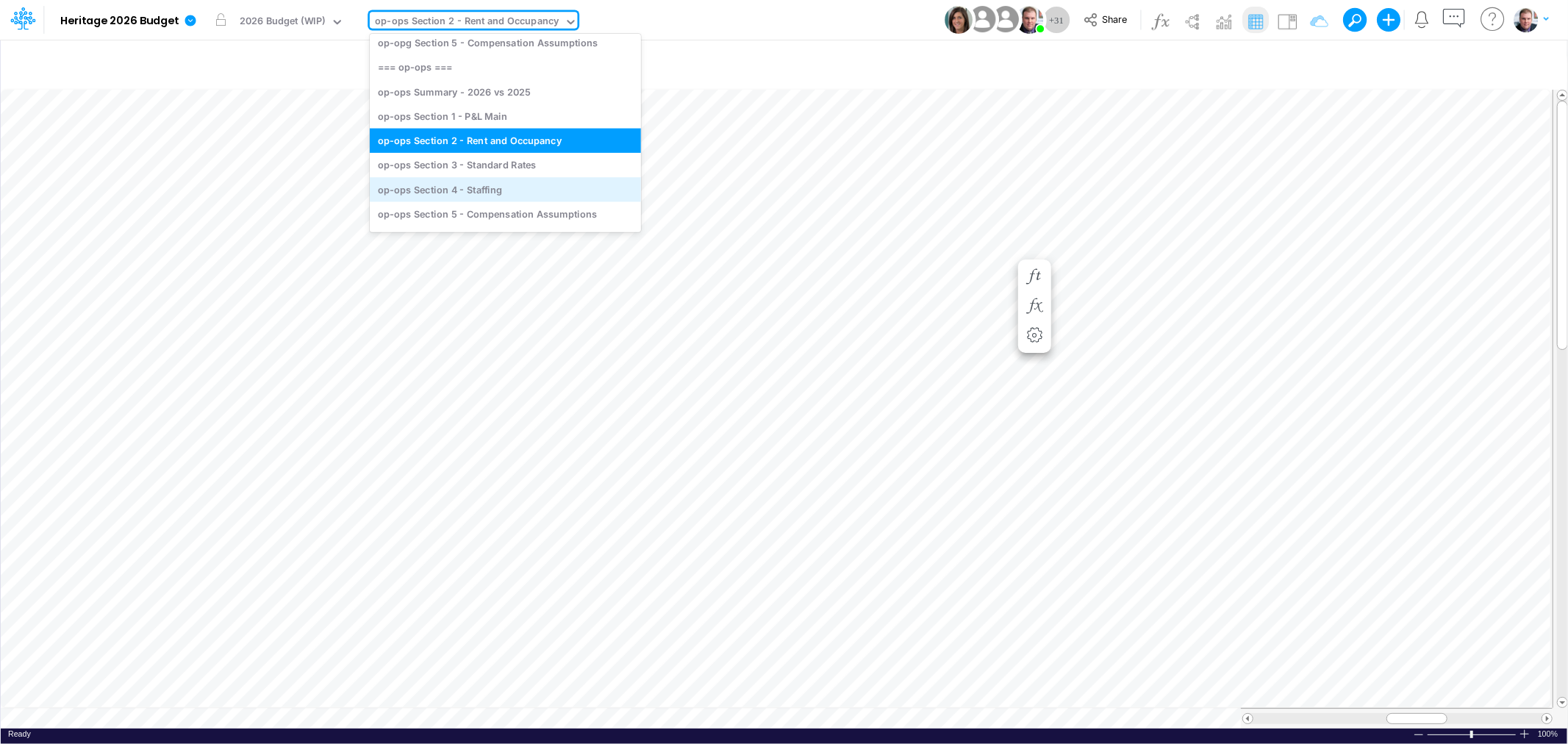
click at [496, 180] on div "op-ops Section 4 - Staffing" at bounding box center [505, 189] width 271 height 25
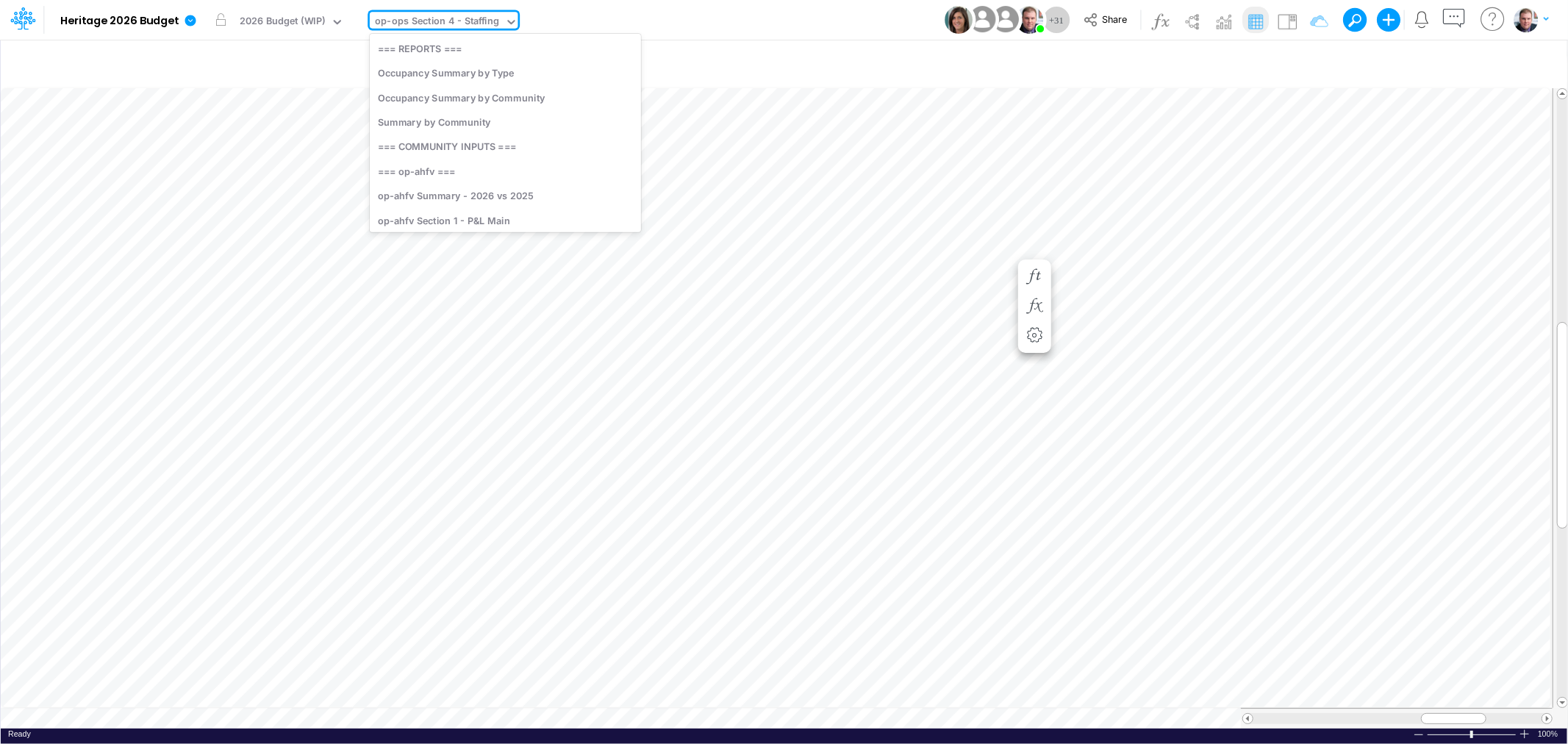
click at [496, 20] on div "op-ops Section 4 - Staffing" at bounding box center [437, 22] width 124 height 17
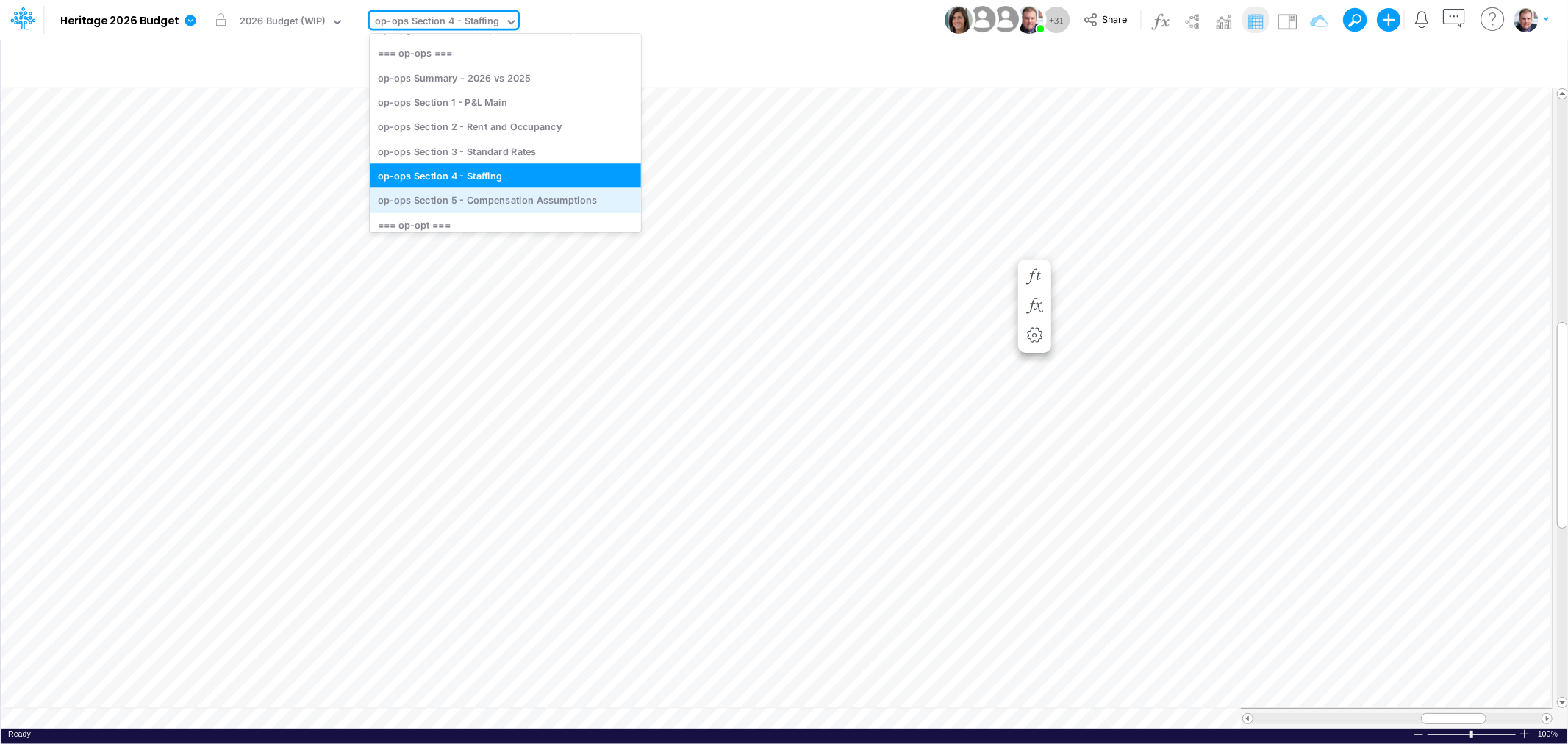
scroll to position [2953, 0]
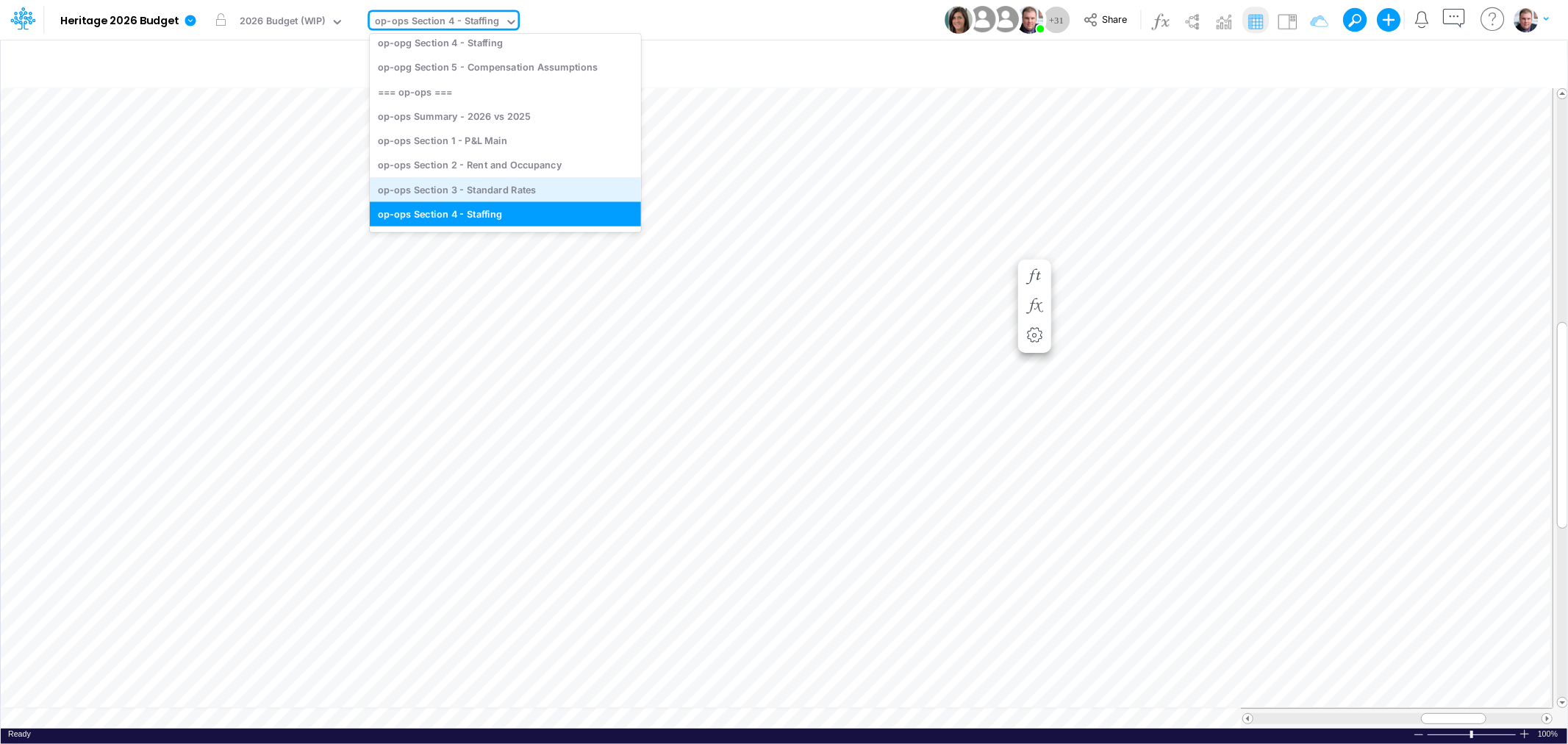
click at [505, 186] on div "op-ops Section 3 - Standard Rates" at bounding box center [505, 189] width 271 height 25
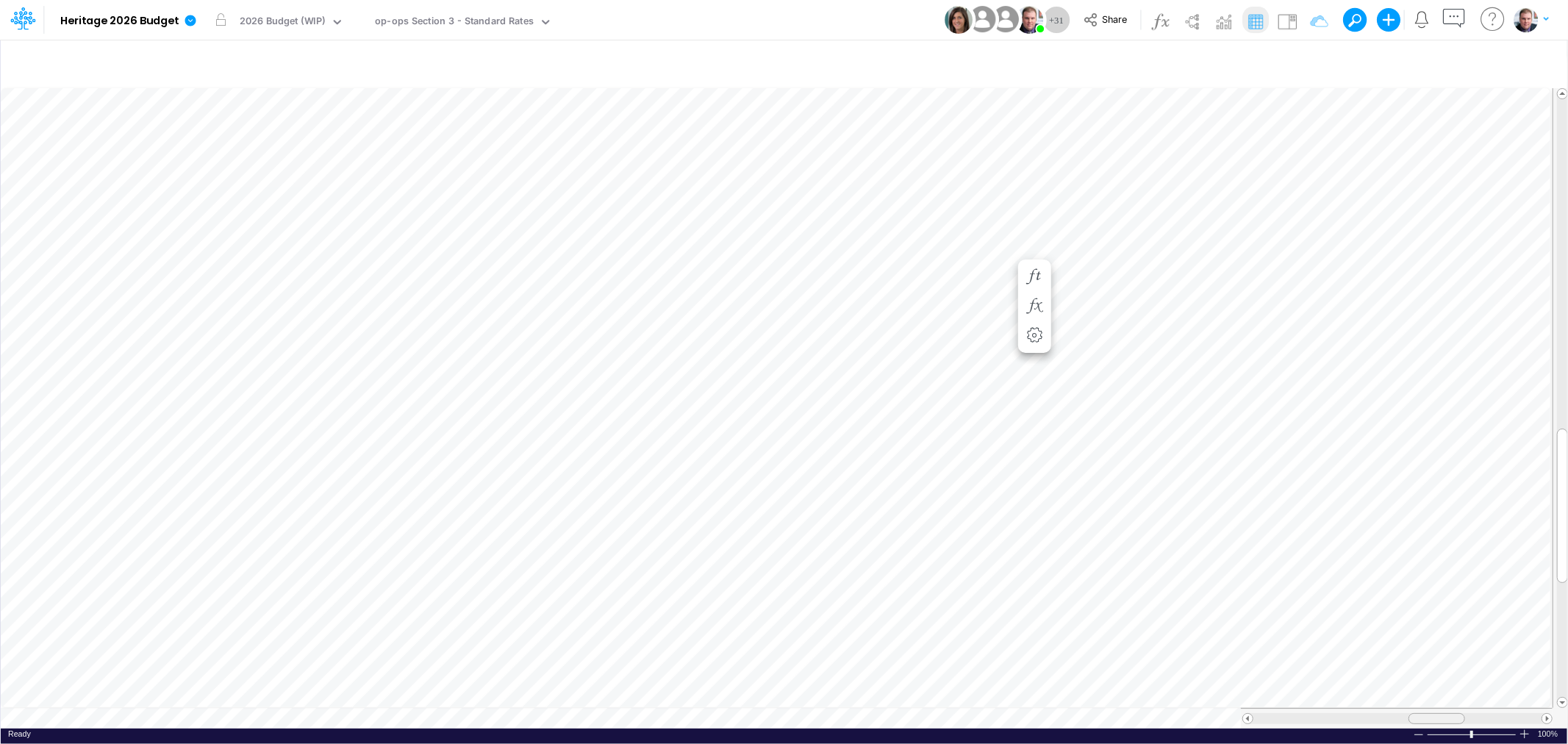
drag, startPoint x: 1417, startPoint y: 715, endPoint x: 1435, endPoint y: 711, distance: 18.4
click at [1435, 714] on span at bounding box center [1436, 718] width 10 height 10
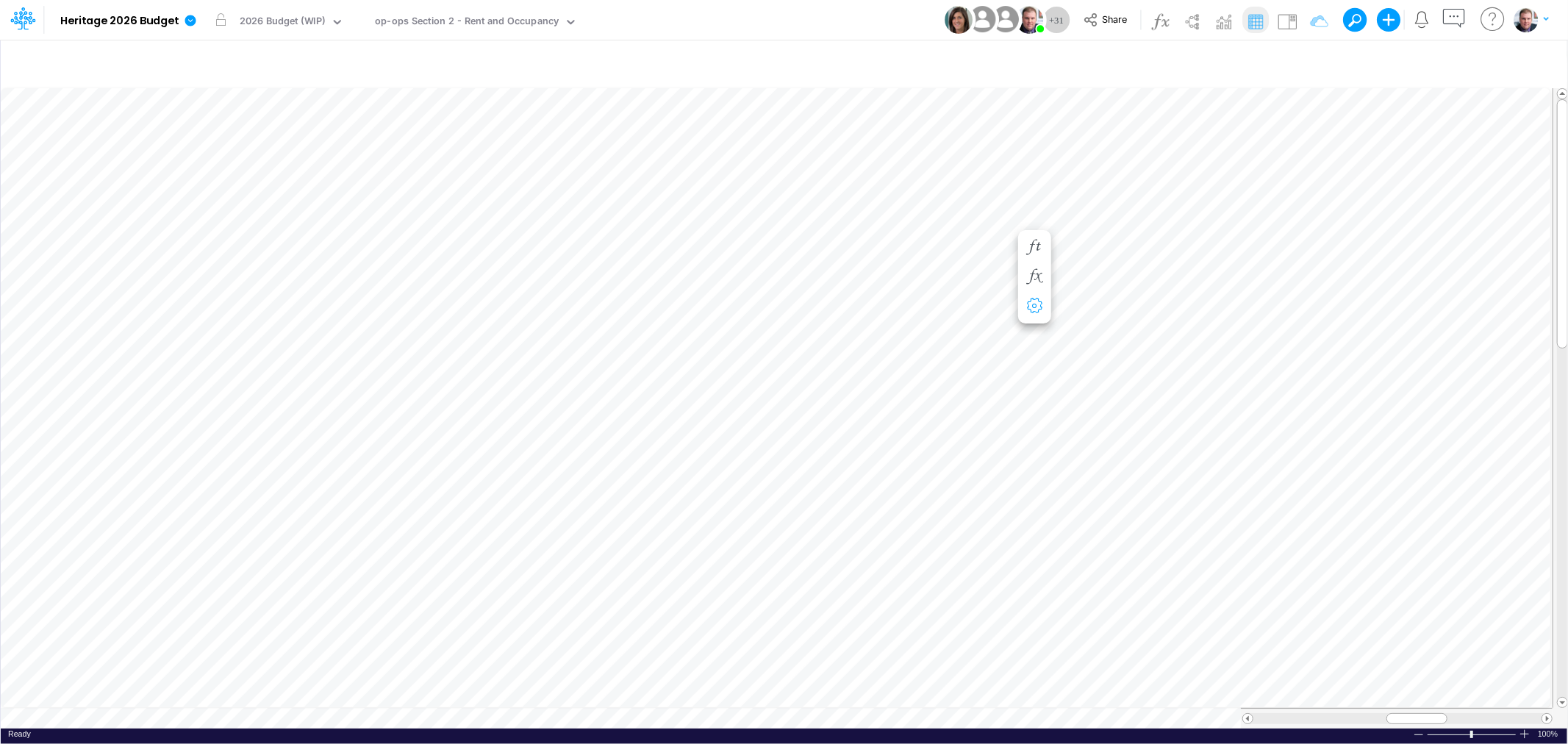
scroll to position [0, 1]
click at [904, 307] on div "Paste Cut Copy AutoFill 0.4639 101" at bounding box center [784, 406] width 1566 height 646
click at [497, 689] on span "Close" at bounding box center [508, 696] width 40 height 13
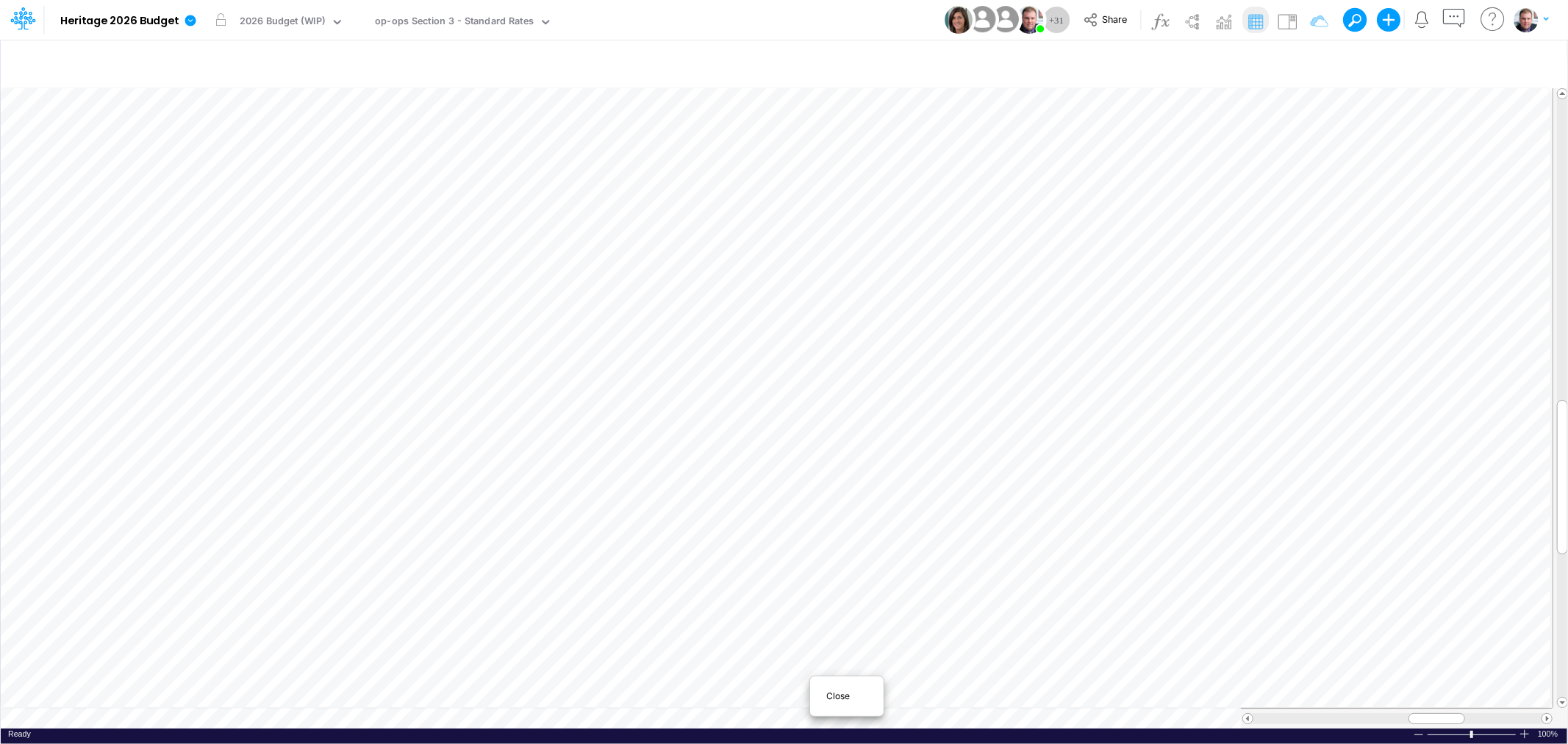
click at [821, 696] on div "Close" at bounding box center [847, 696] width 63 height 18
click at [745, 692] on span "Close" at bounding box center [746, 691] width 40 height 13
click at [574, 691] on span "Close" at bounding box center [570, 692] width 40 height 13
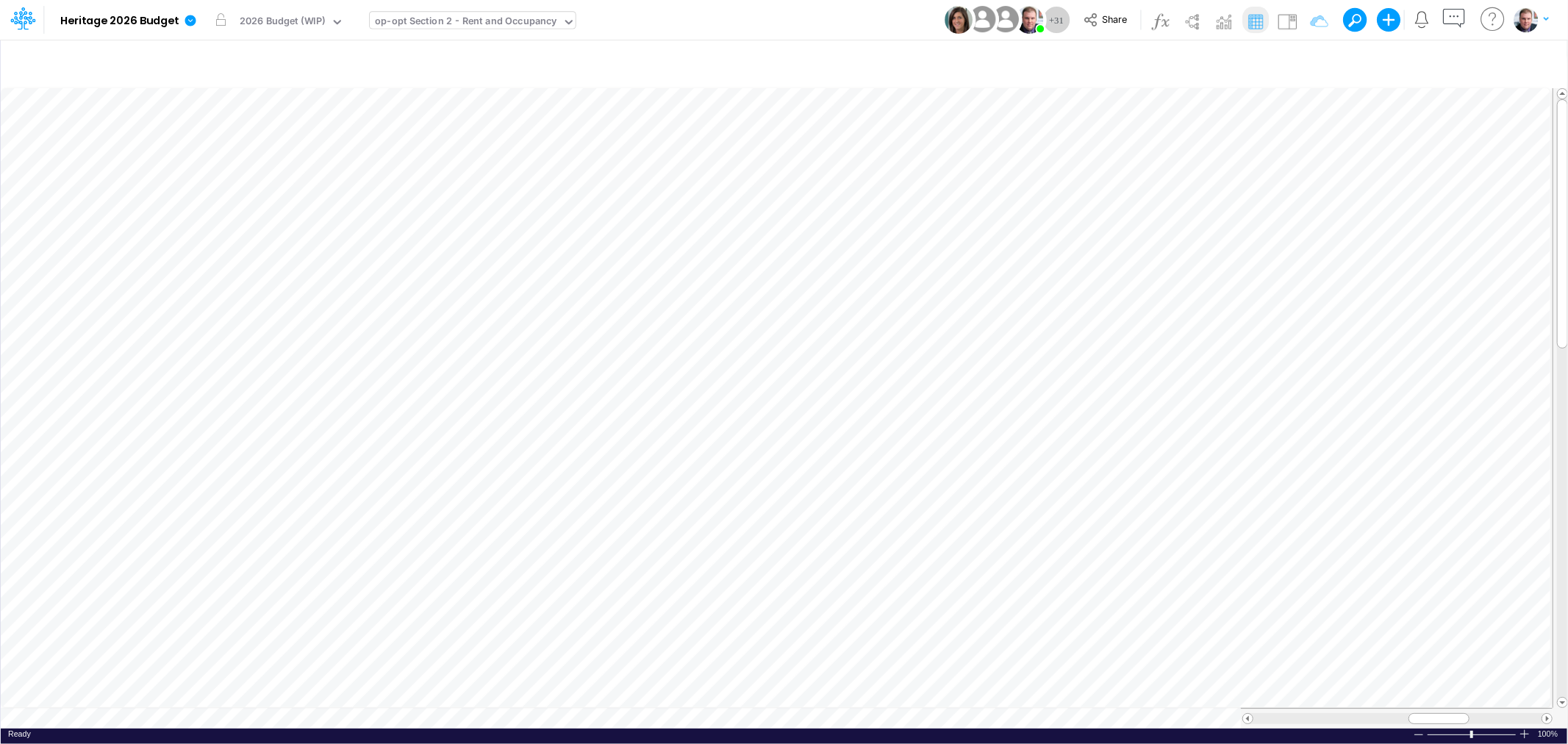
click at [467, 26] on div "op-opt Section 2 - Rent and Occupancy" at bounding box center [466, 22] width 181 height 17
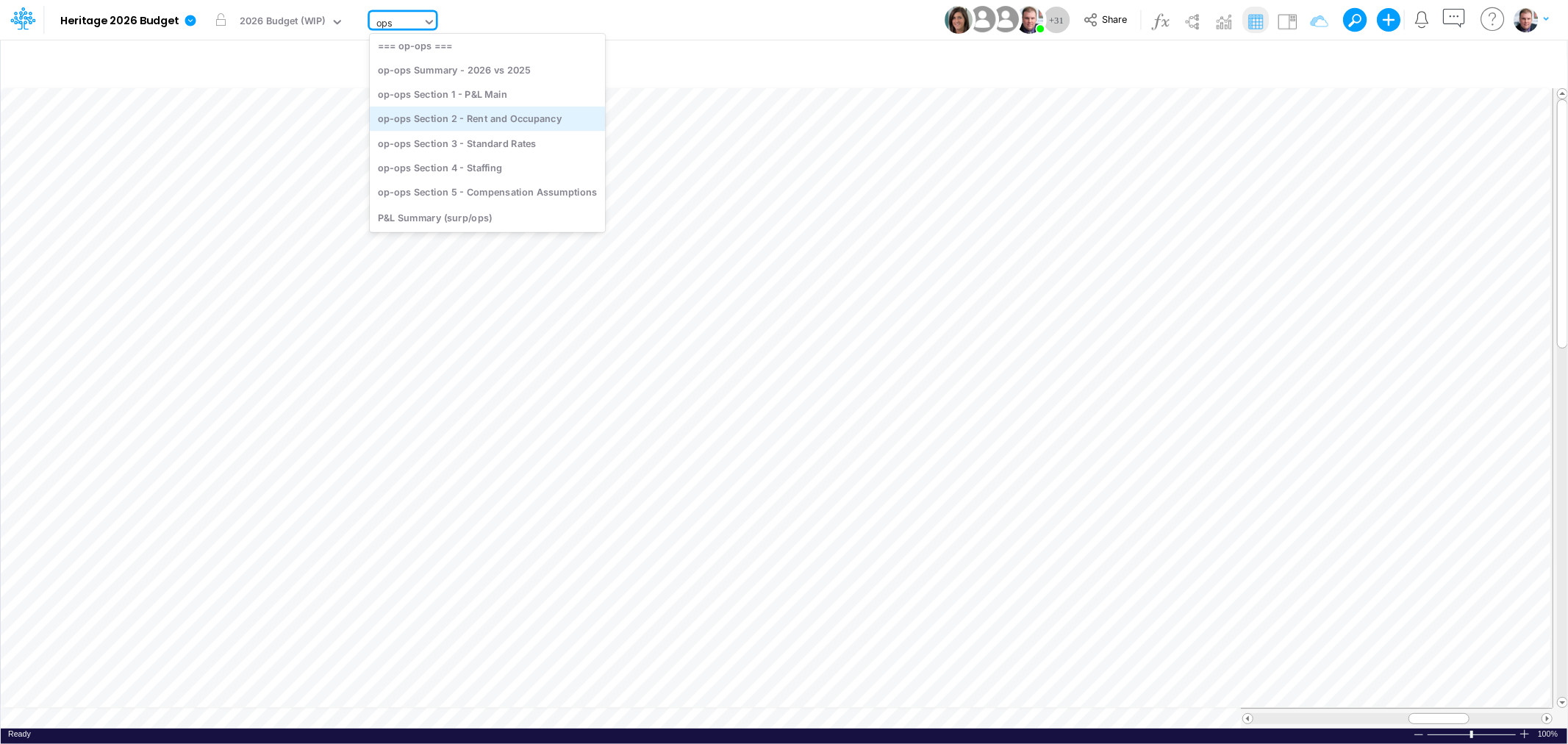
scroll to position [3, 0]
type input "ops"
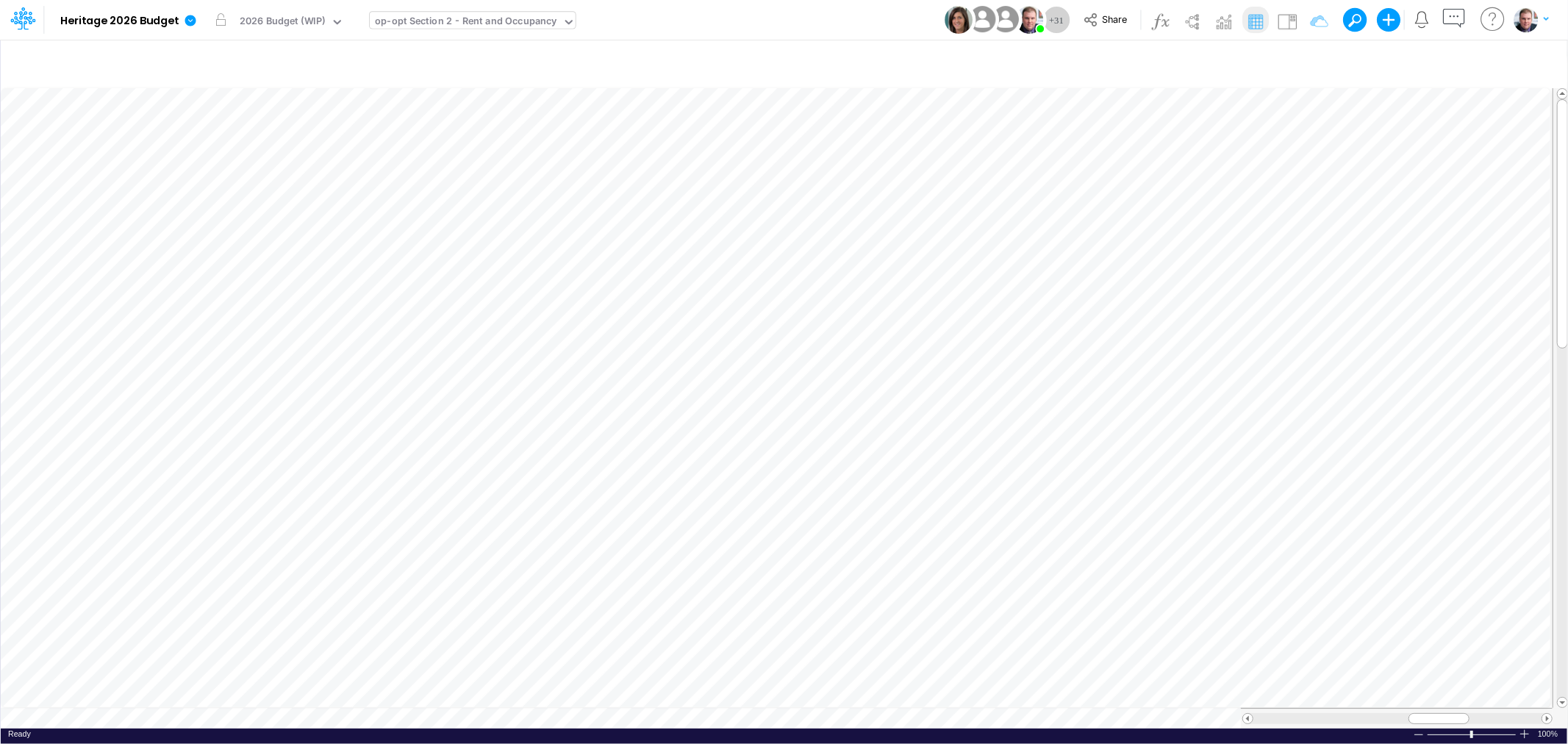
click at [523, 20] on div "op-opt Section 2 - Rent and Occupancy" at bounding box center [466, 22] width 181 height 17
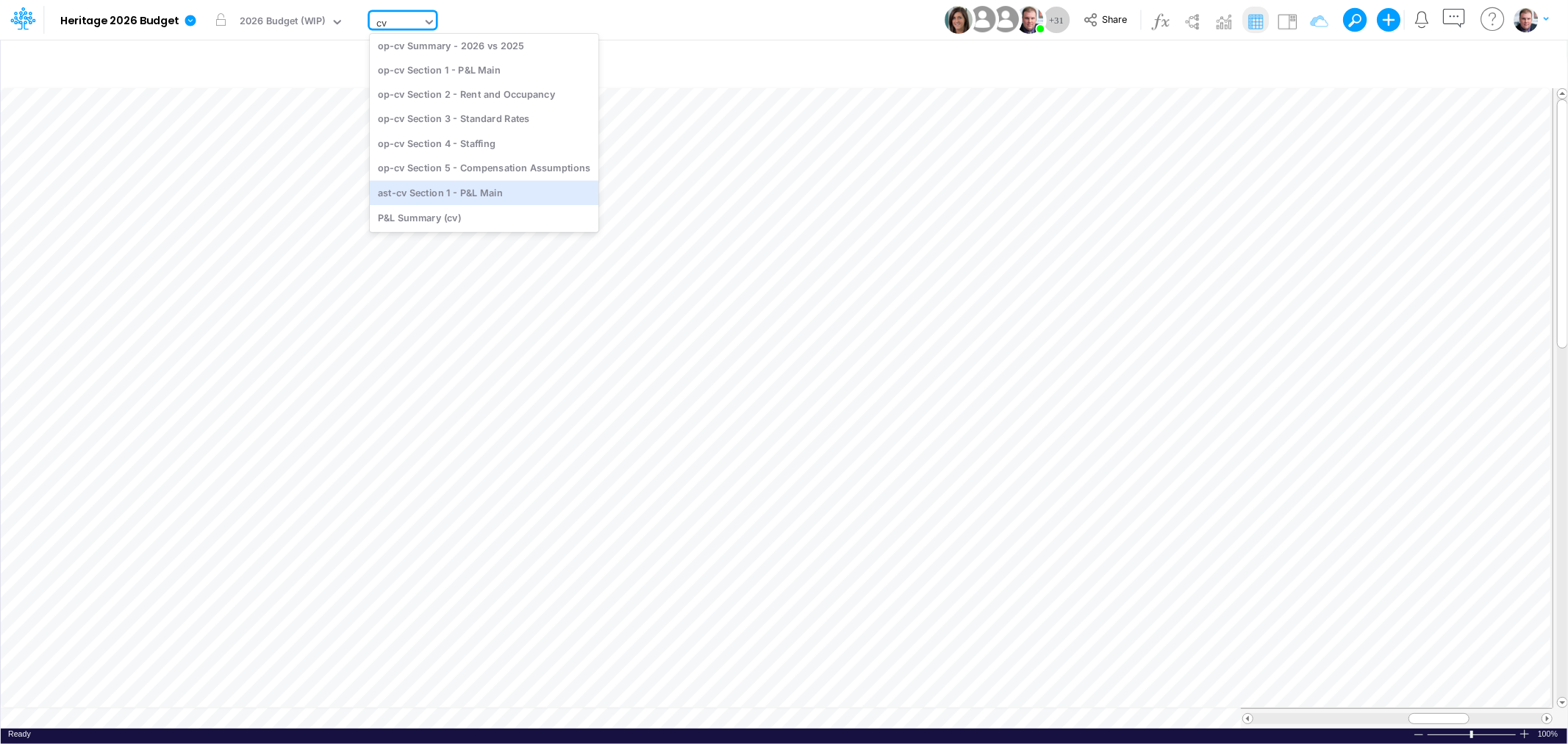
type input "cv"
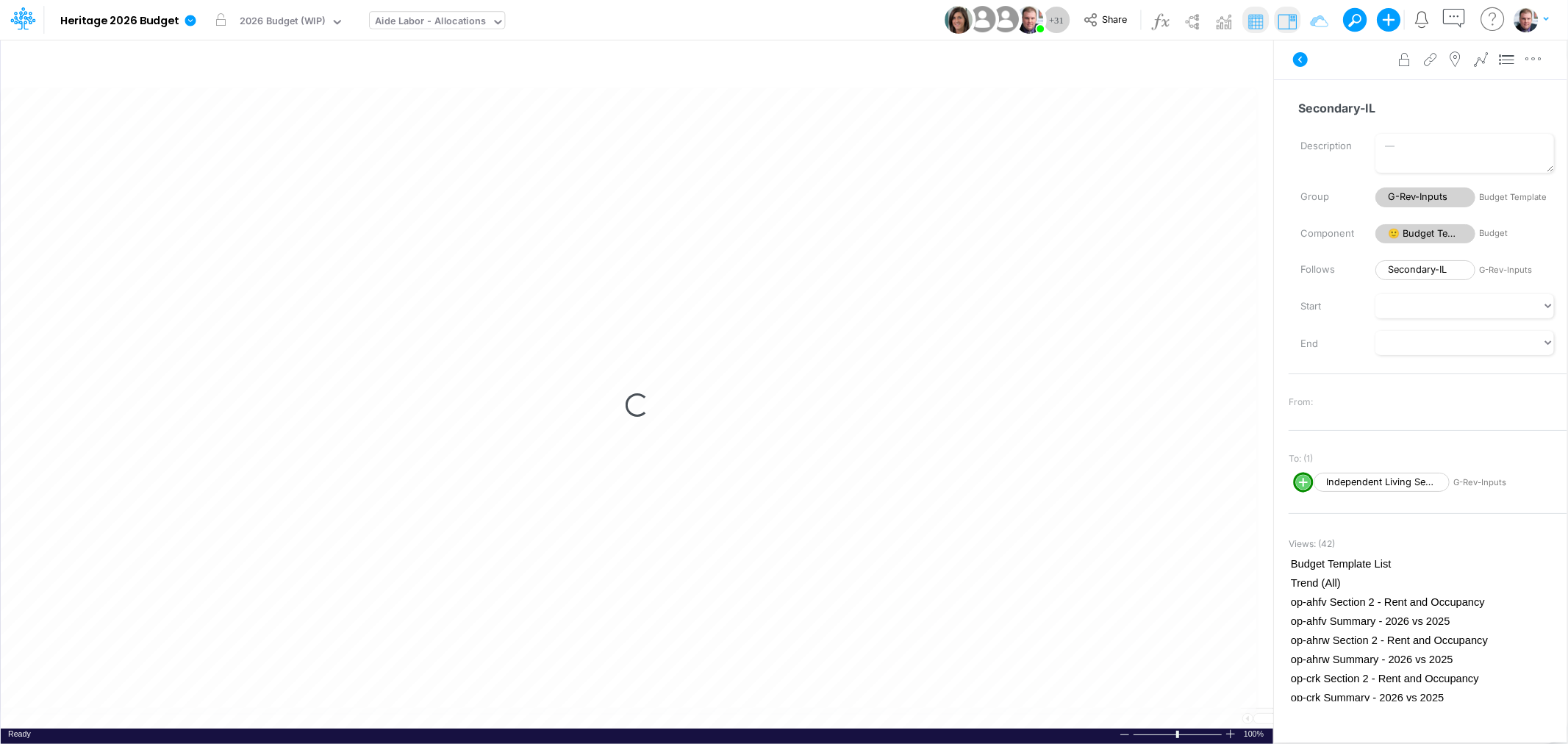
scroll to position [0, 1]
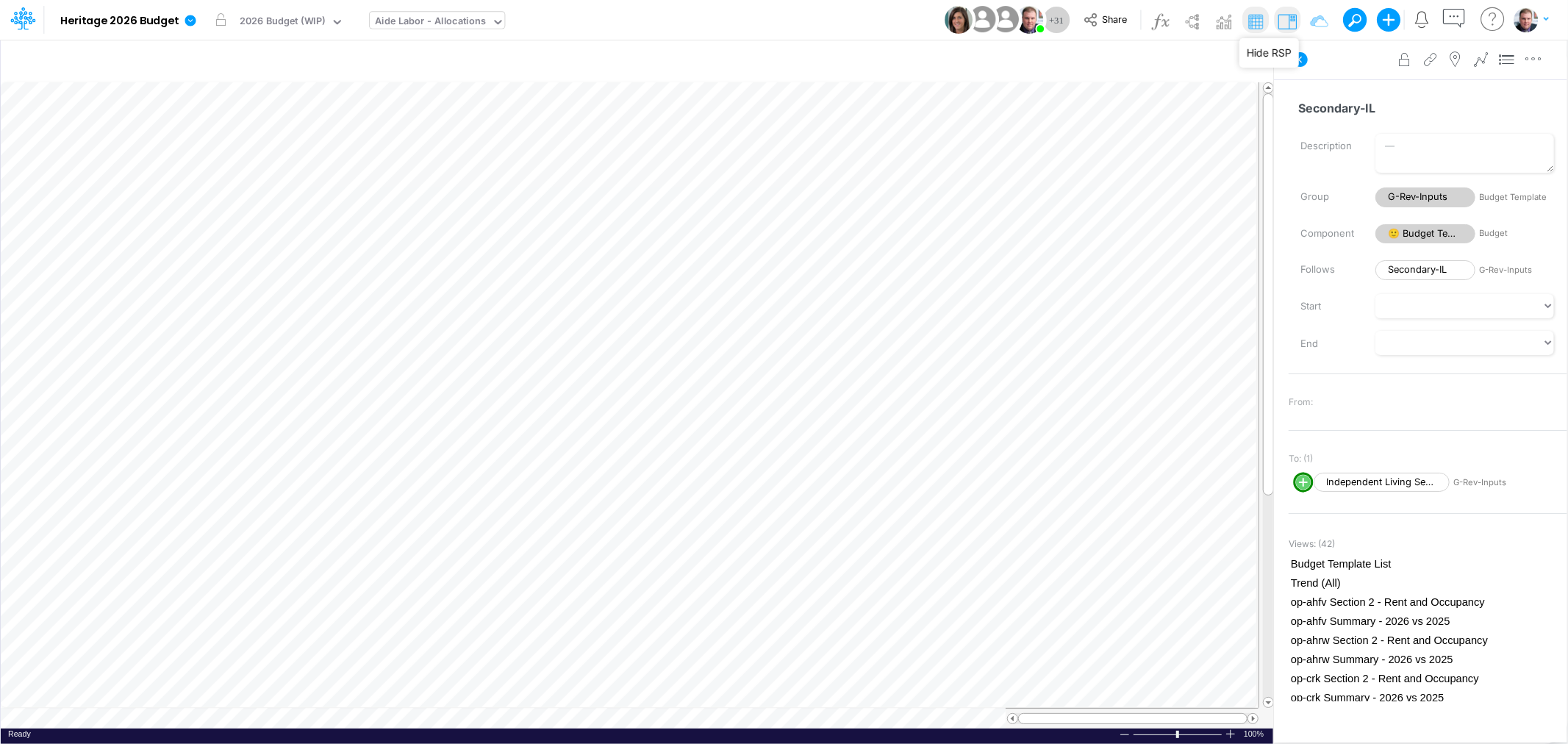
click at [1285, 24] on img at bounding box center [1287, 21] width 24 height 24
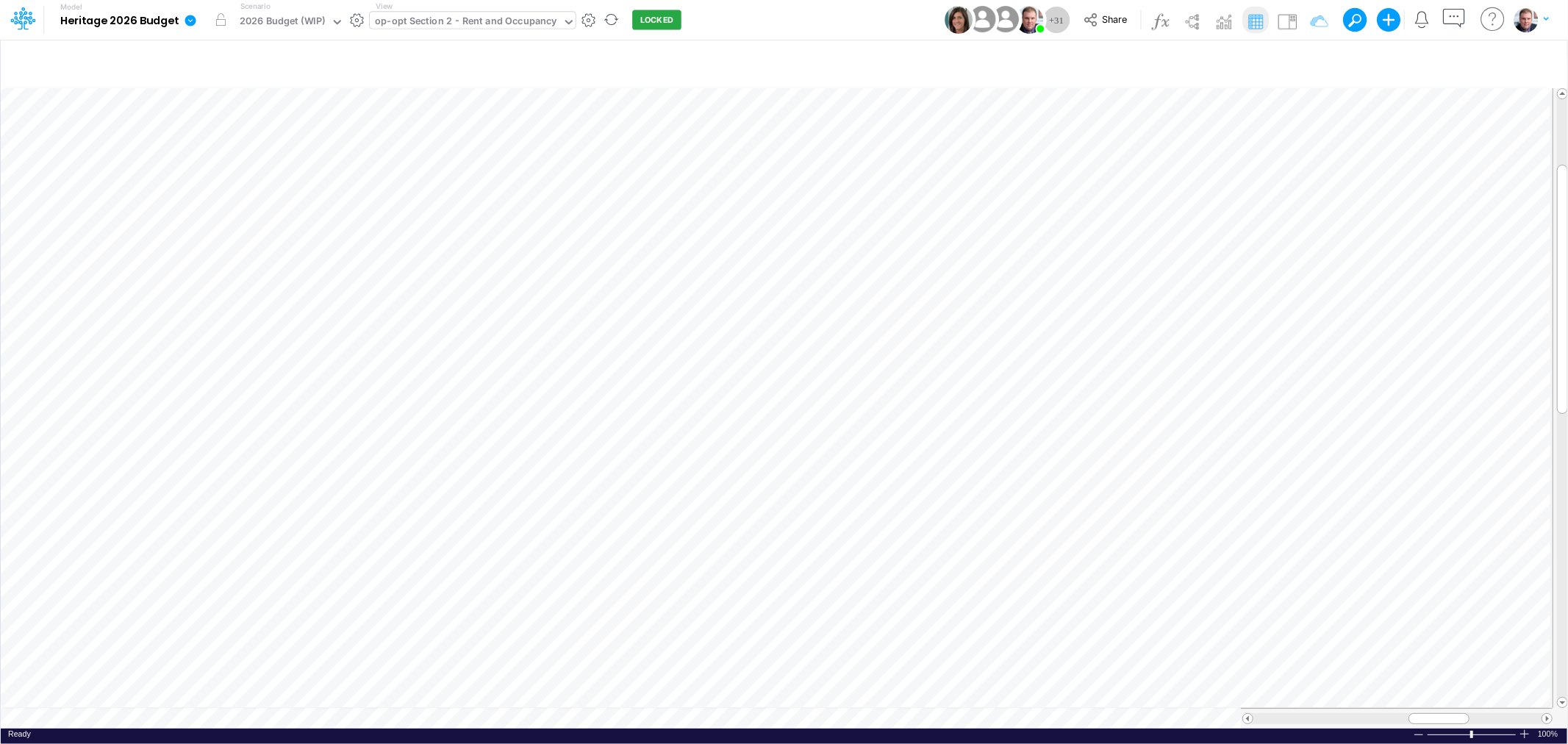
scroll to position [0, 1]
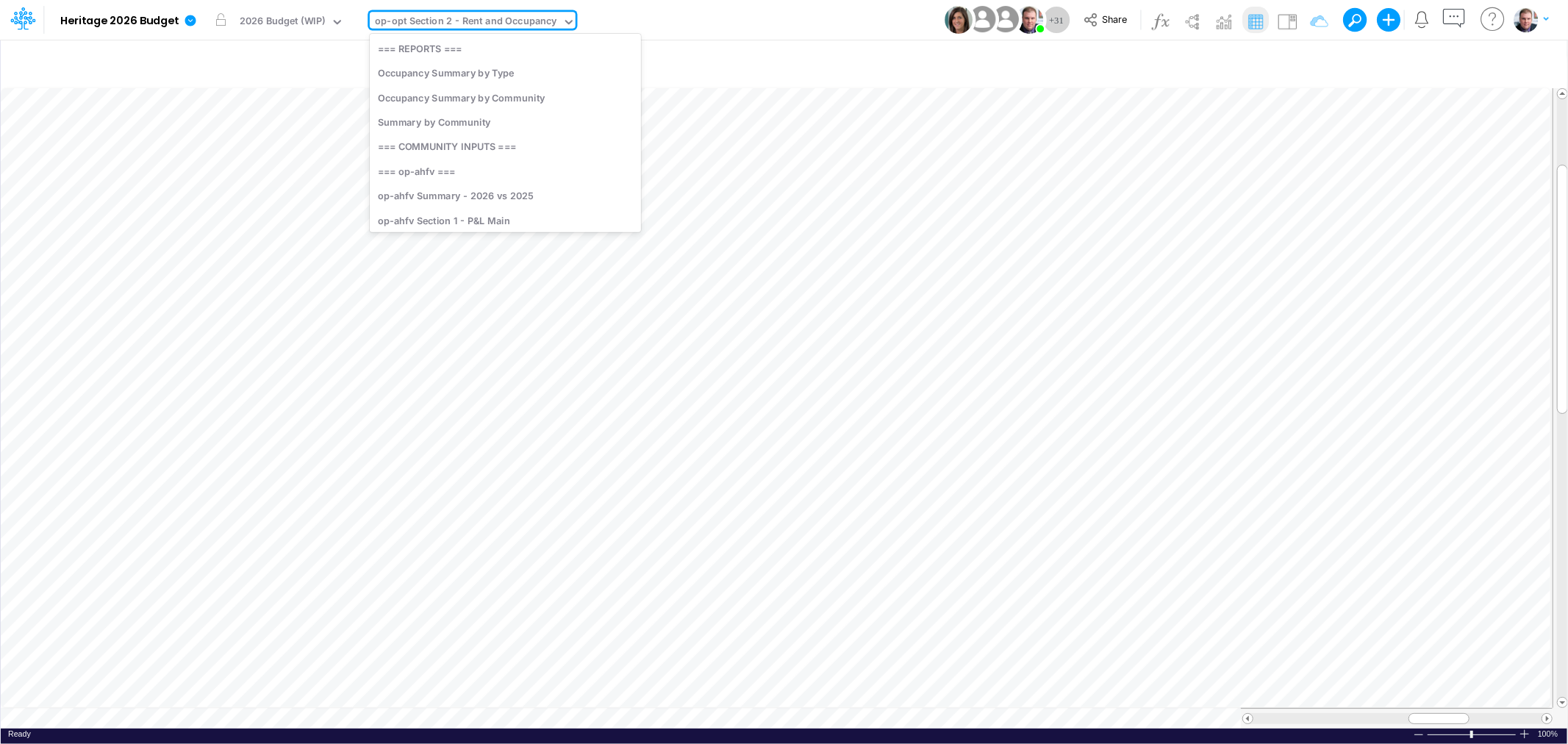
click at [415, 26] on div "op-opt Section 2 - Rent and Occupancy" at bounding box center [466, 22] width 181 height 17
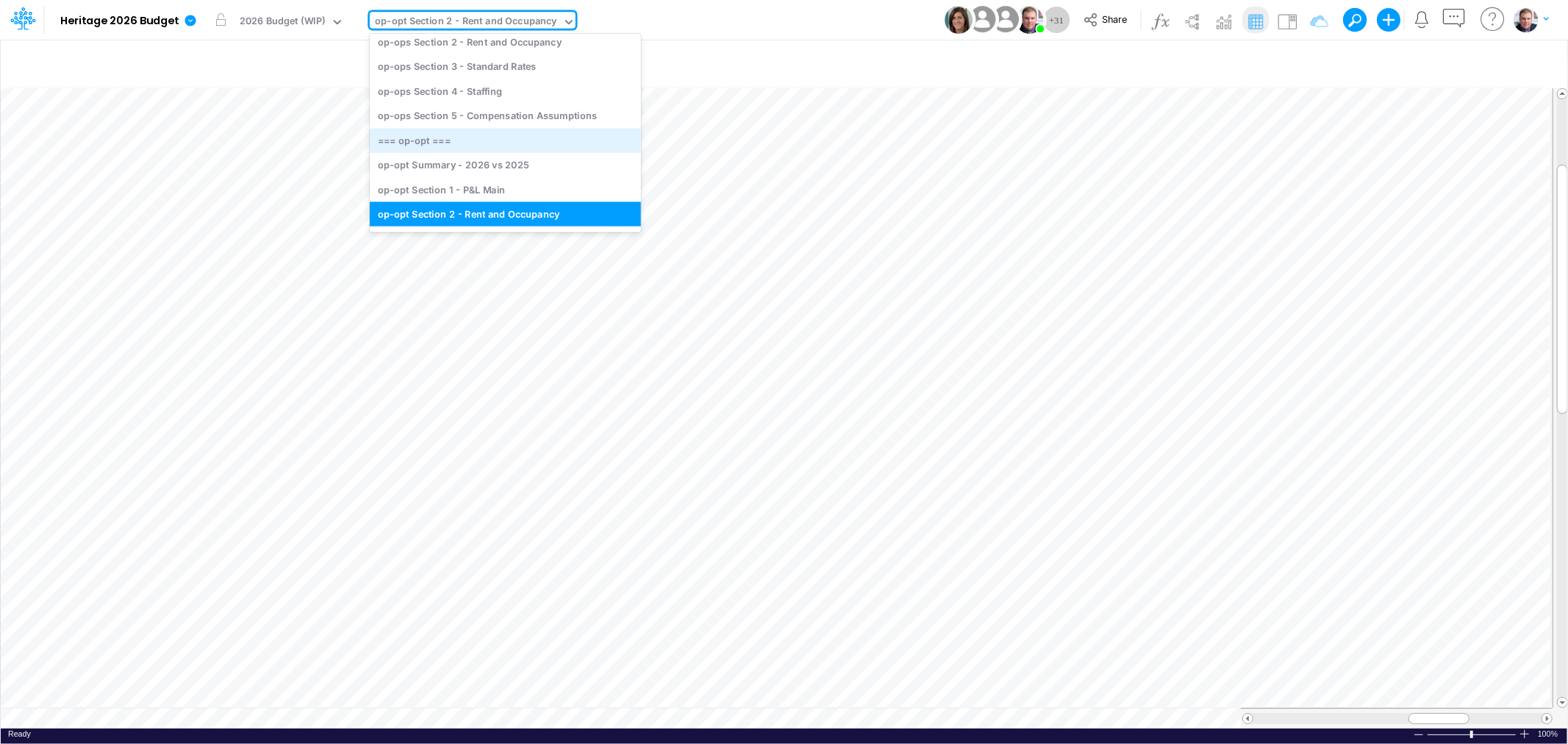
scroll to position [3171, 0]
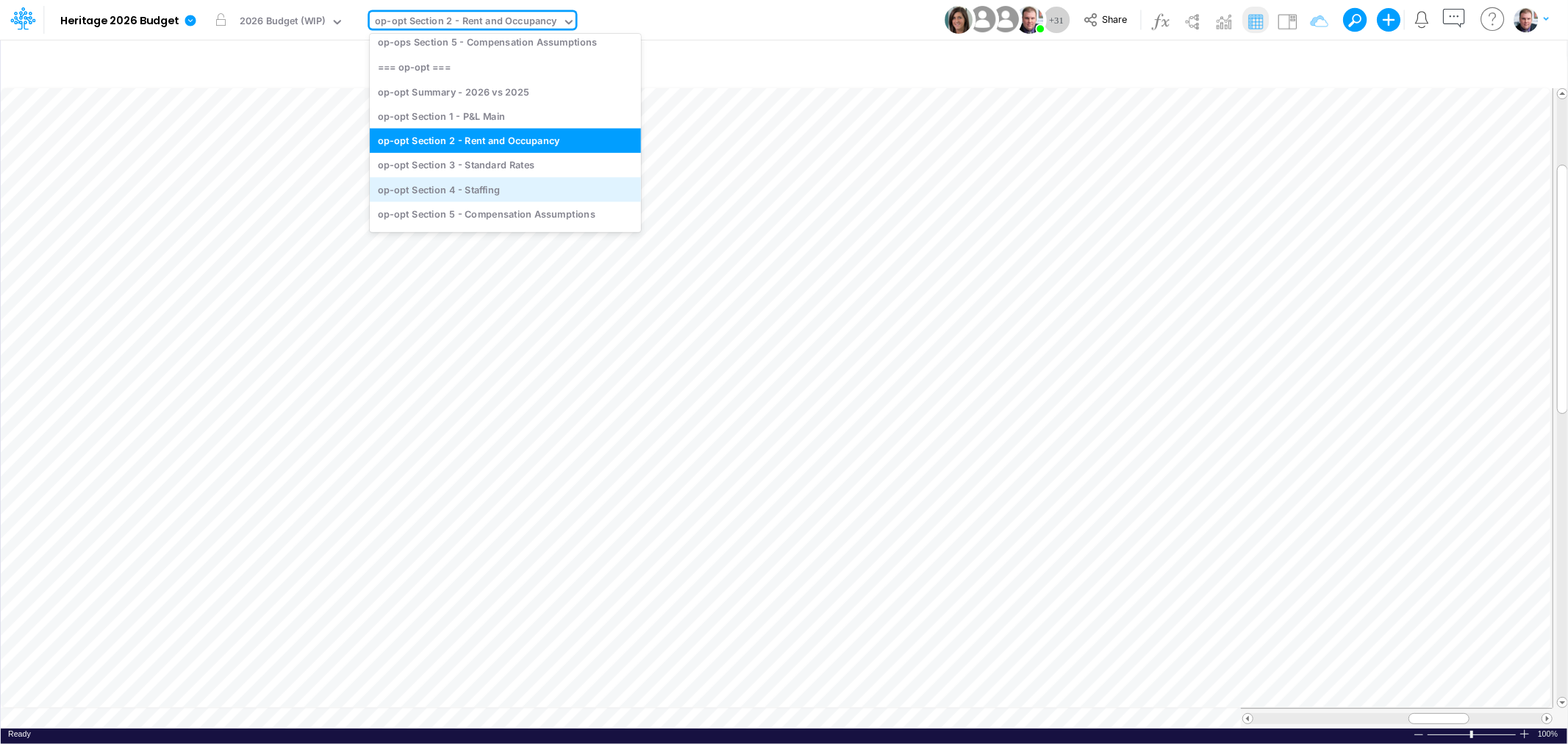
click at [443, 180] on div "op-opt Section 4 - Staffing" at bounding box center [505, 189] width 271 height 25
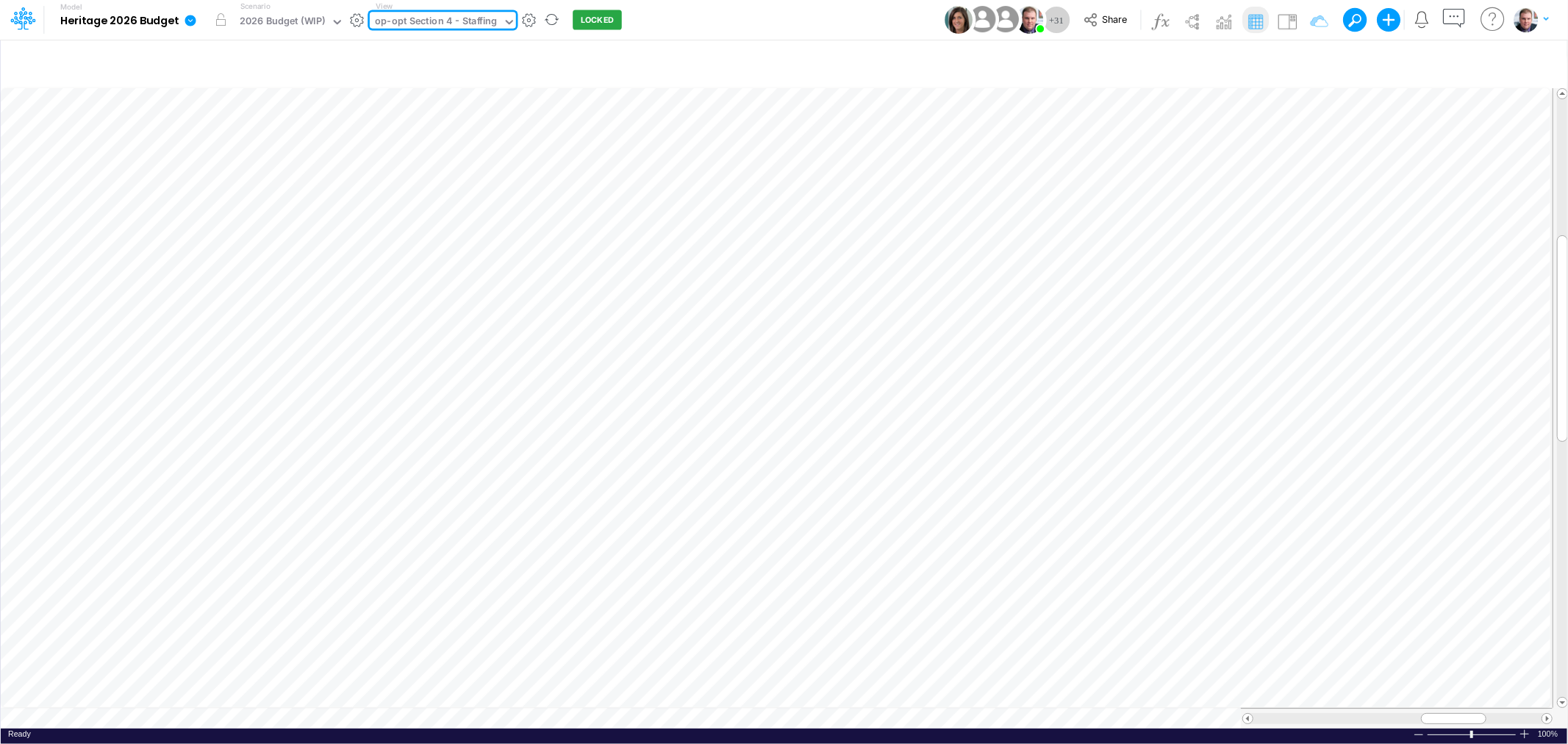
click at [405, 25] on div "op-opt Section 4 - Staffing" at bounding box center [436, 22] width 122 height 17
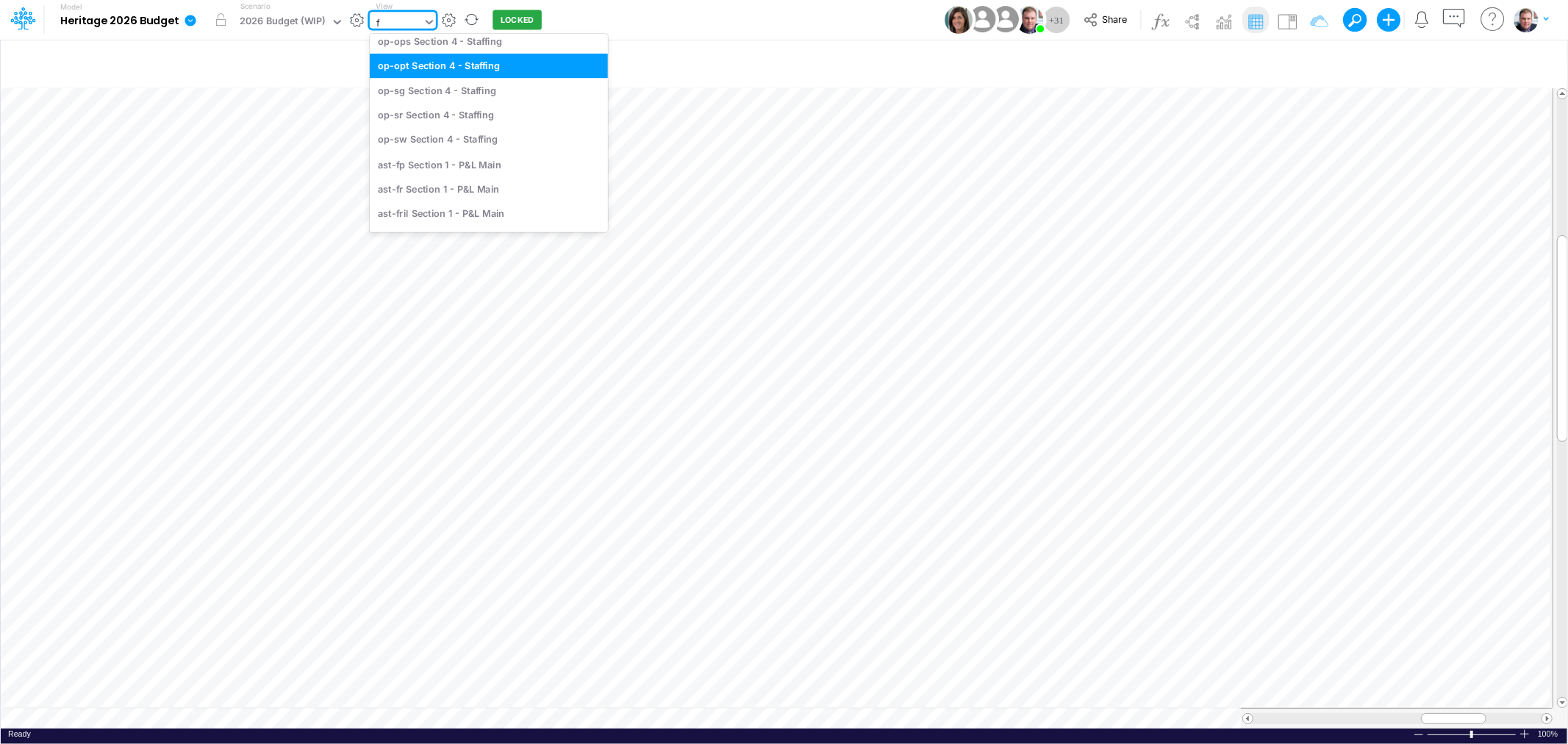
type input "fp"
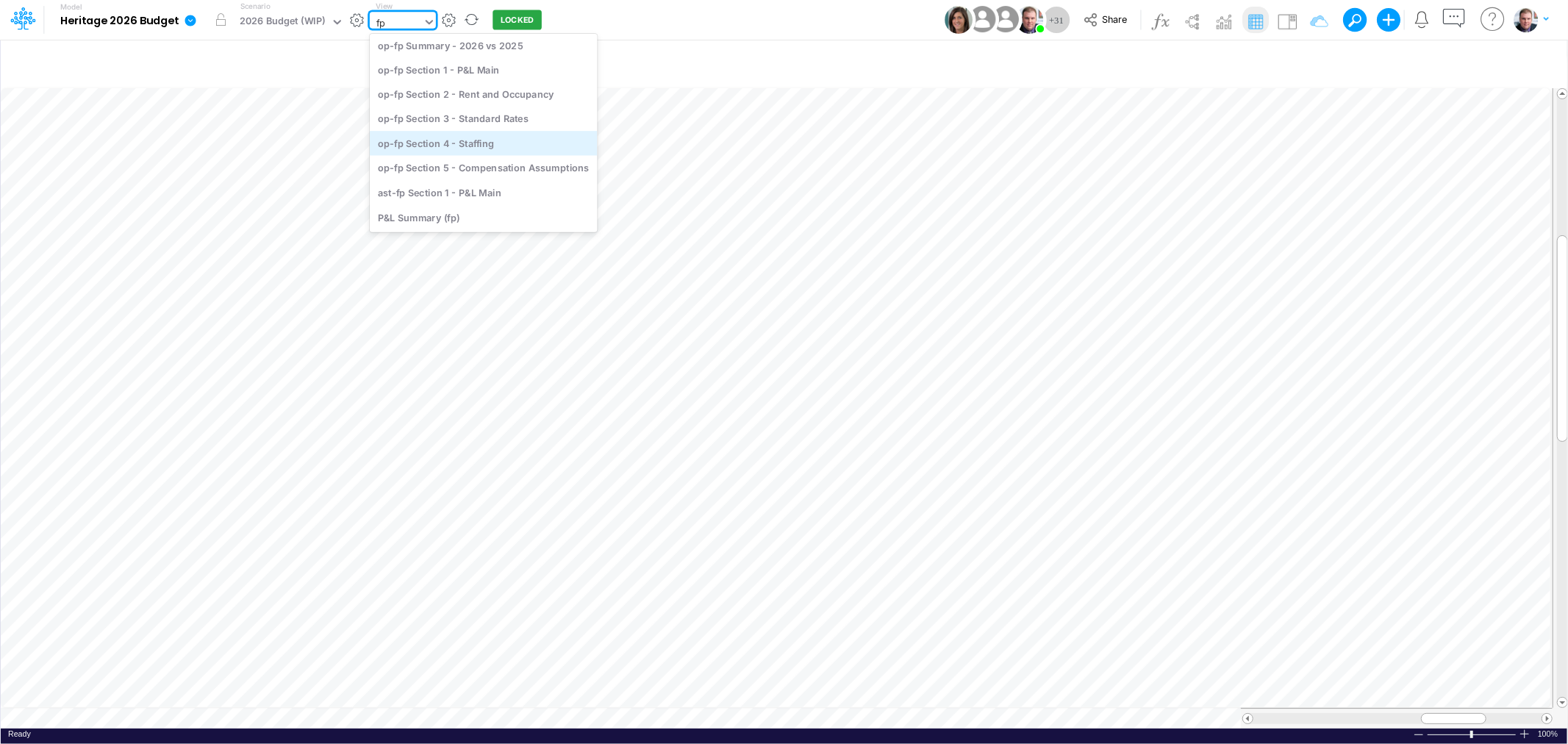
click at [460, 140] on div "op-fp Section 4 - Staffing" at bounding box center [483, 144] width 228 height 25
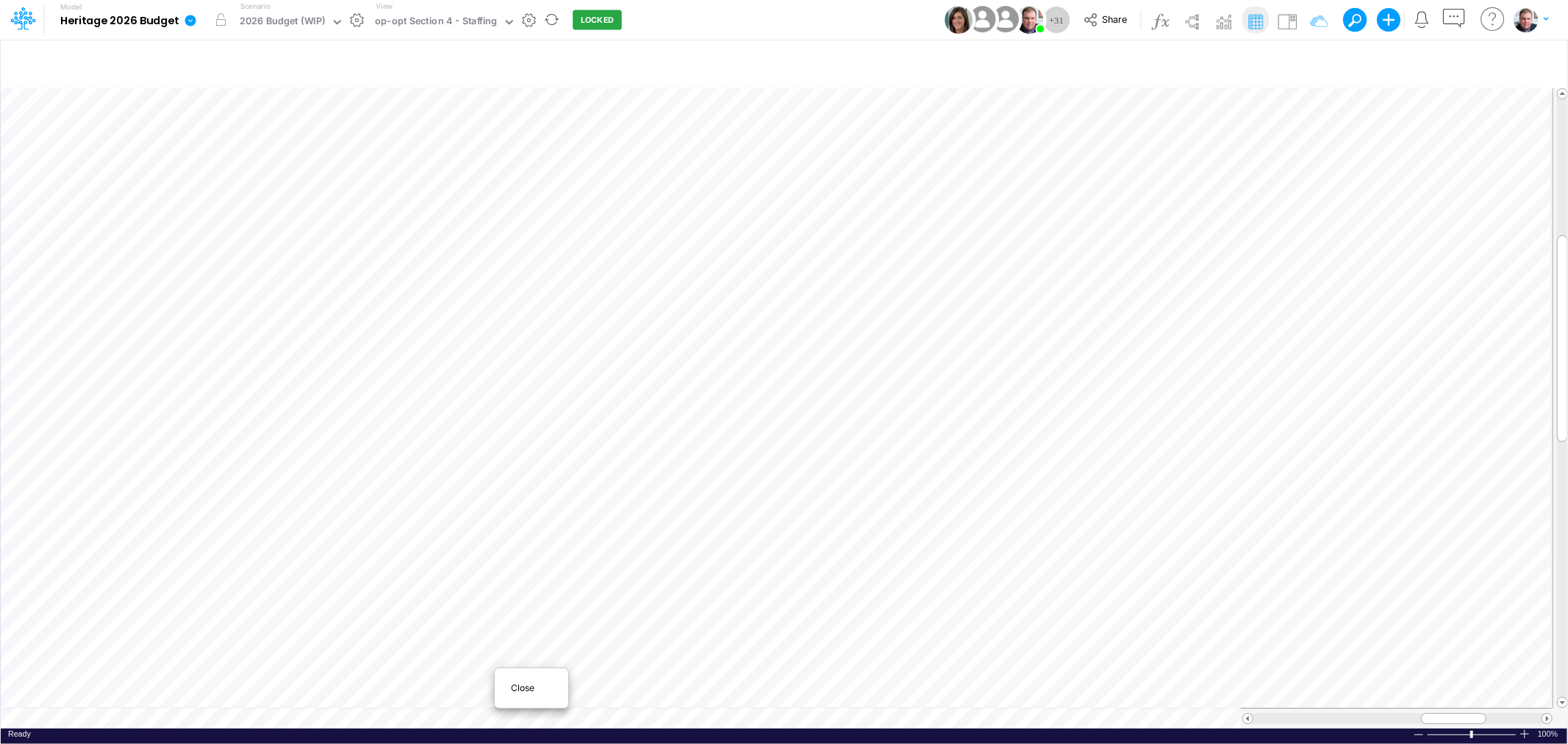
click at [524, 691] on span "Close" at bounding box center [531, 688] width 40 height 13
click at [400, 696] on span "Close" at bounding box center [407, 695] width 40 height 13
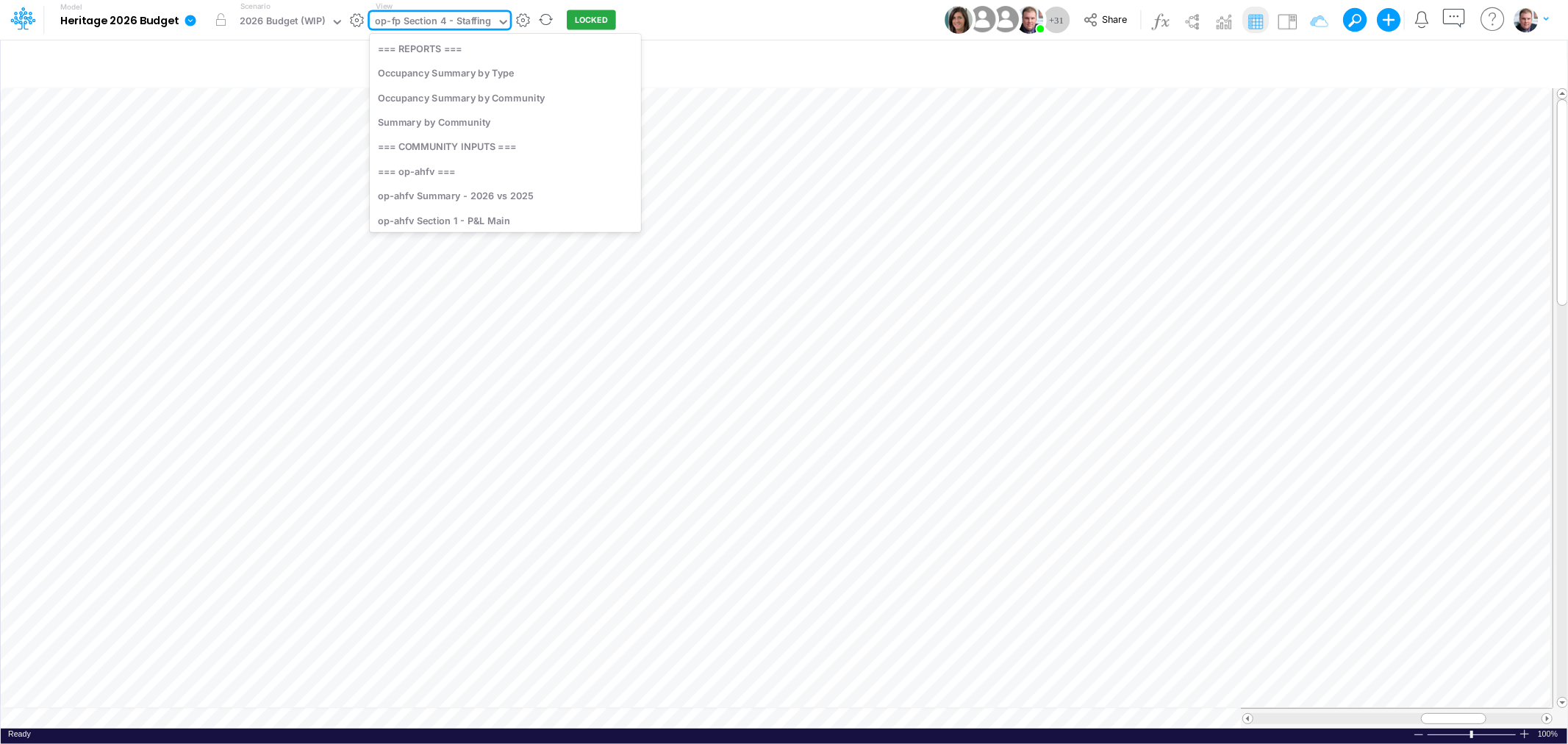
click at [416, 18] on div "op-fp Section 4 - Staffing" at bounding box center [433, 22] width 116 height 17
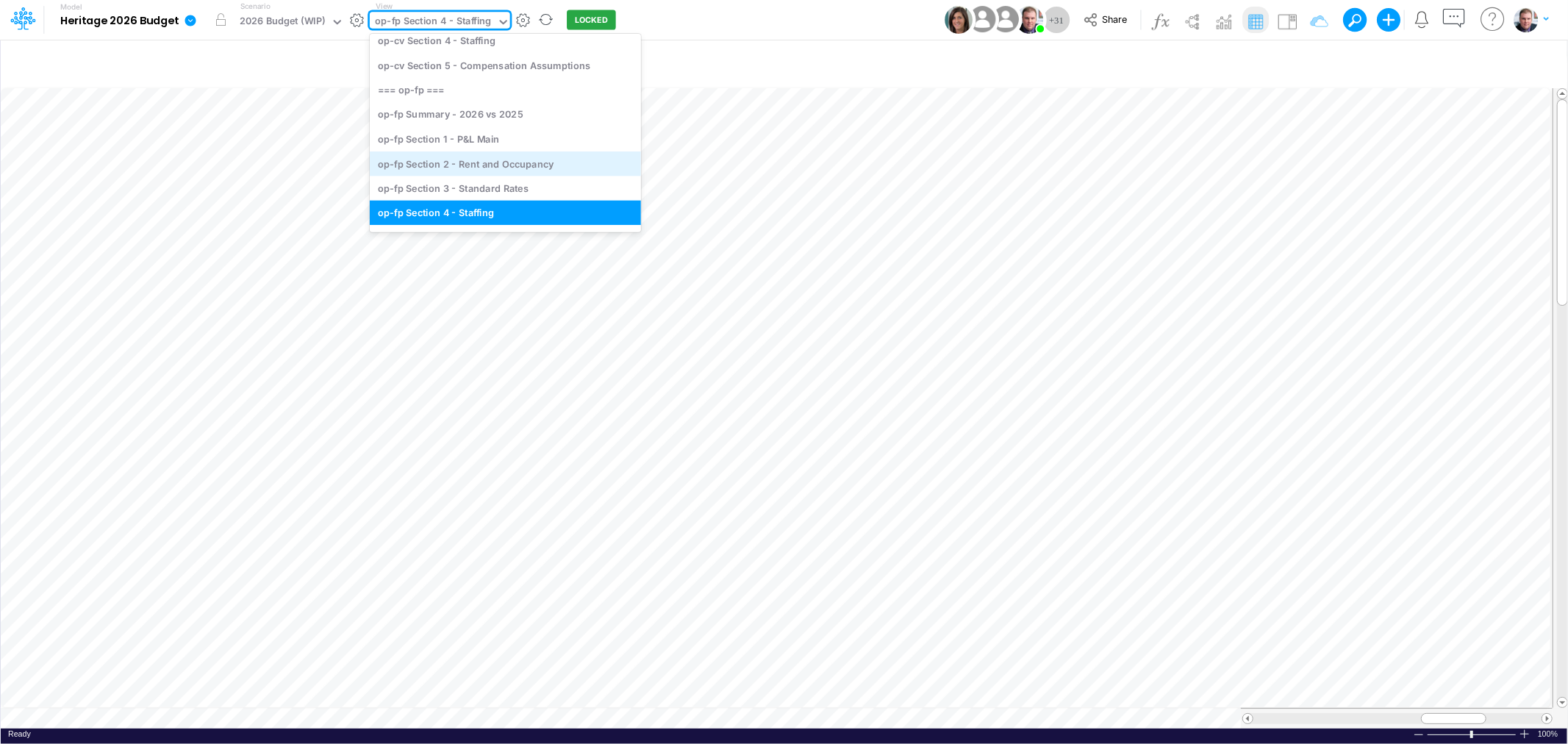
click at [452, 162] on div "op-fp Section 2 - Rent and Occupancy" at bounding box center [505, 164] width 271 height 25
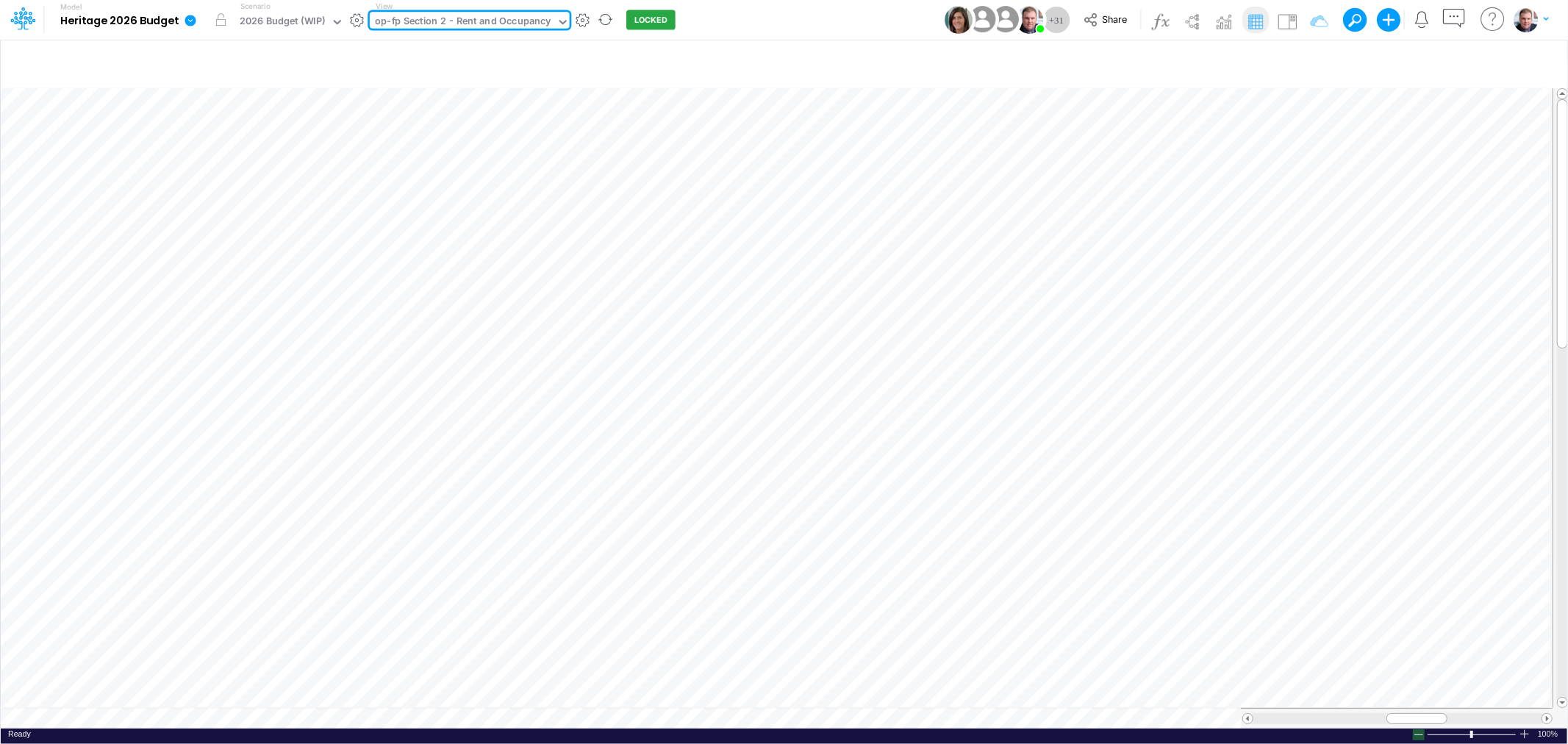
click at [1419, 730] on div at bounding box center [1418, 734] width 11 height 11
drag, startPoint x: 1402, startPoint y: 713, endPoint x: 1423, endPoint y: 711, distance: 21.1
click at [1423, 713] on div at bounding box center [1437, 718] width 66 height 11
click at [435, 20] on div "op-fp Section 2 - Rent and Occupancy" at bounding box center [463, 22] width 176 height 17
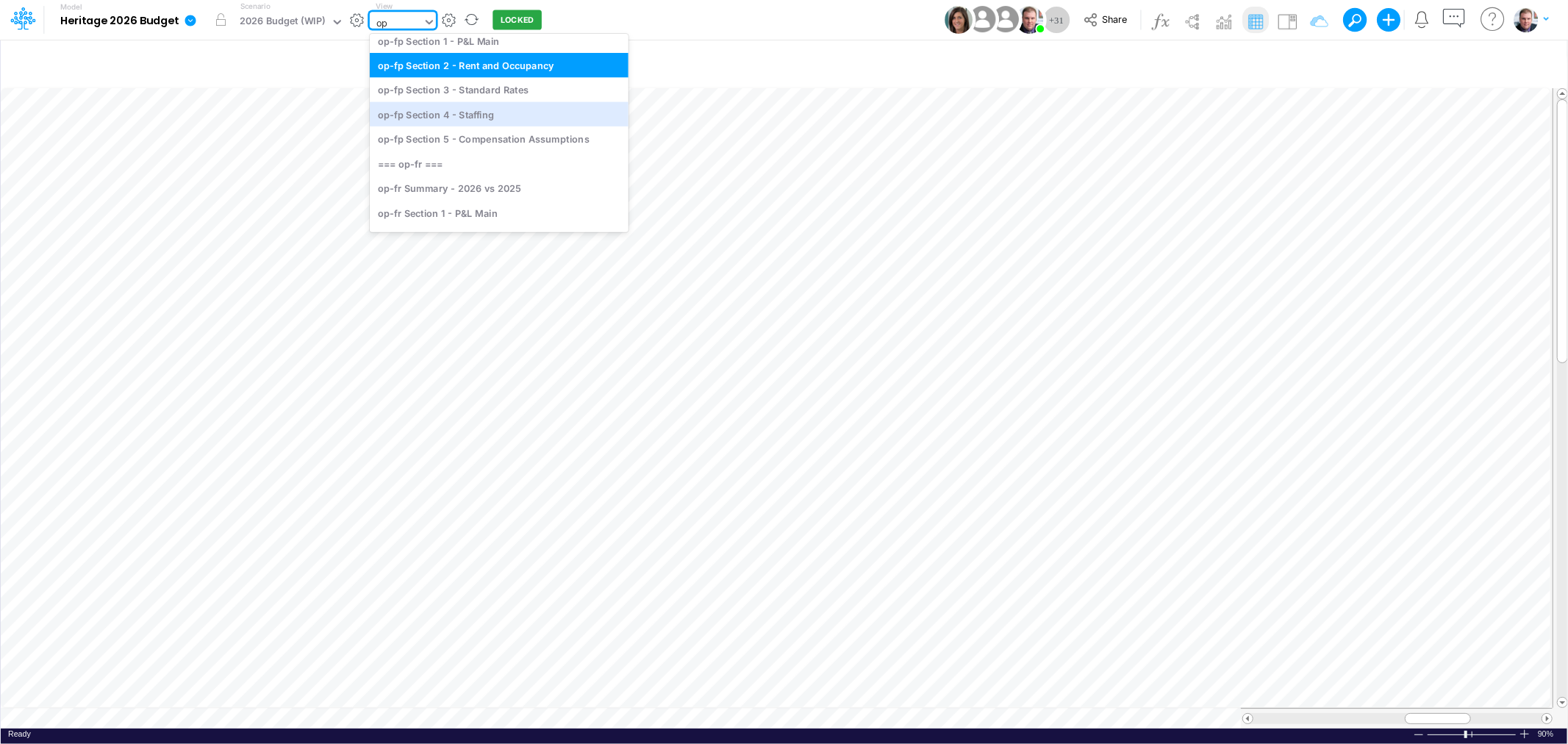
type input "opt"
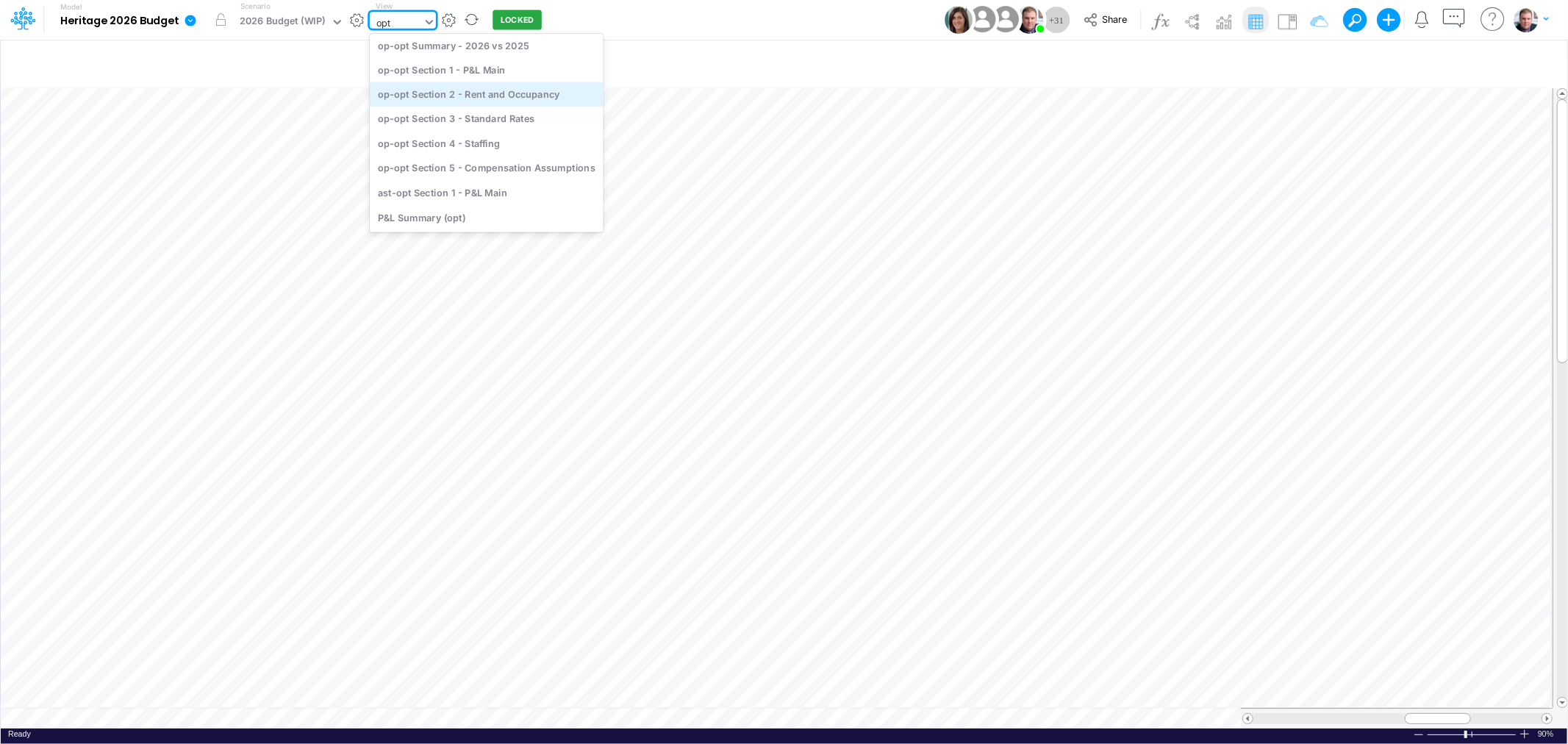
click at [457, 92] on div "op-opt Section 2 - Rent and Occupancy" at bounding box center [486, 95] width 233 height 25
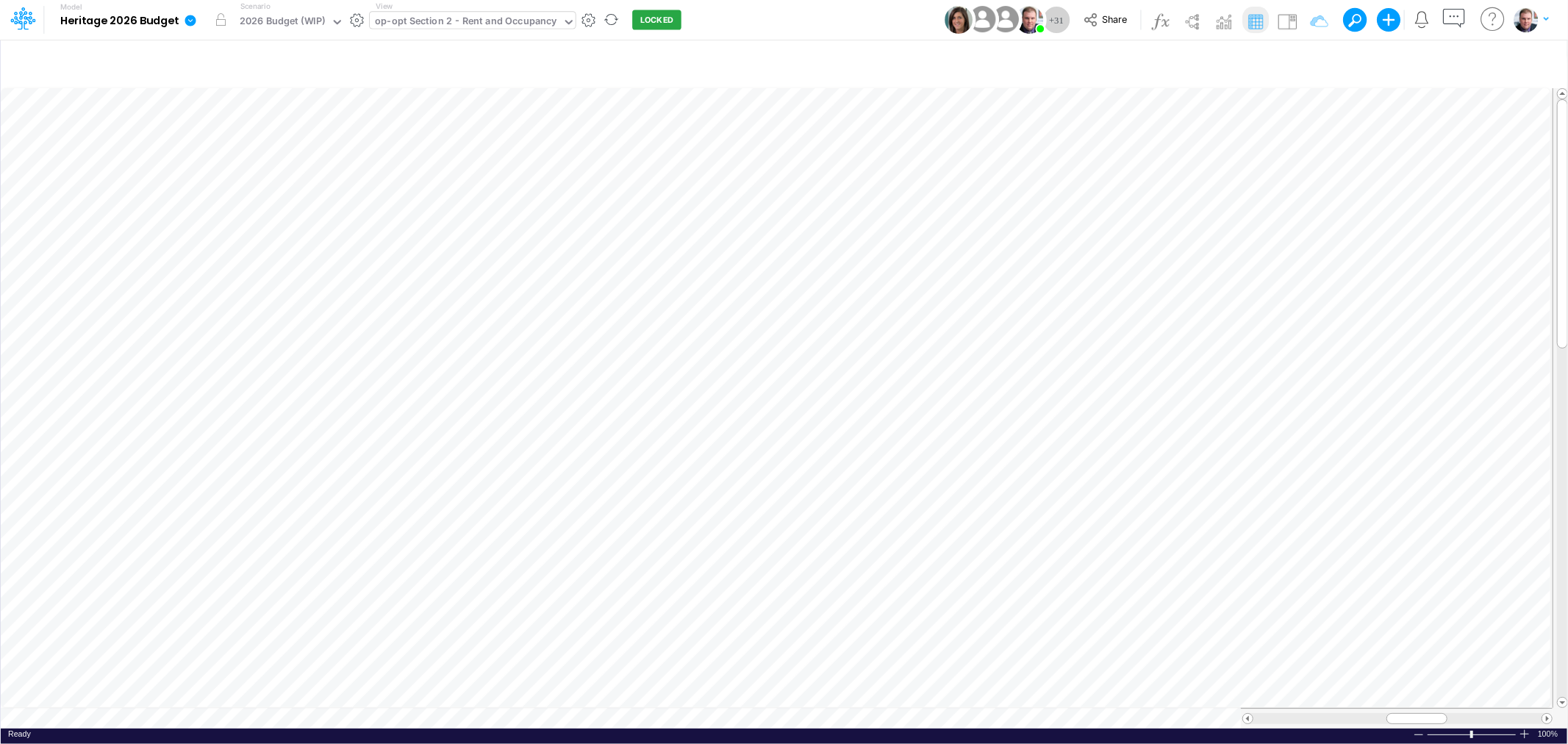
scroll to position [0, 1]
click at [871, 163] on div "Paste Cut Copy AutoFill 0.4639 39" at bounding box center [784, 406] width 1566 height 646
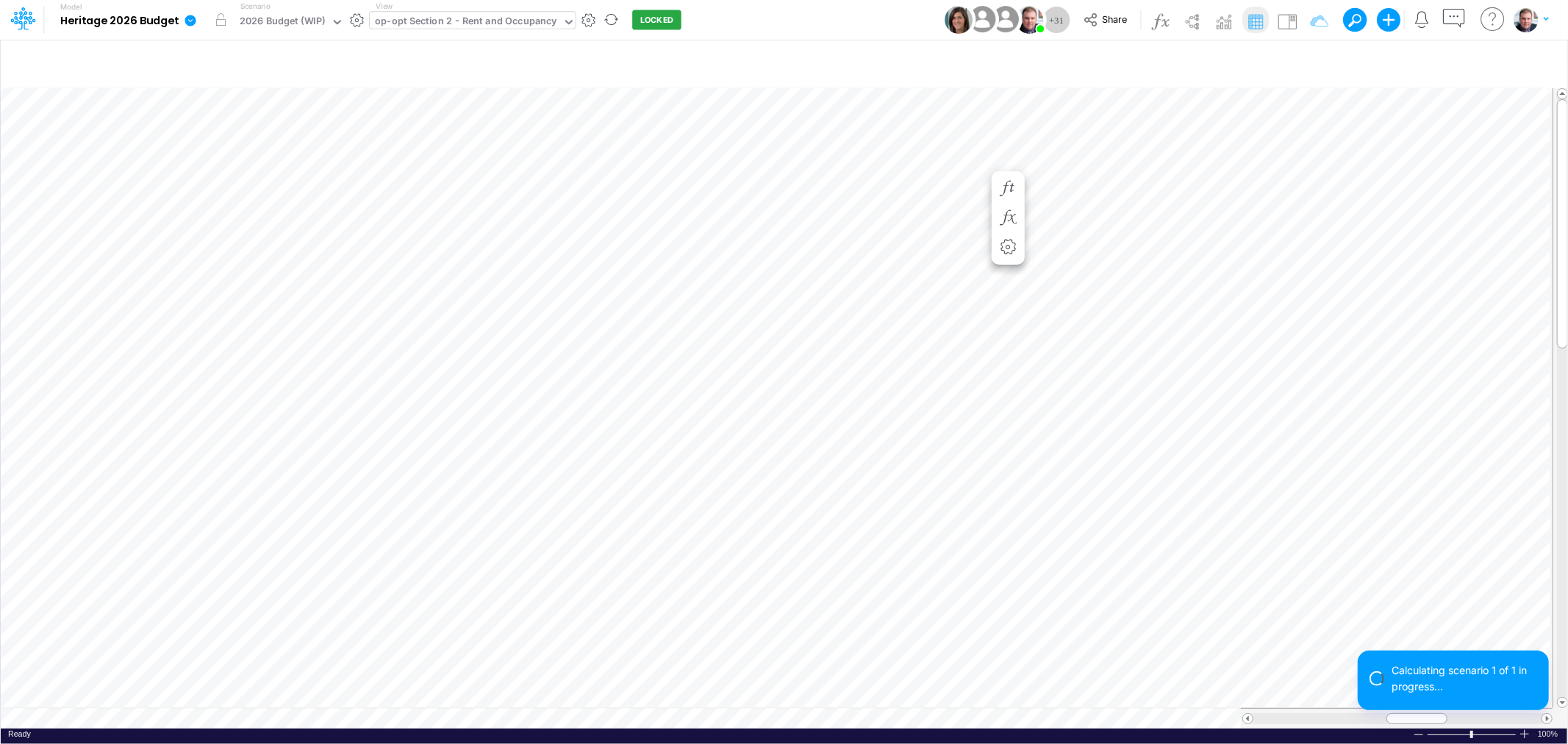
scroll to position [0, 1]
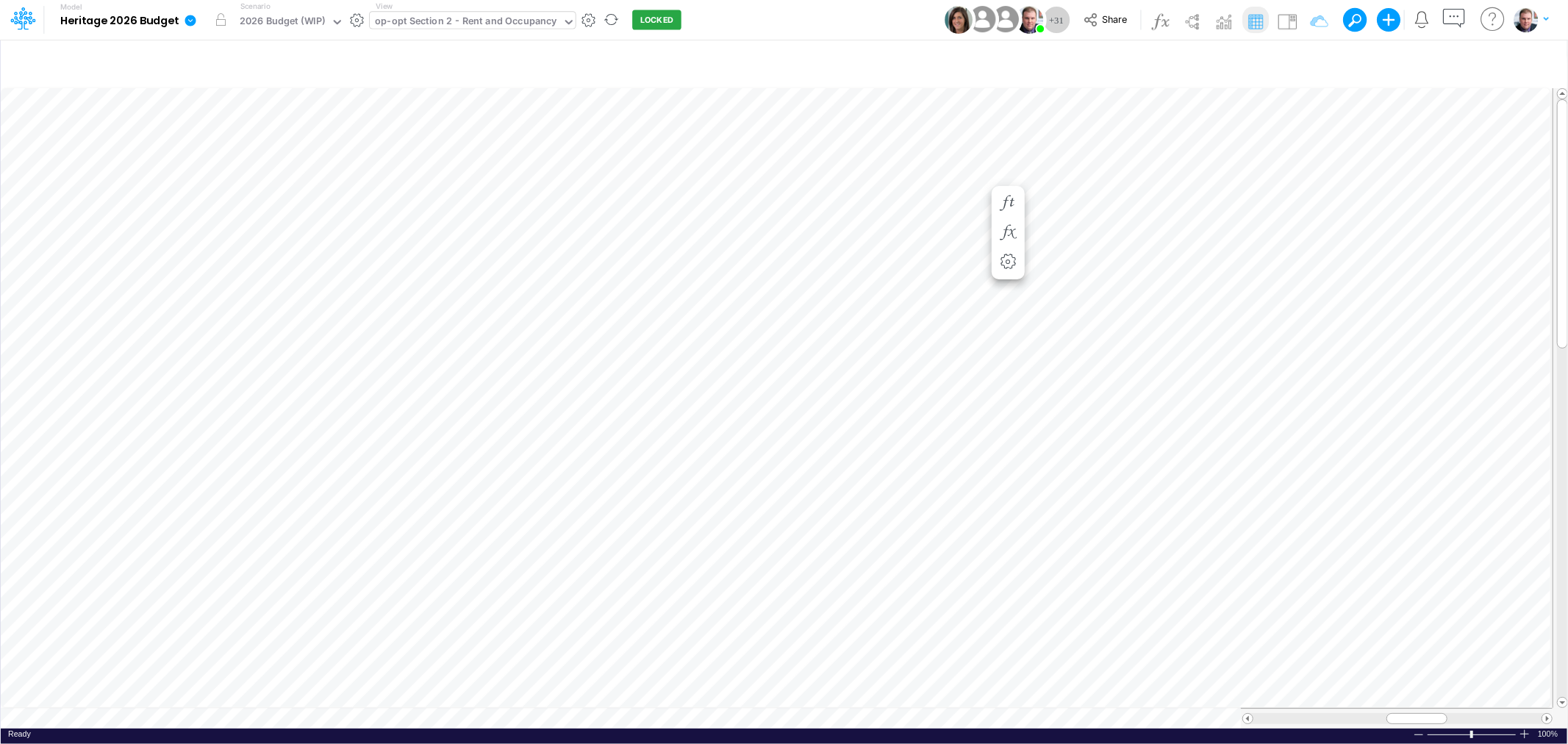
scroll to position [0, 1]
click at [914, 368] on div "Paste Cut Copy AutoFill 0.4639 5" at bounding box center [784, 406] width 1566 height 646
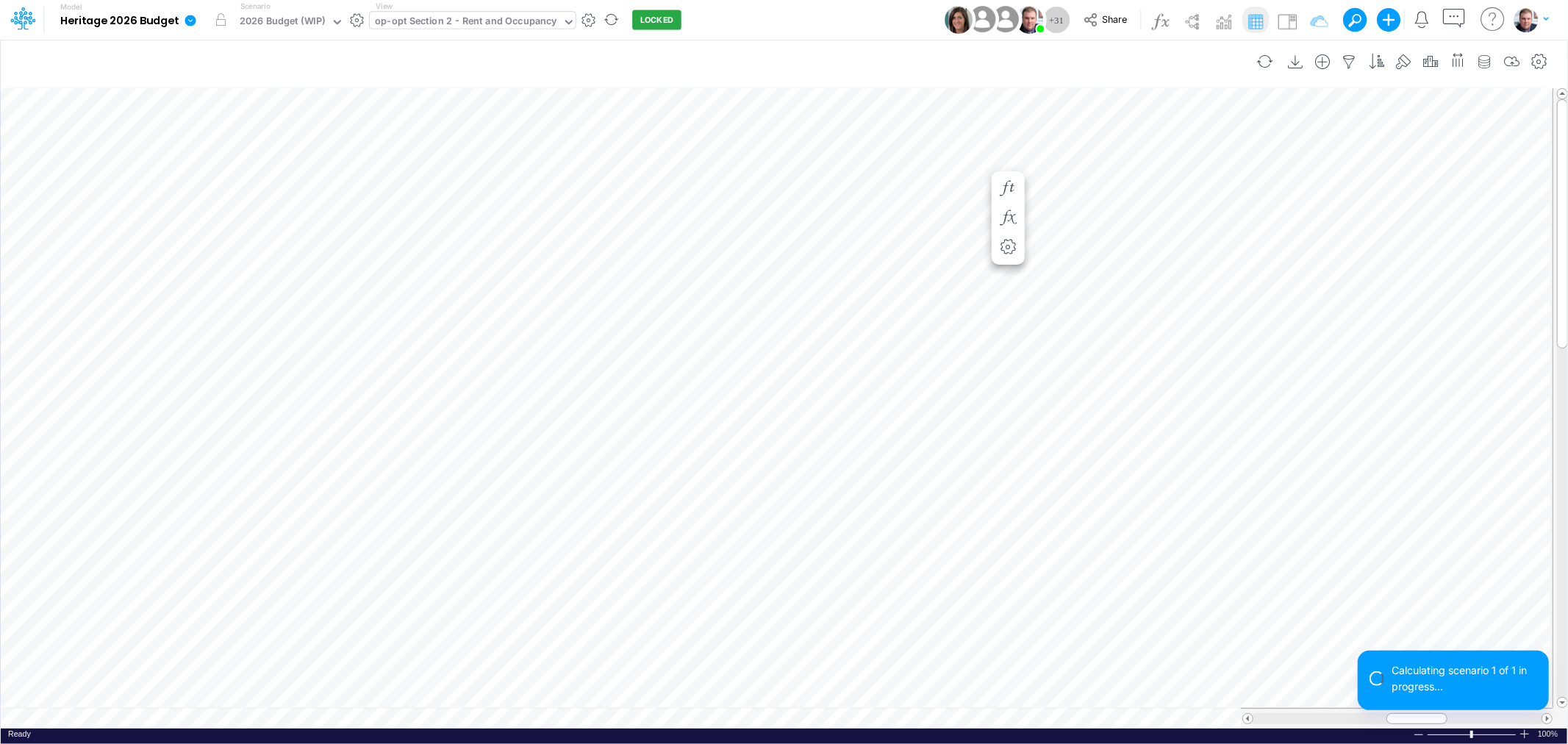
scroll to position [0, 1]
